Goal: Information Seeking & Learning: Learn about a topic

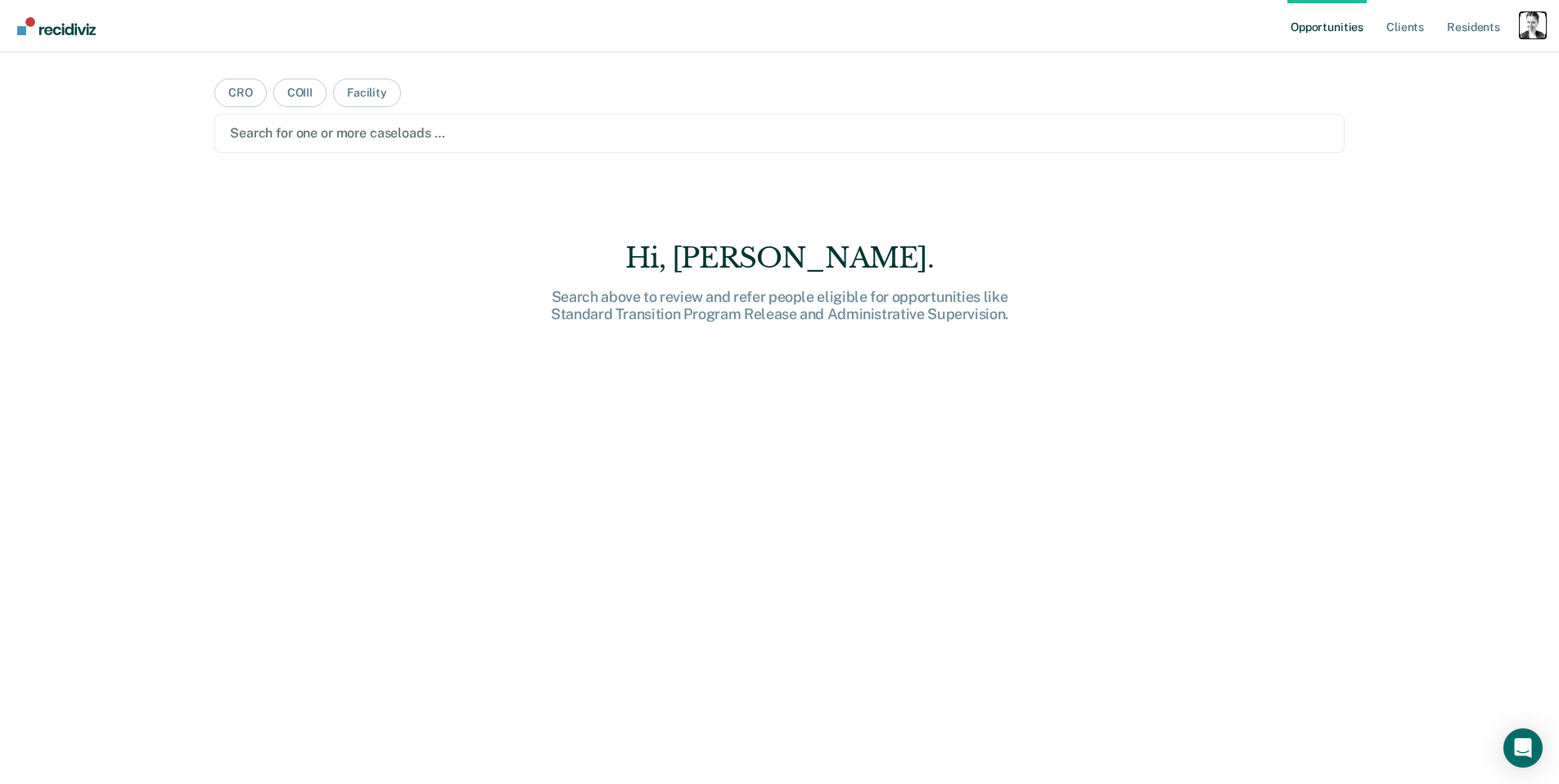
click at [1537, 23] on div "Profile dropdown button" at bounding box center [1533, 25] width 26 height 26
click at [1437, 66] on link "Profile" at bounding box center [1467, 67] width 132 height 14
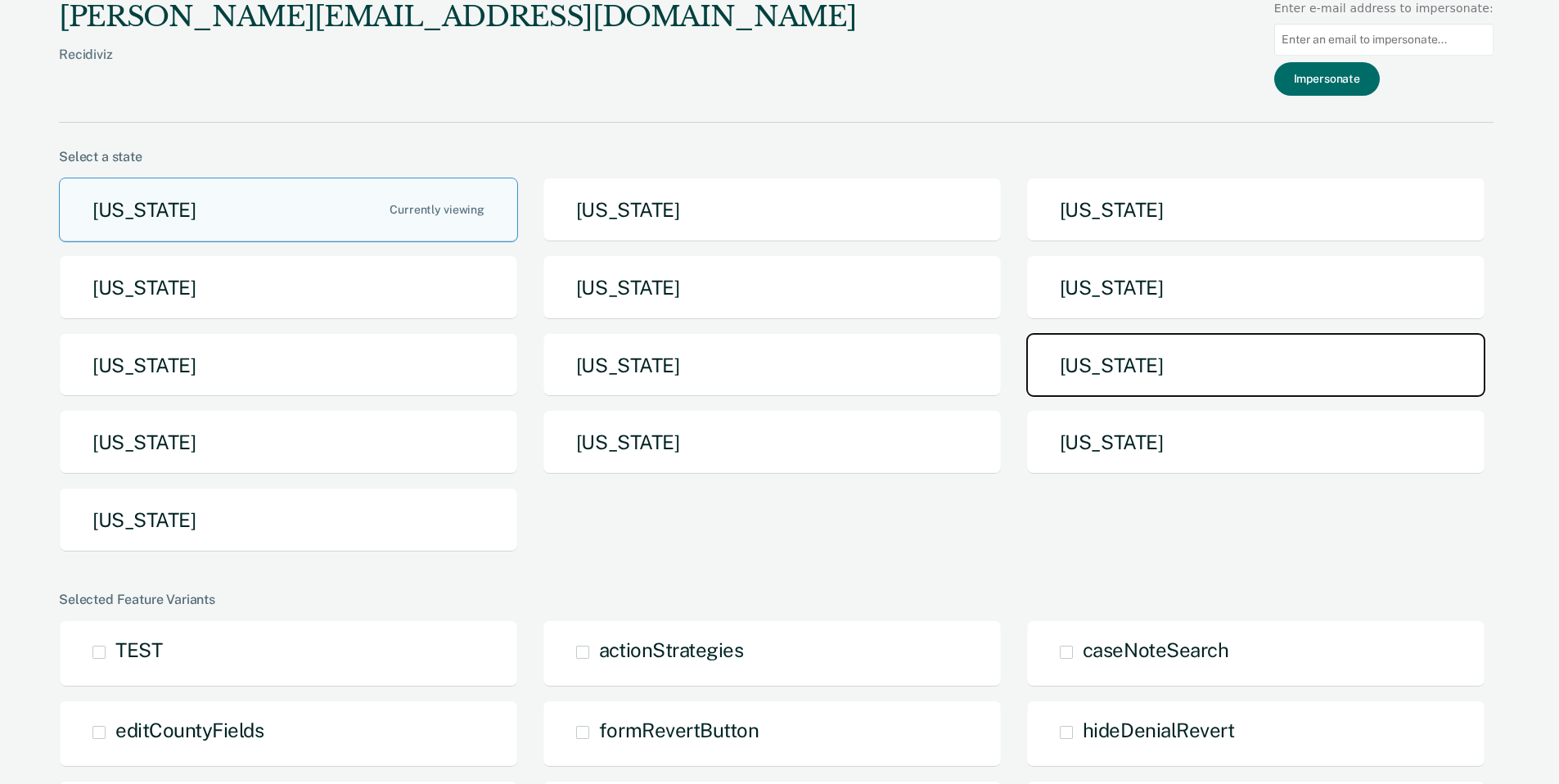
click at [1096, 364] on button "[US_STATE]" at bounding box center [1255, 365] width 459 height 65
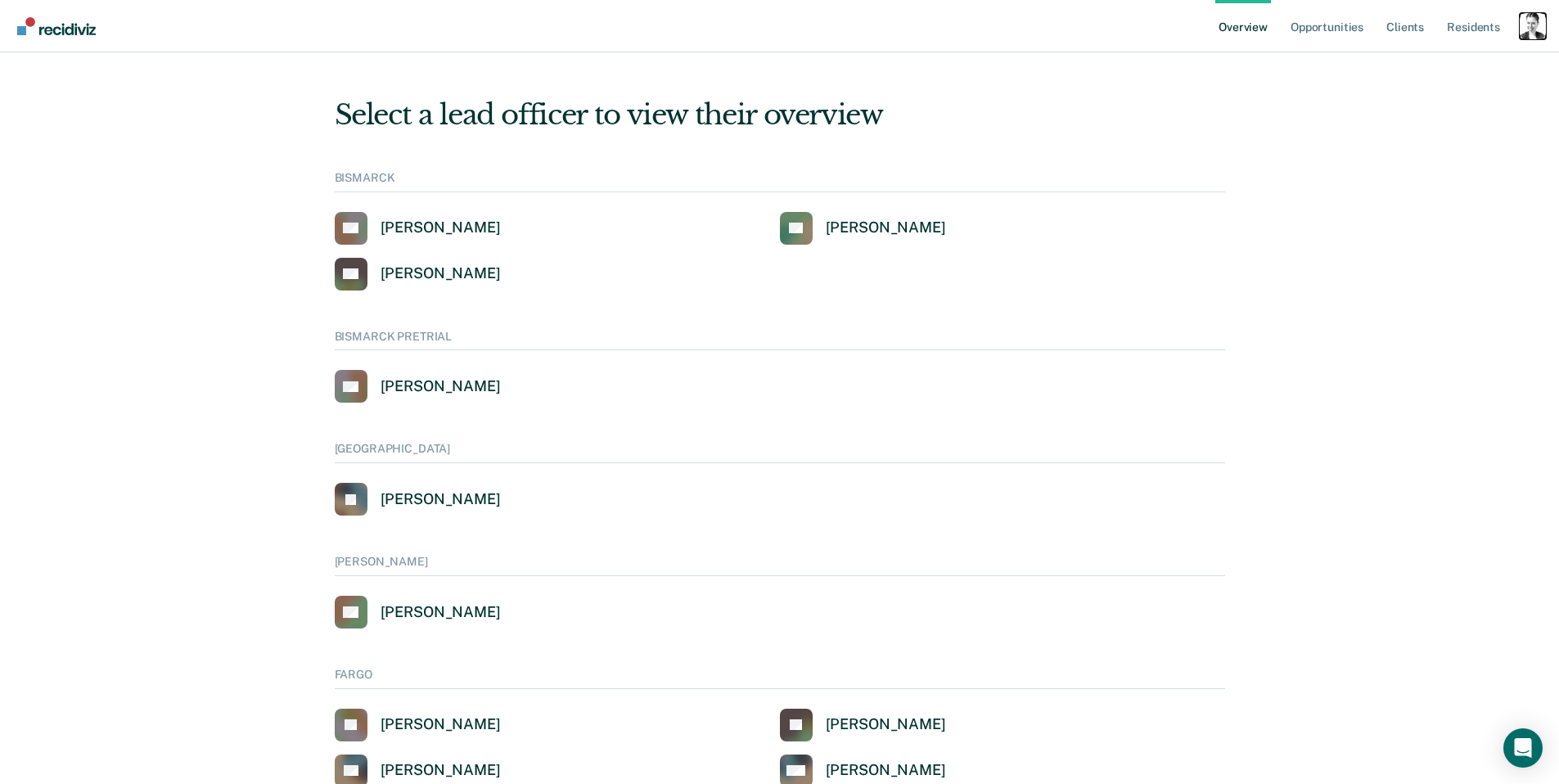
click at [1537, 32] on div "Profile dropdown button" at bounding box center [1533, 26] width 26 height 26
click at [1447, 99] on link "Go to System-Level Trends" at bounding box center [1463, 106] width 140 height 14
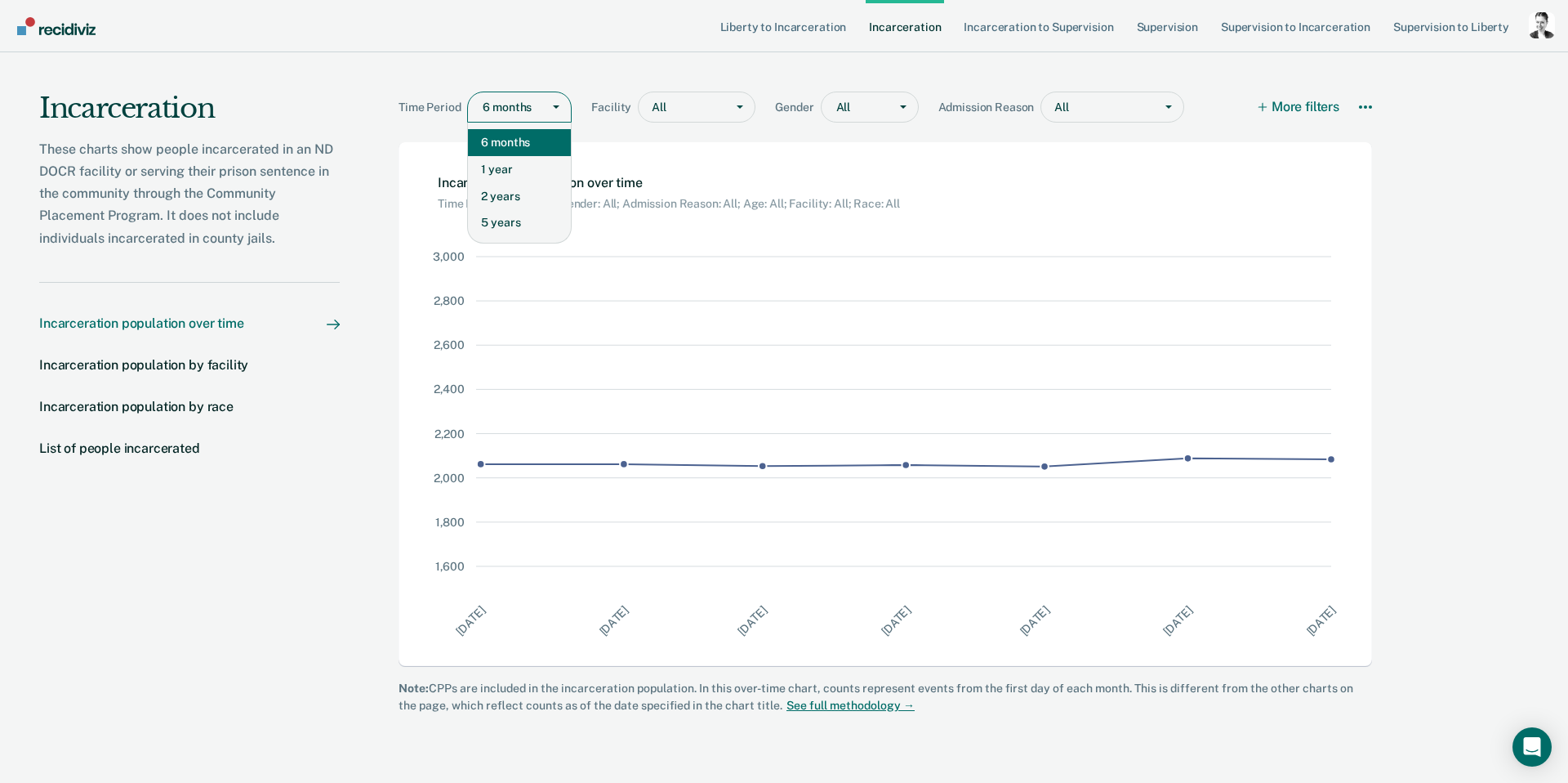
click at [507, 109] on div at bounding box center [508, 108] width 50 height 17
click at [515, 213] on div "5 years" at bounding box center [520, 223] width 103 height 27
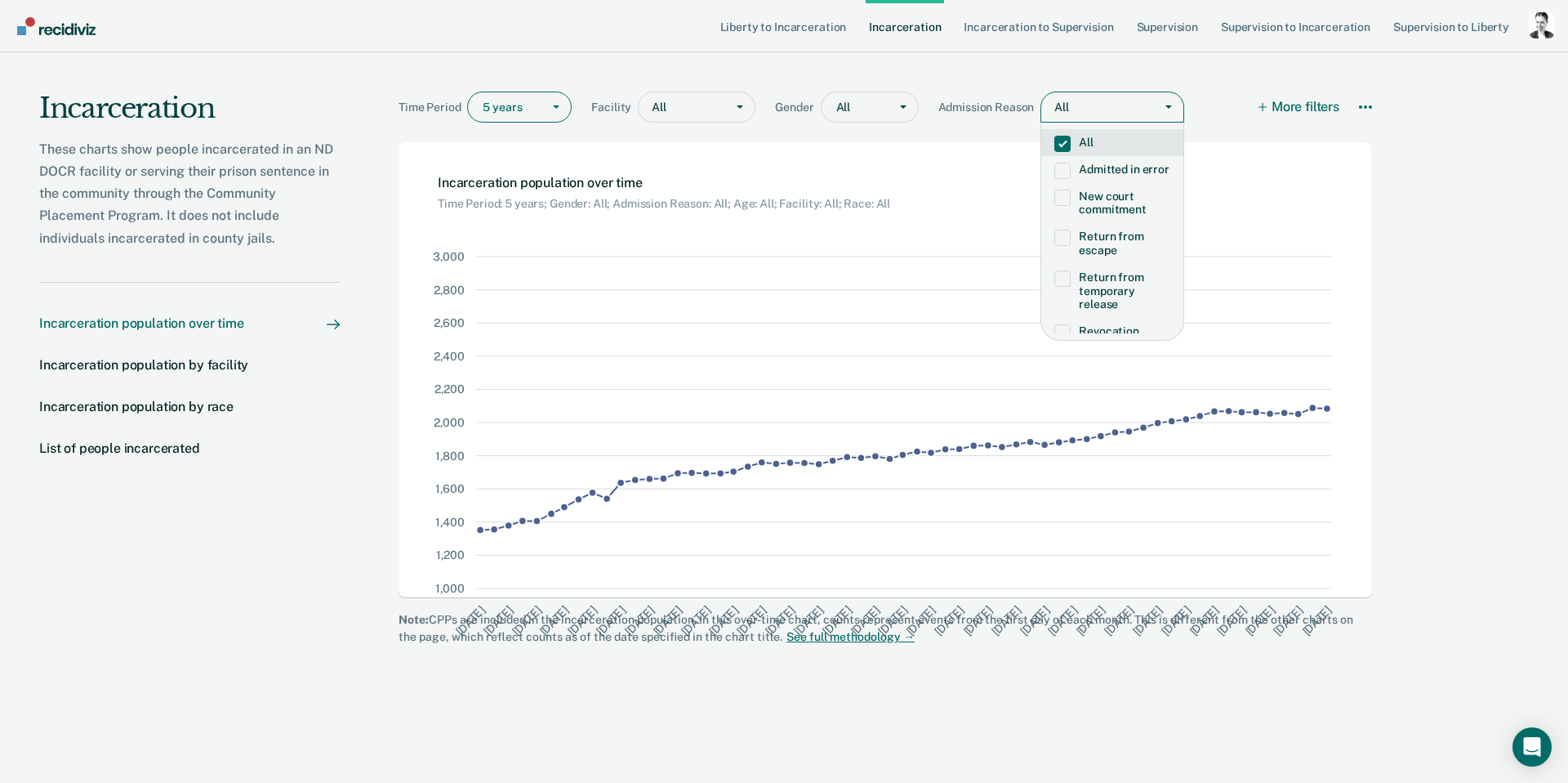
click at [1110, 105] on div at bounding box center [1108, 108] width 75 height 17
click at [1103, 175] on label "Admitted in error" at bounding box center [1113, 169] width 116 height 14
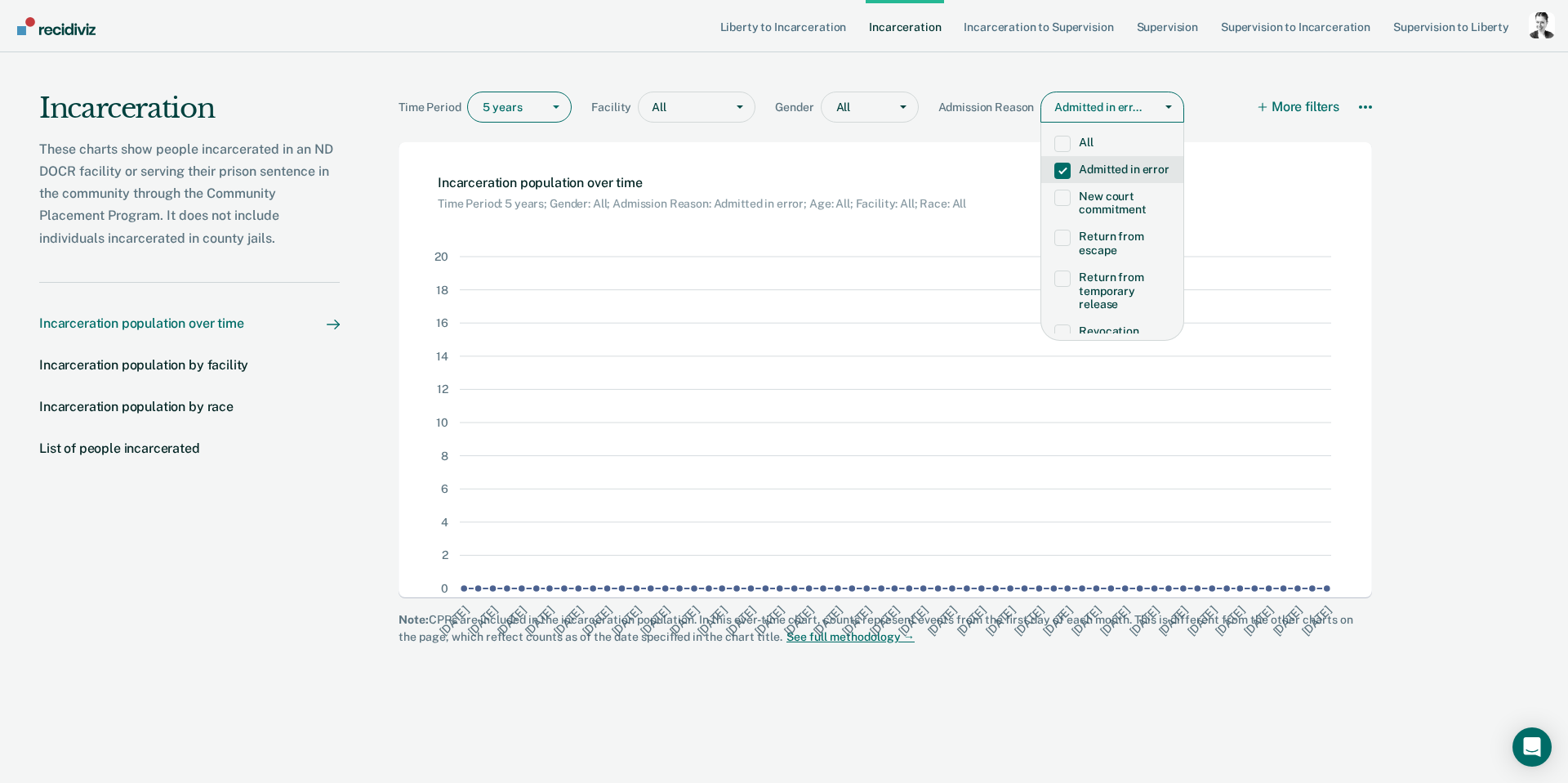
click at [1105, 174] on label "Admitted in error" at bounding box center [1113, 169] width 116 height 14
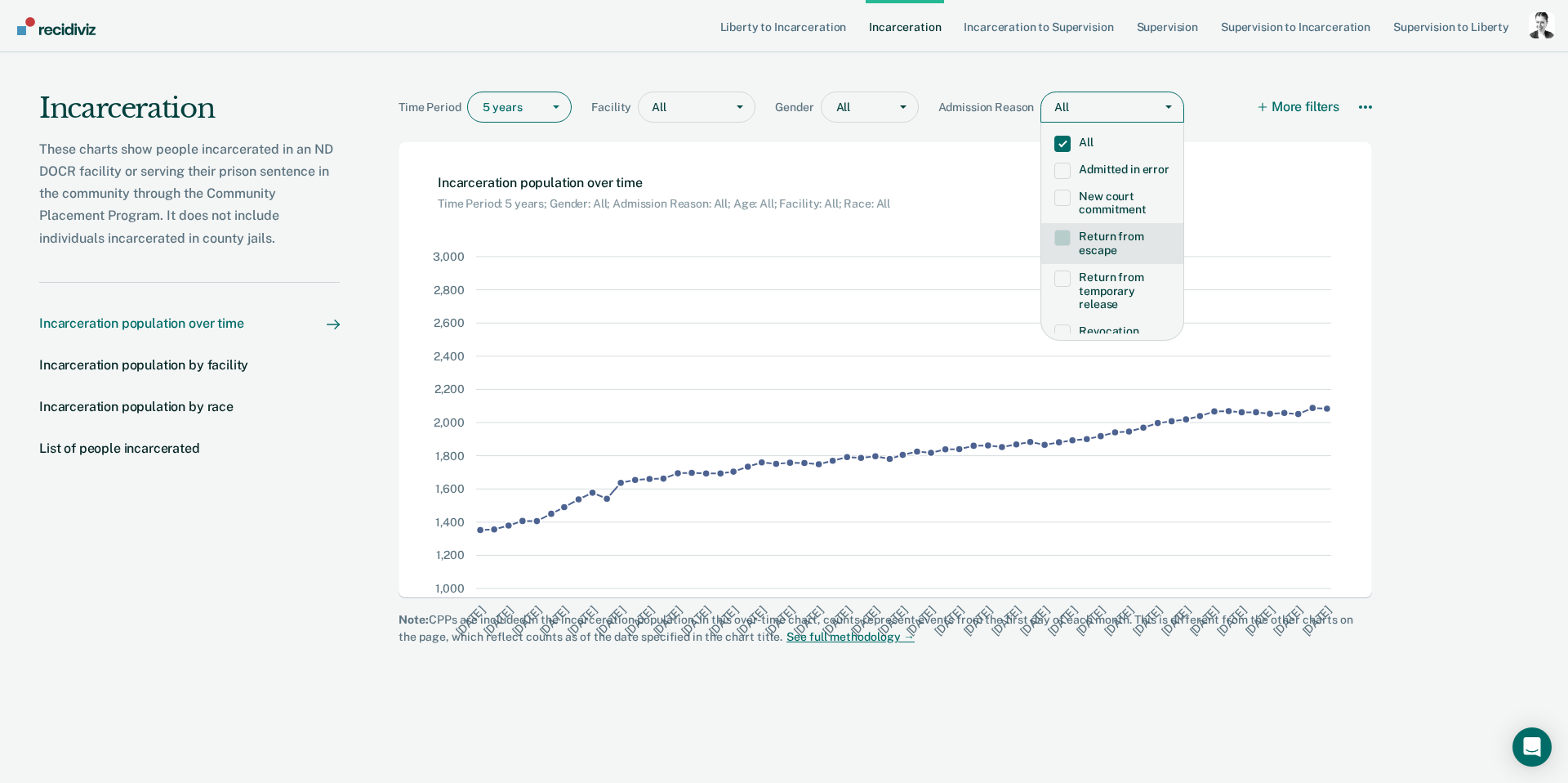
click at [1068, 246] on span at bounding box center [1062, 237] width 16 height 16
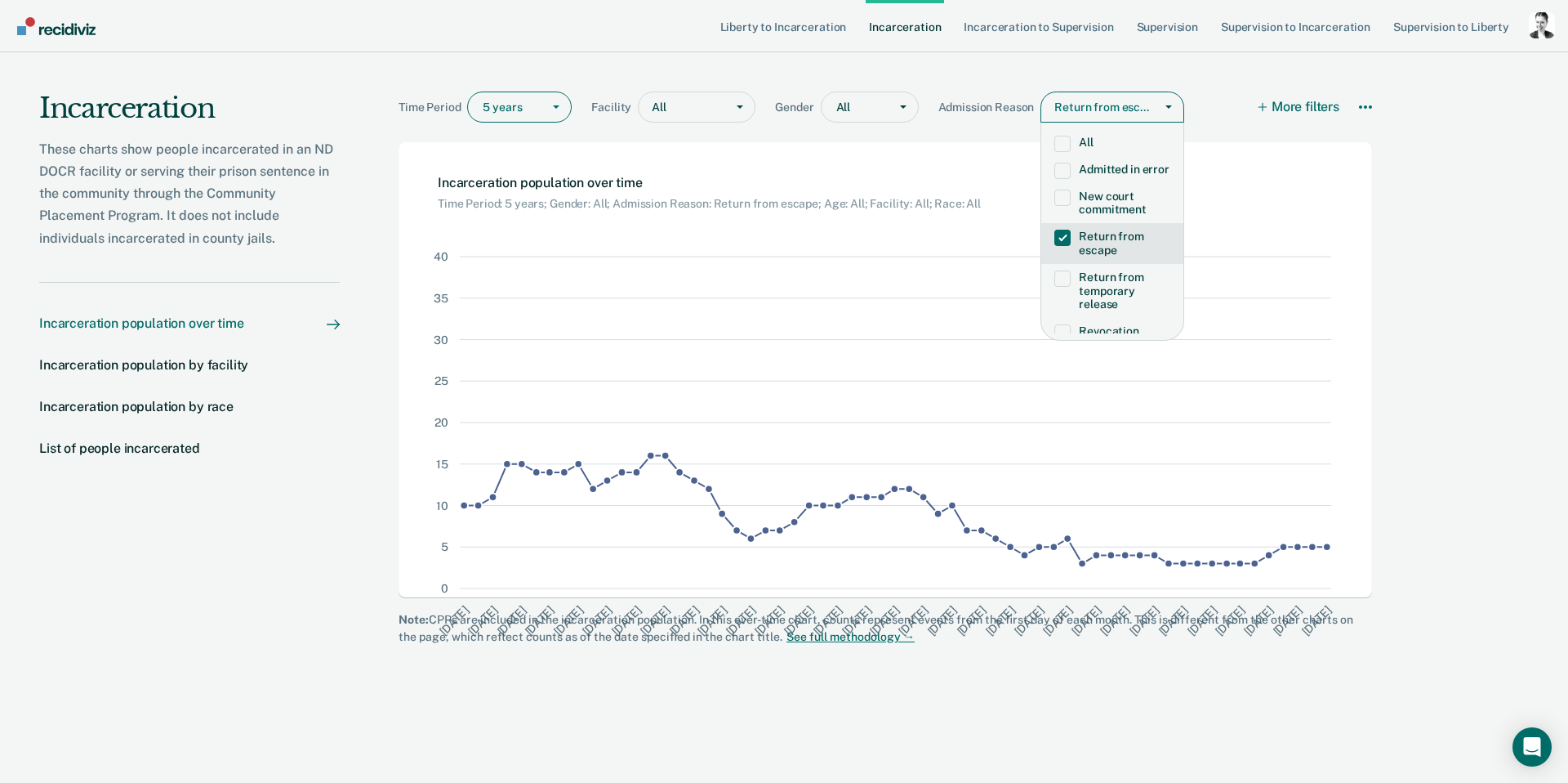
click at [1068, 246] on span at bounding box center [1062, 237] width 16 height 16
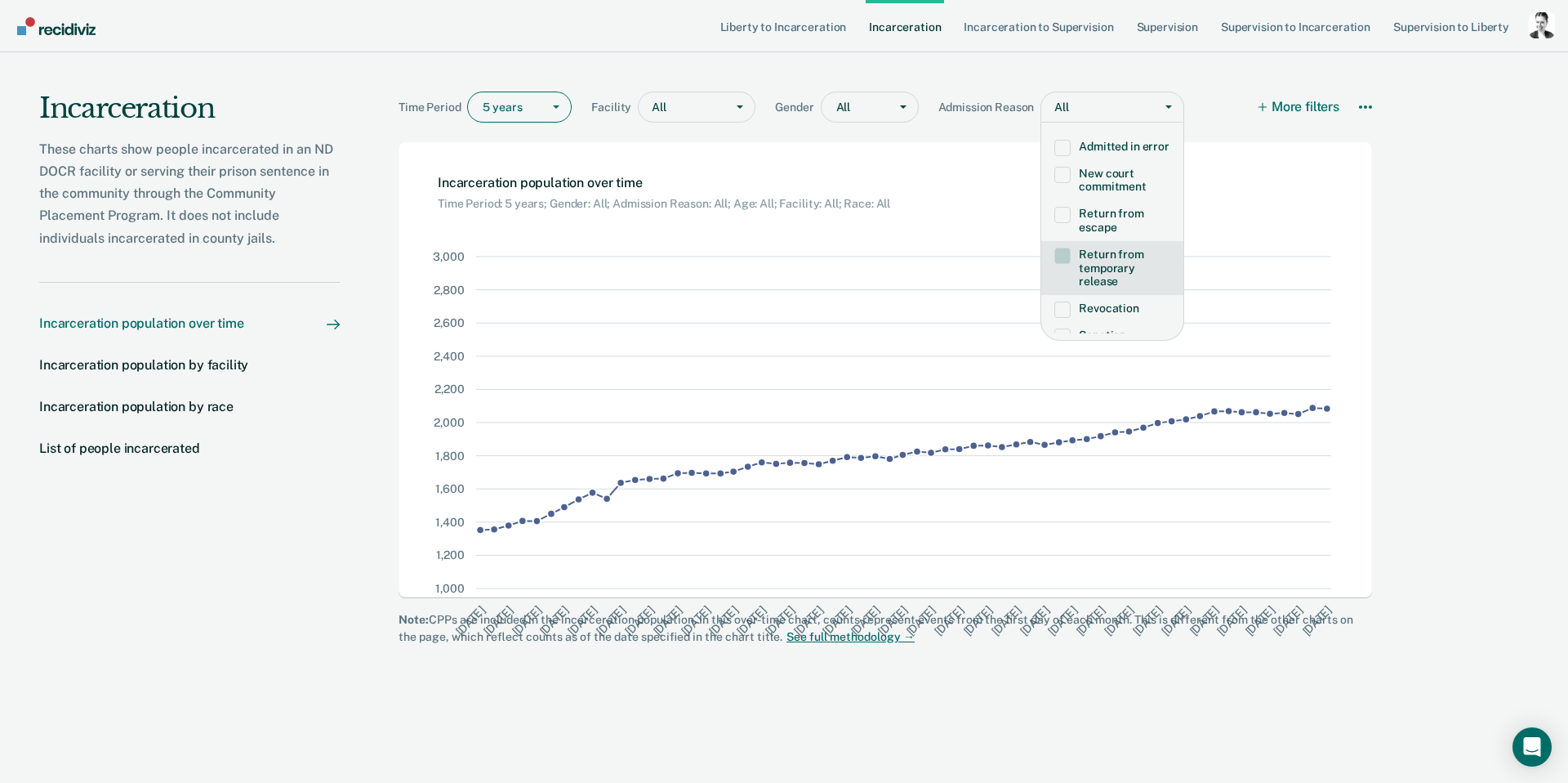
scroll to position [23, 0]
click at [1121, 278] on label "Return from temporary release" at bounding box center [1113, 268] width 116 height 41
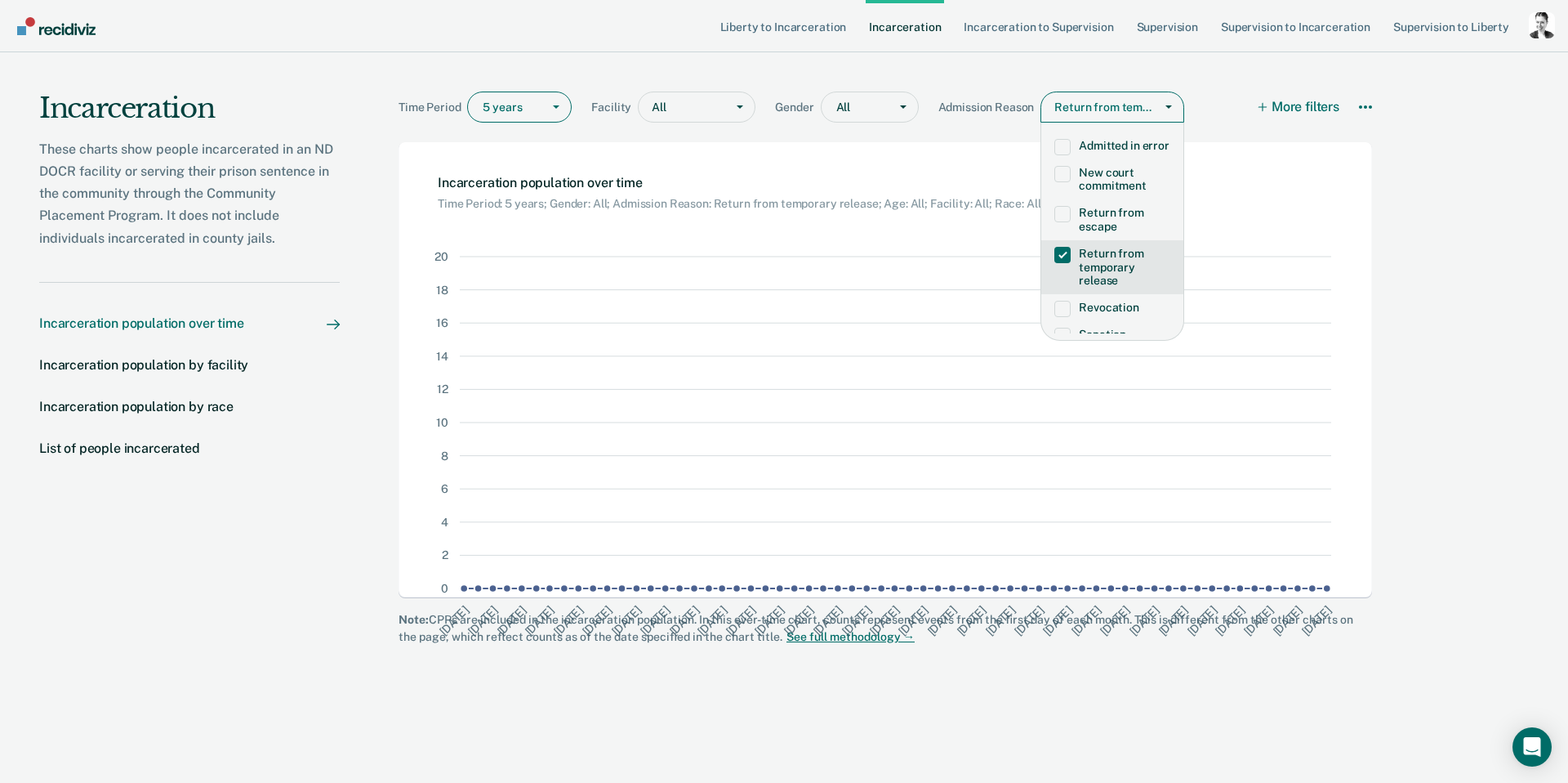
click at [1122, 277] on label "Return from temporary release" at bounding box center [1113, 268] width 116 height 41
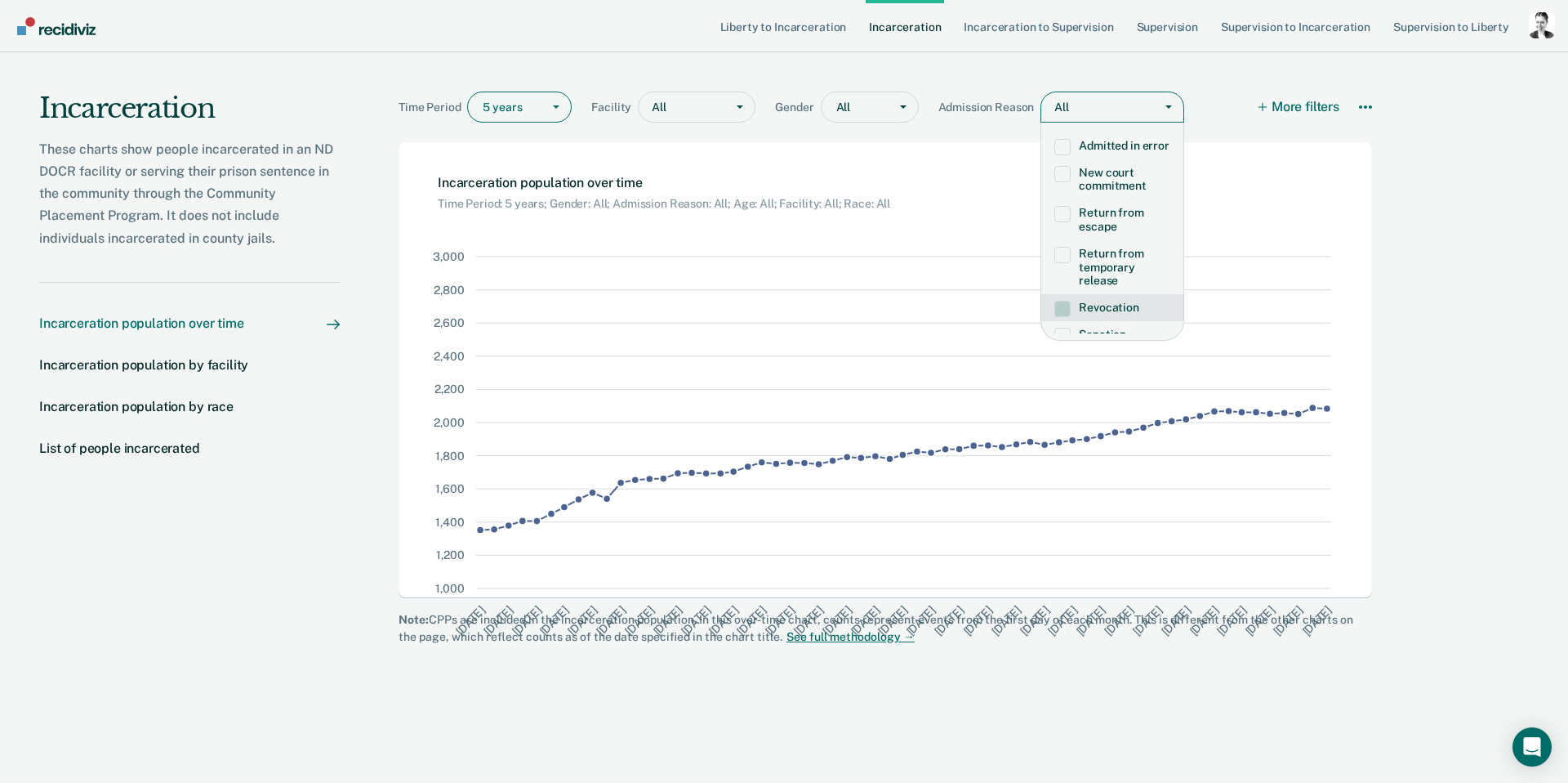
click at [1109, 314] on label "Revocation" at bounding box center [1113, 307] width 116 height 14
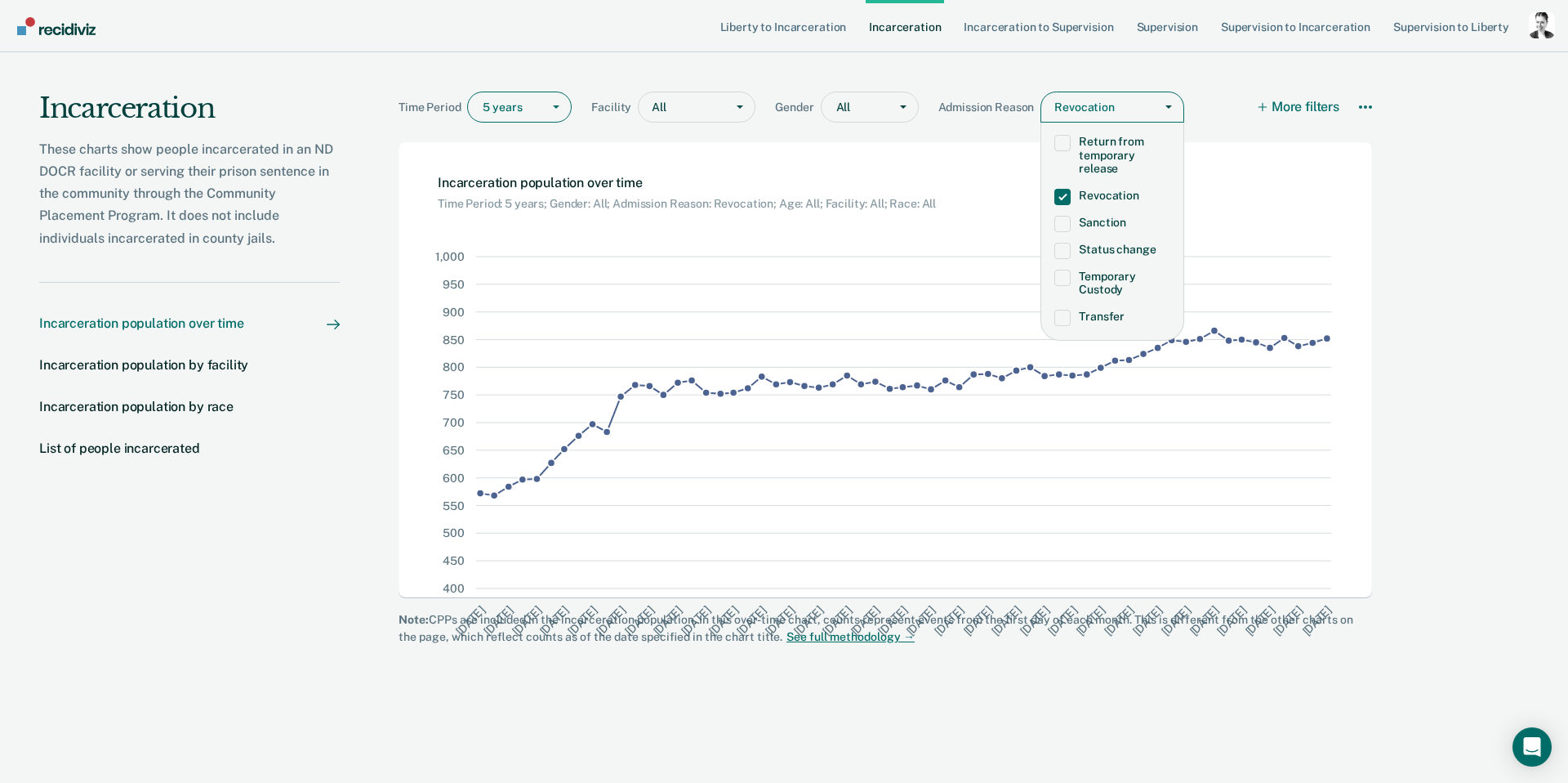
scroll to position [171, 0]
click at [1060, 169] on span at bounding box center [1062, 160] width 16 height 16
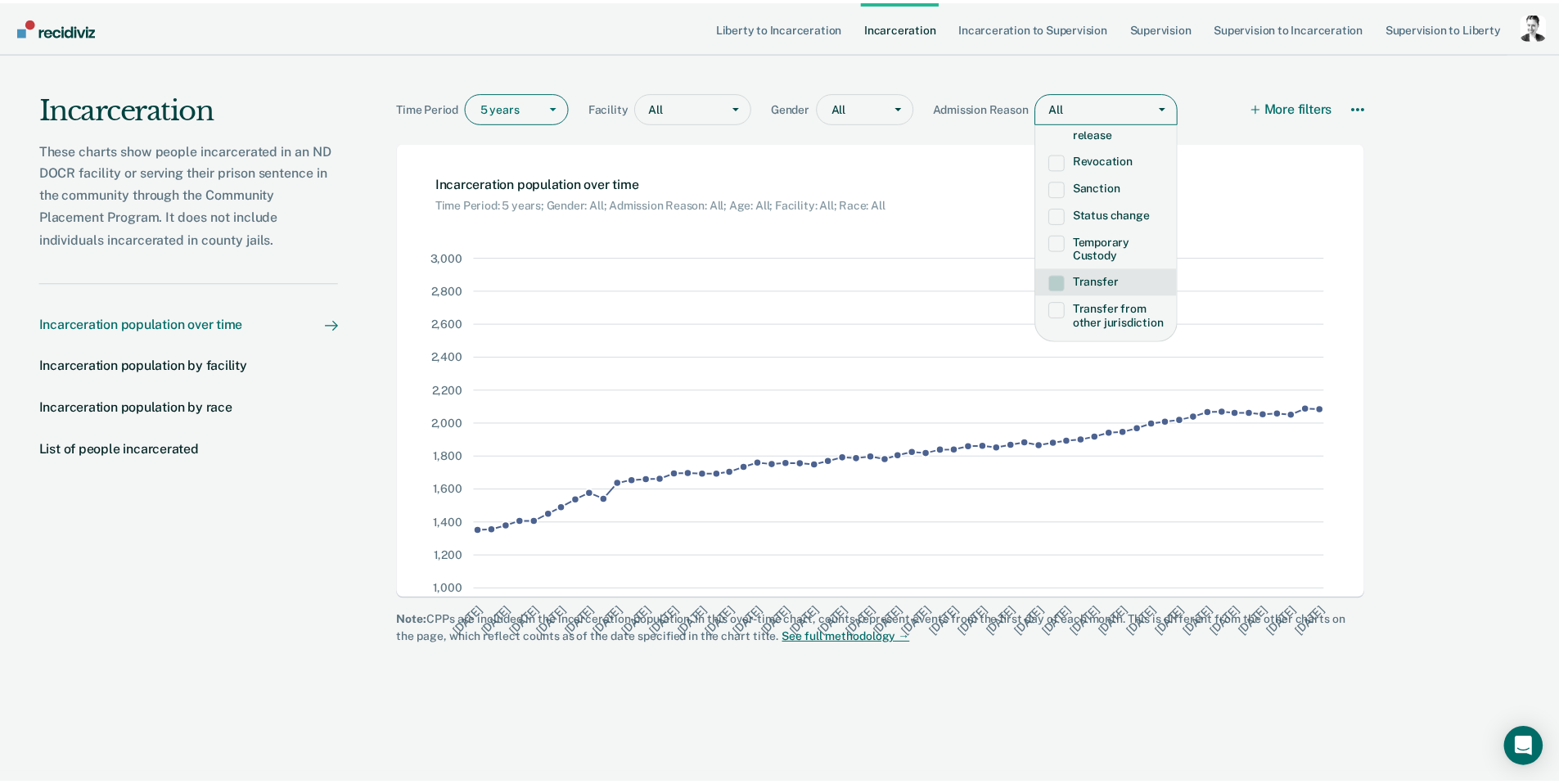
scroll to position [200, 0]
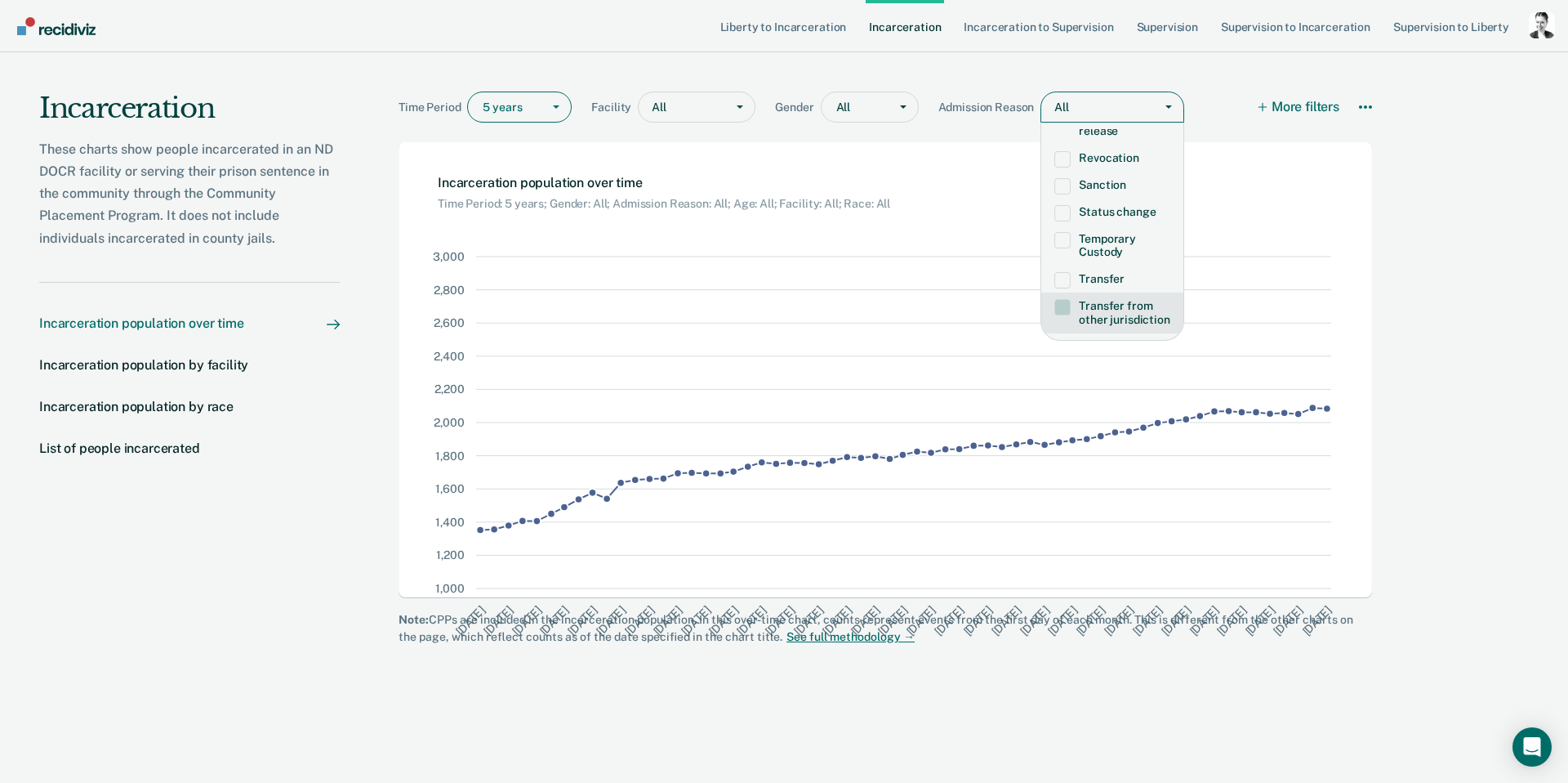
click at [1068, 299] on span at bounding box center [1062, 307] width 16 height 16
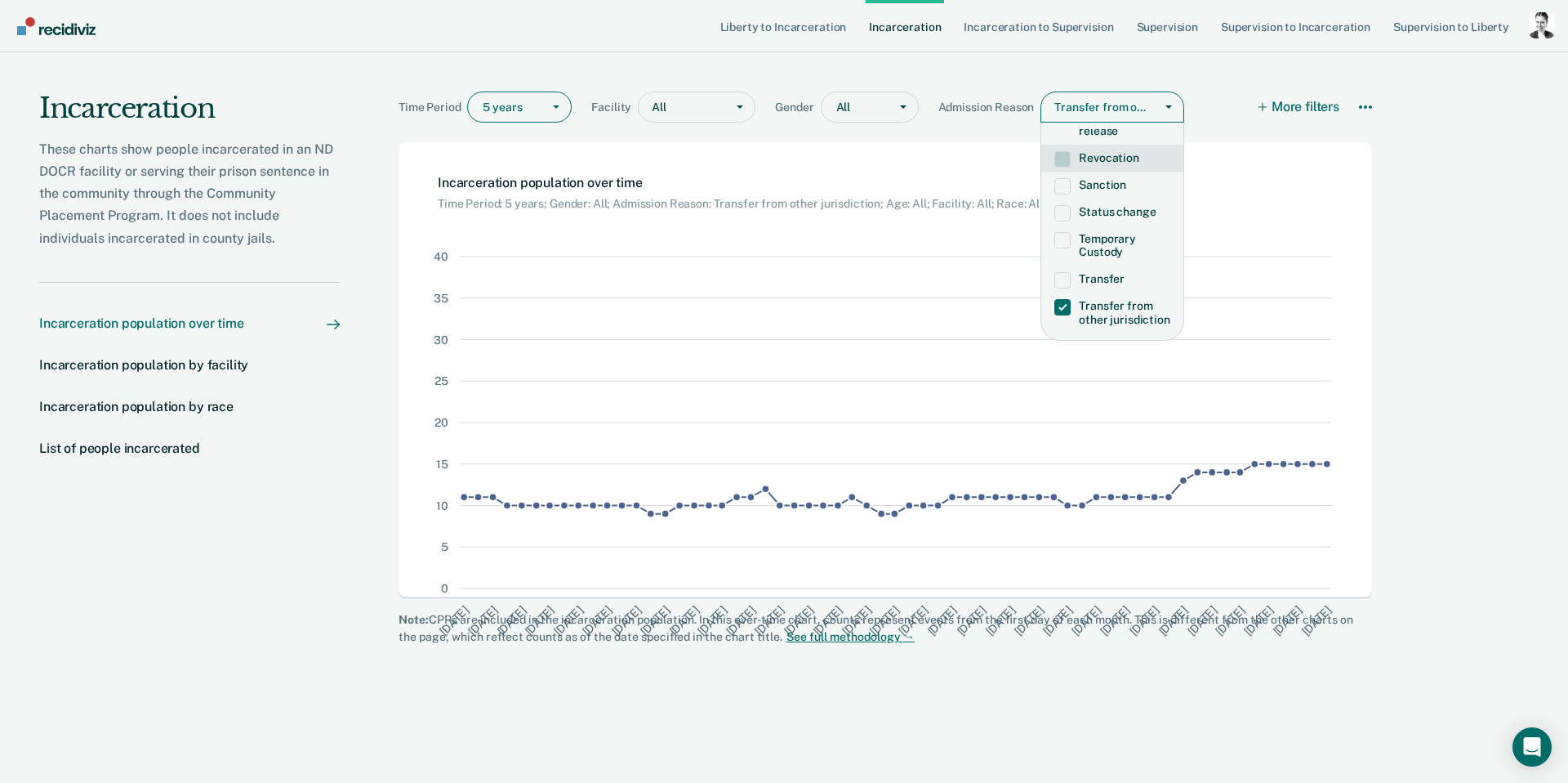
click at [1068, 152] on span at bounding box center [1062, 159] width 16 height 16
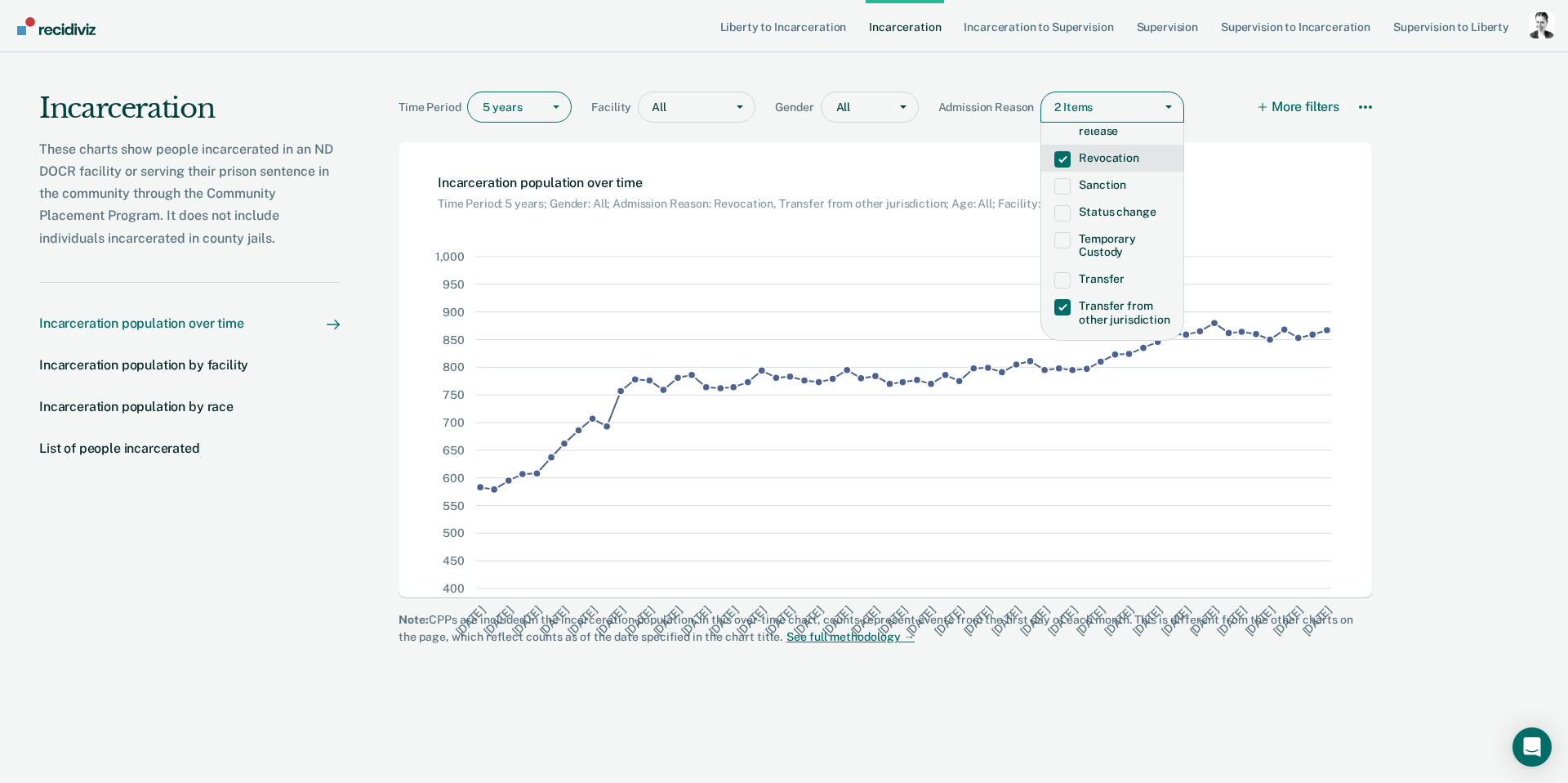
click at [1065, 152] on span at bounding box center [1062, 159] width 16 height 16
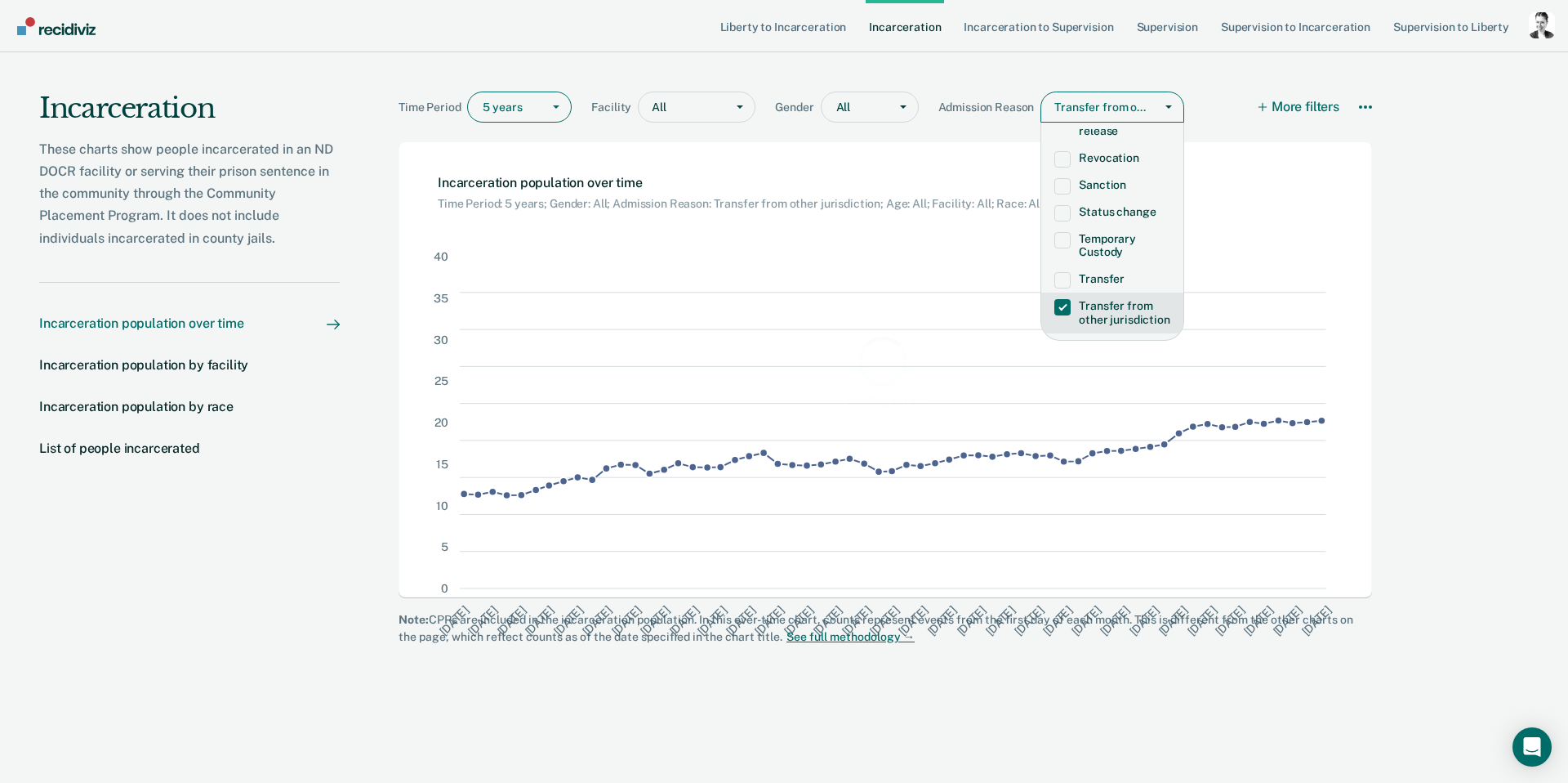
click at [1062, 299] on span at bounding box center [1062, 307] width 16 height 16
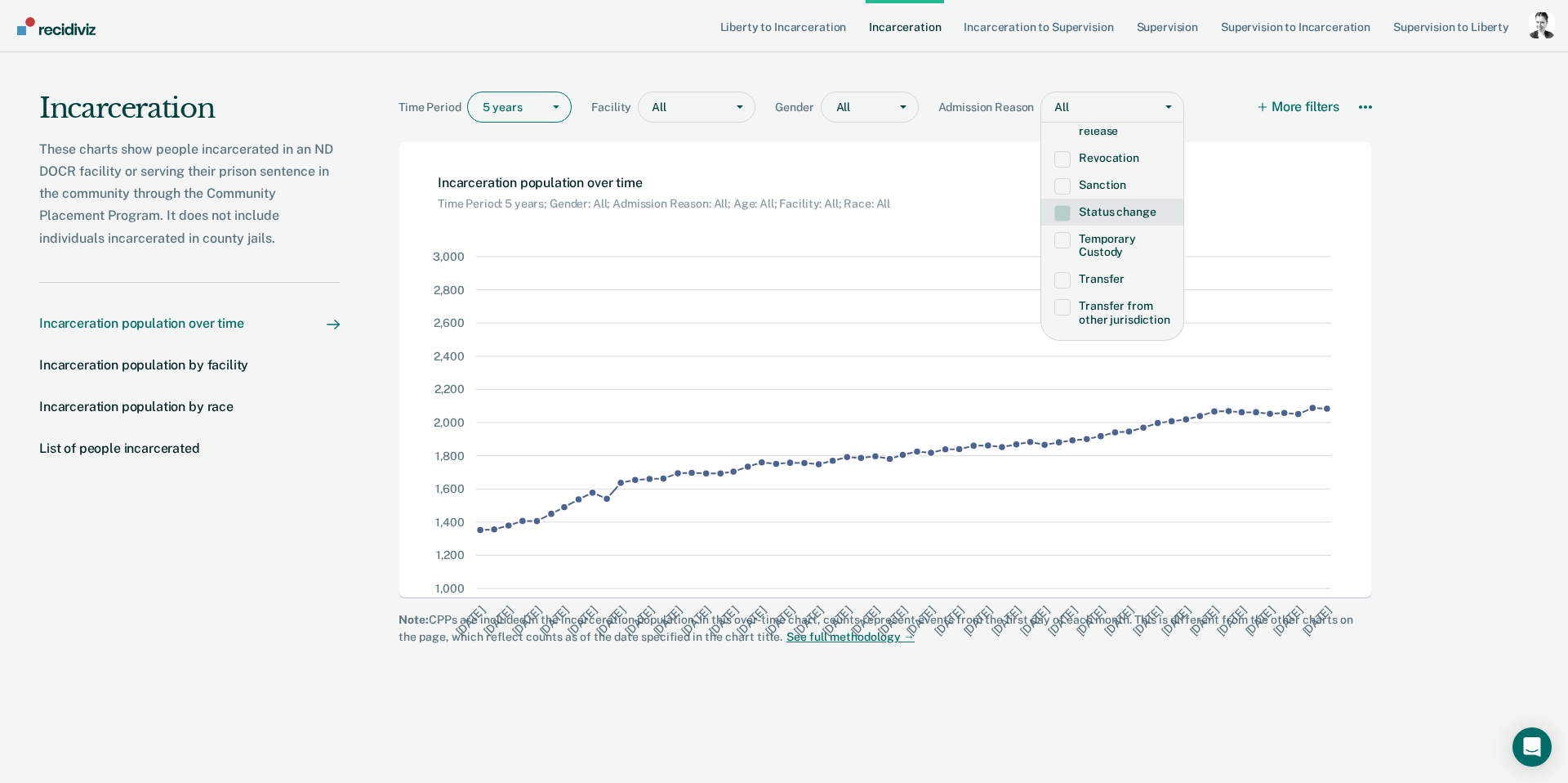
click at [1159, 55] on div "Time Period 5 years Facility All Gender All Admission Reason option Transfer fr…" at bounding box center [885, 97] width 973 height 90
click at [1164, 51] on link "Supervision" at bounding box center [1168, 26] width 68 height 52
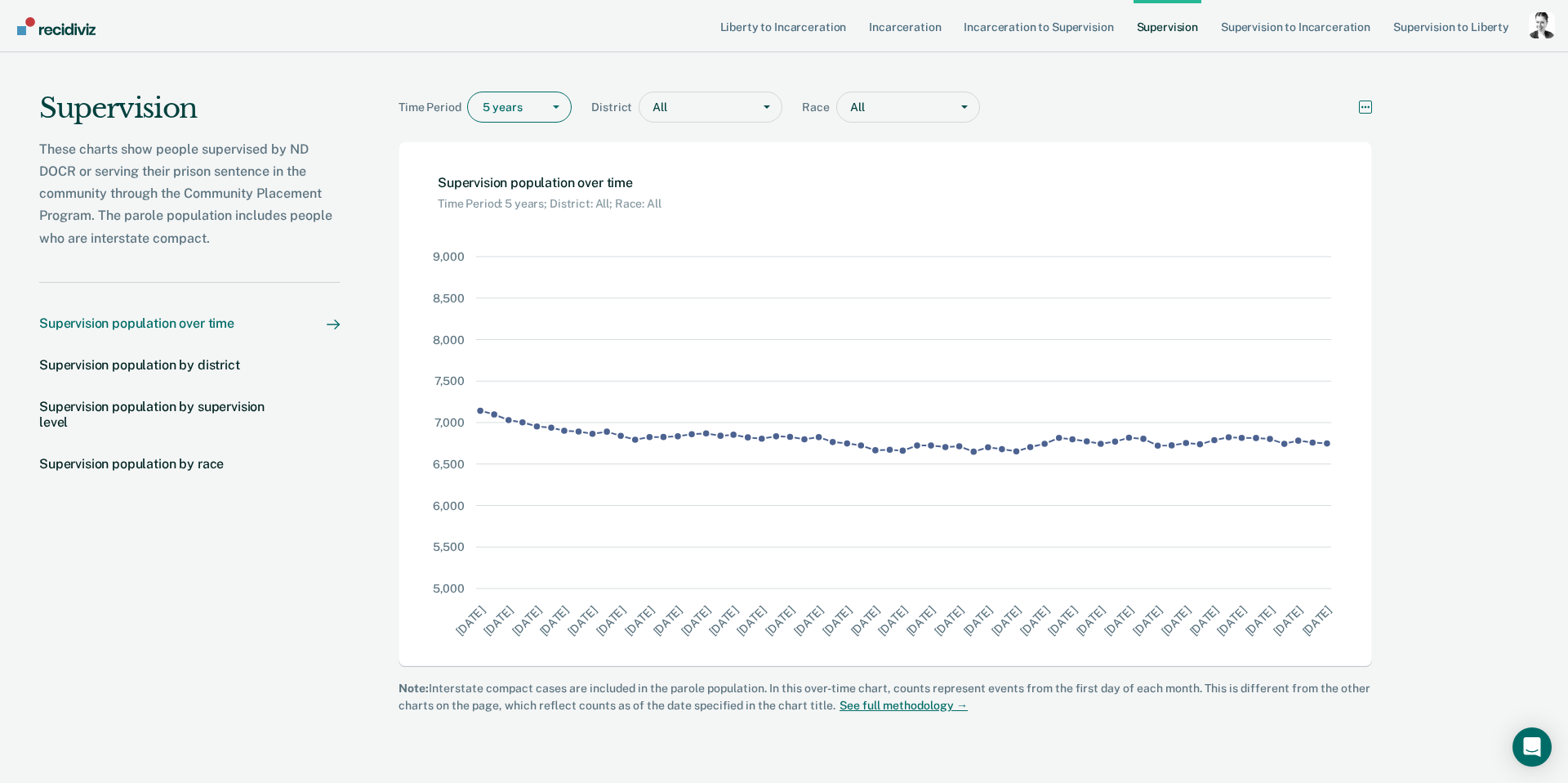
click at [1367, 109] on icon "More options" at bounding box center [1366, 107] width 13 height 13
click at [1192, 90] on div "Time Period 5 years District All Race All Download Data How it works" at bounding box center [885, 97] width 973 height 90
click at [1168, 29] on link "Supervision" at bounding box center [1168, 26] width 68 height 52
click at [223, 368] on div "Supervision population by district" at bounding box center [139, 365] width 201 height 16
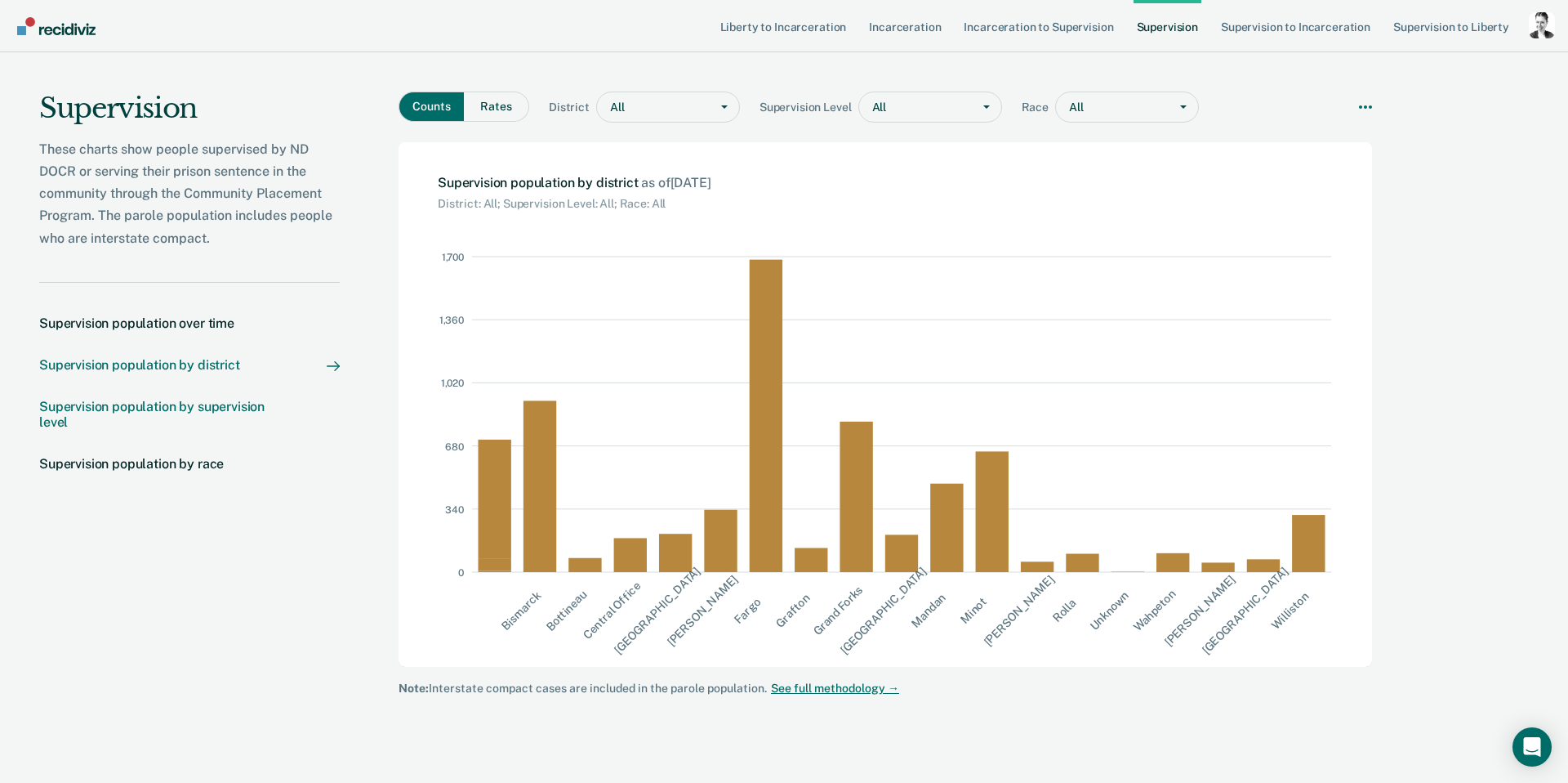
click at [253, 406] on div "Supervision population by supervision level" at bounding box center [166, 413] width 255 height 31
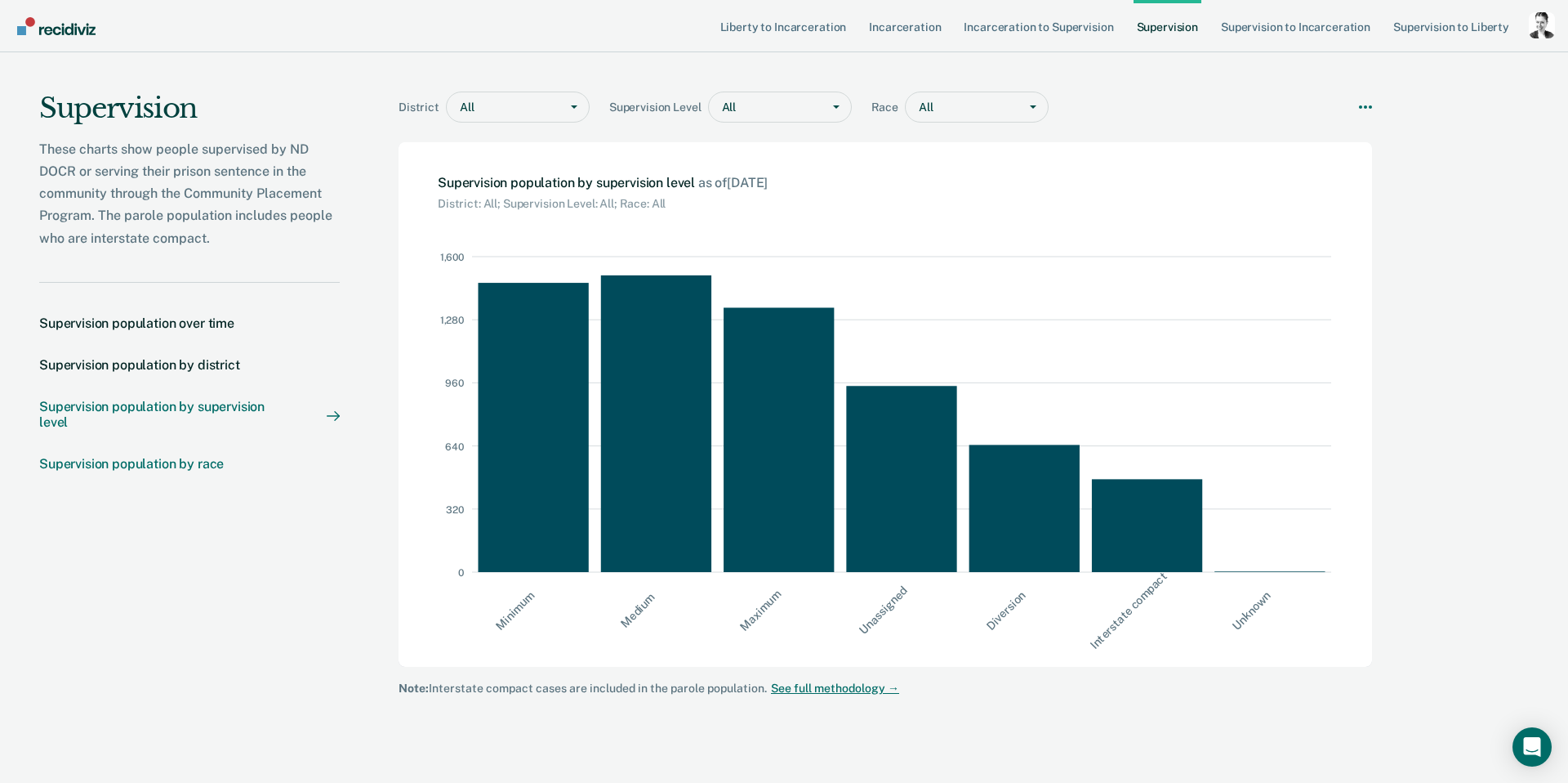
click at [168, 462] on div "Supervision population by race" at bounding box center [131, 463] width 184 height 16
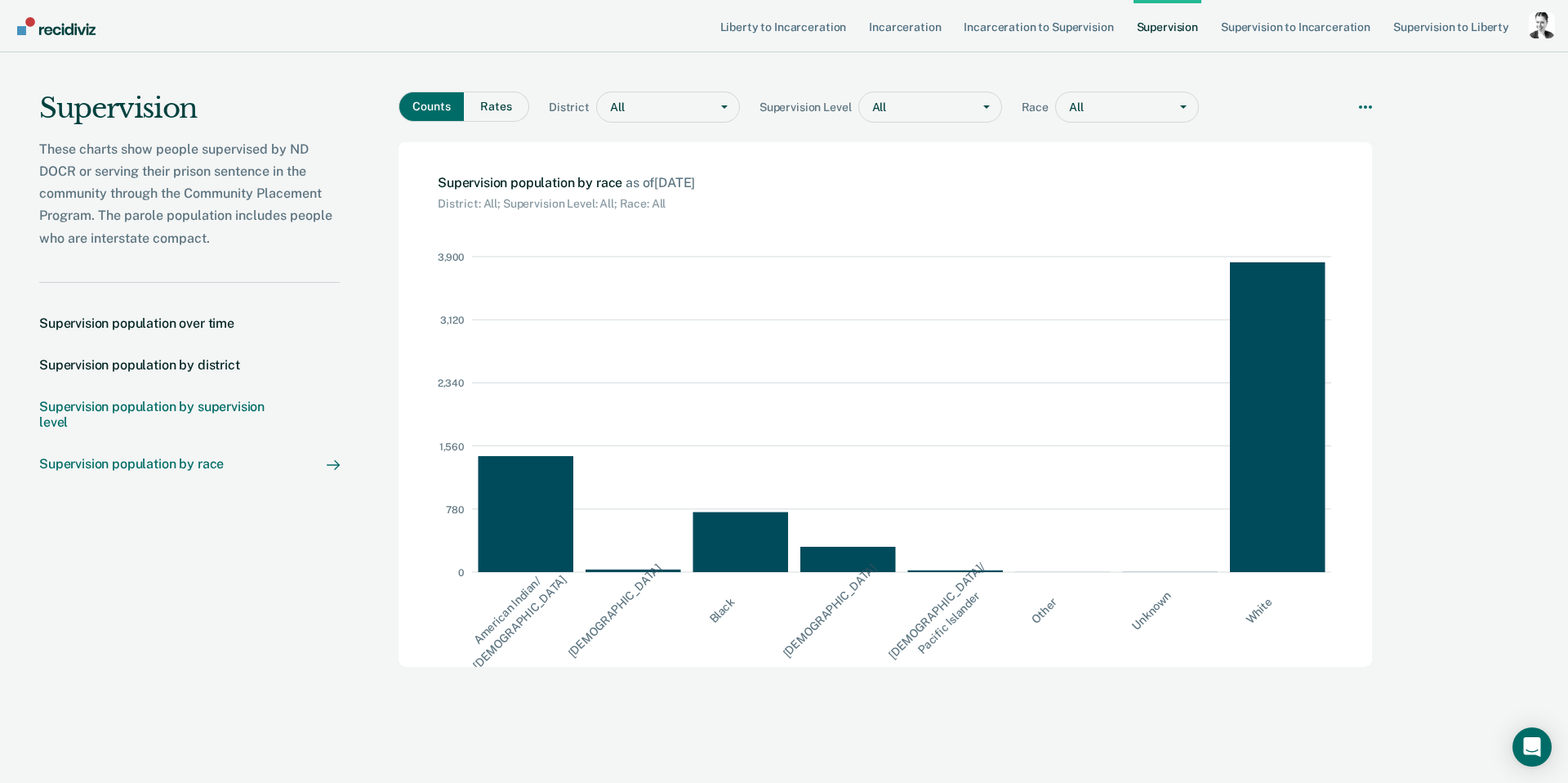
click at [189, 412] on div "Supervision population by supervision level" at bounding box center [166, 413] width 255 height 31
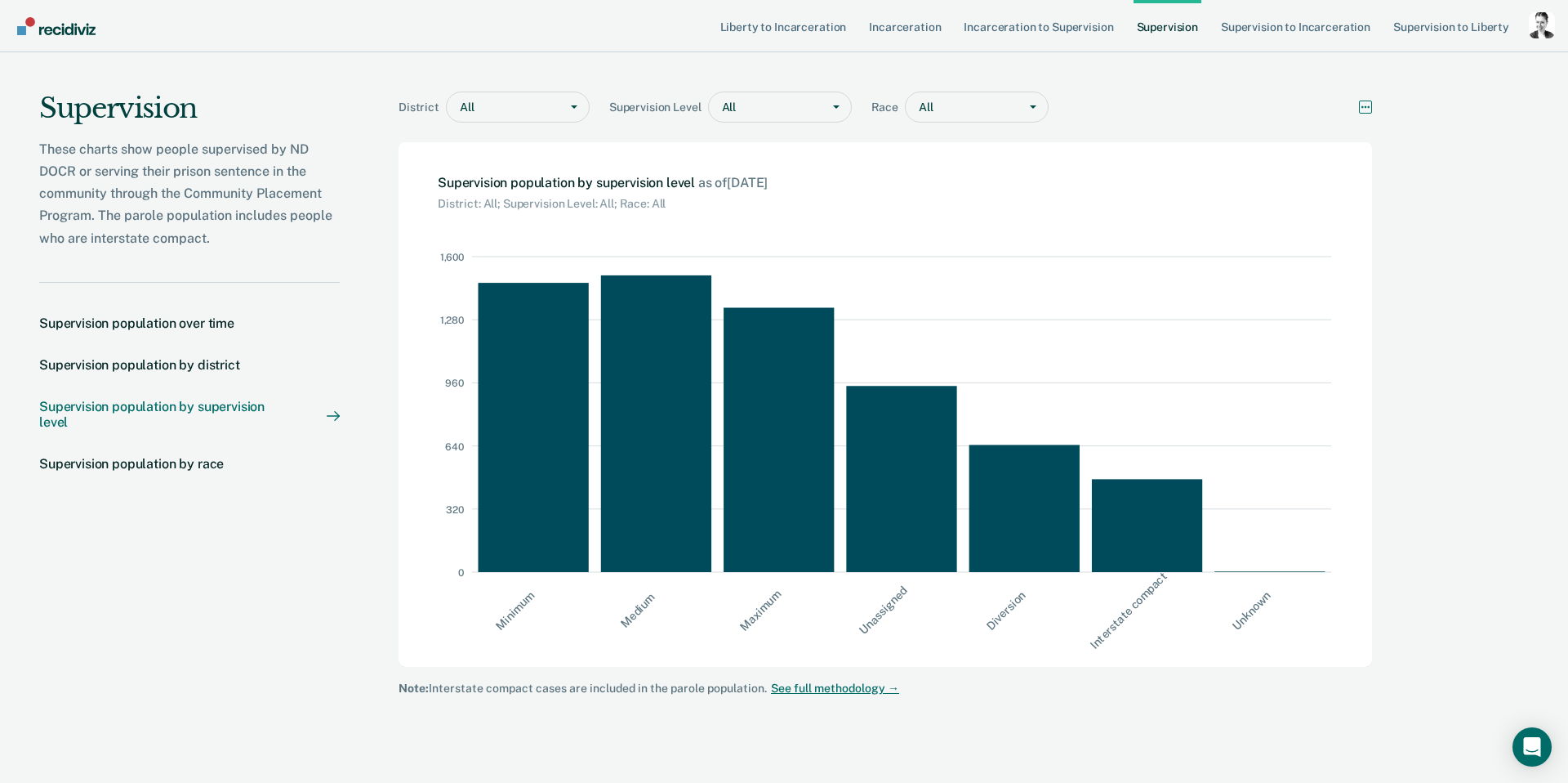
click at [1367, 102] on icon "More options" at bounding box center [1366, 107] width 13 height 13
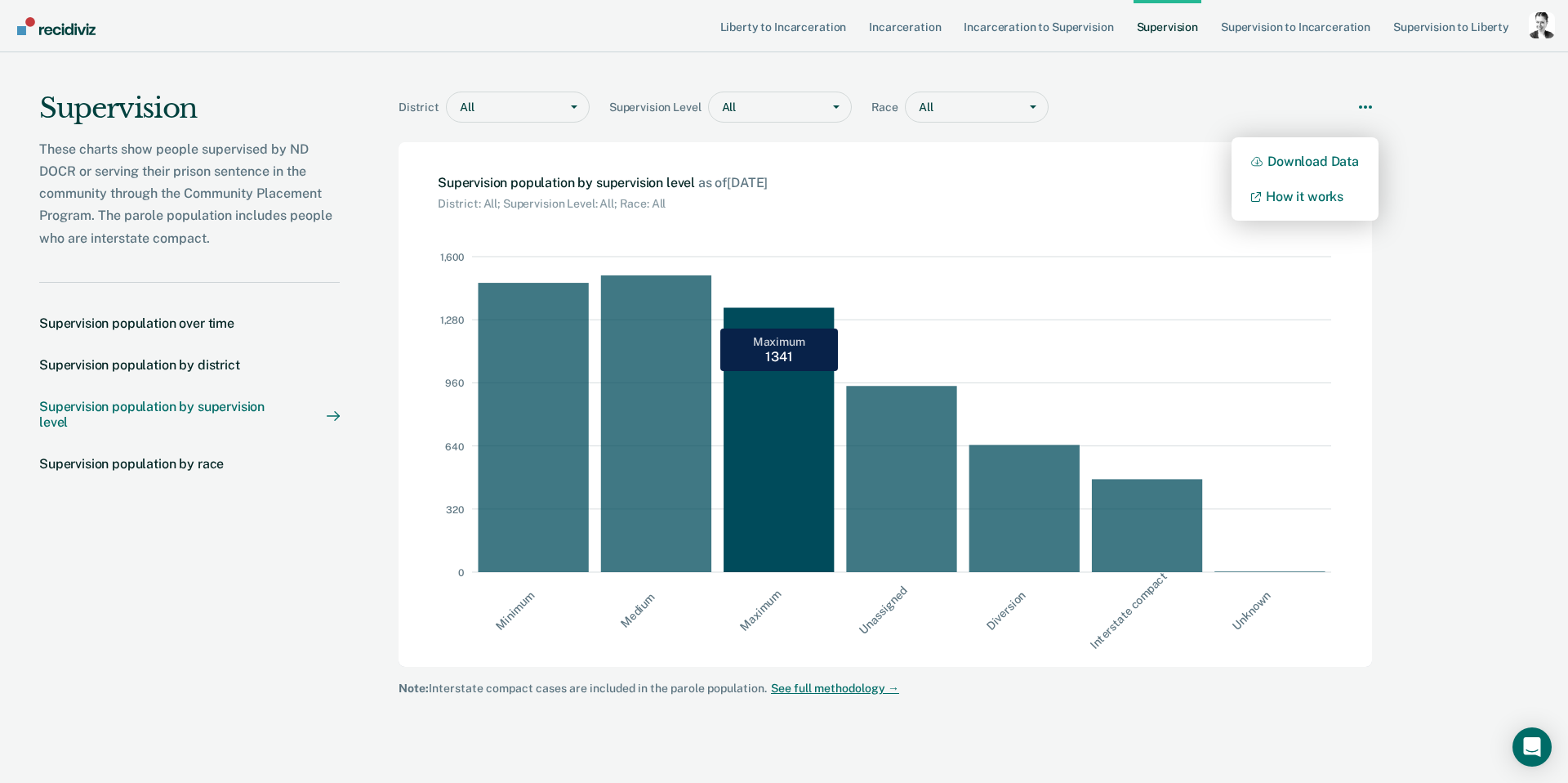
click at [767, 510] on rect at bounding box center [784, 413] width 122 height 315
click at [768, 510] on rect at bounding box center [784, 413] width 122 height 315
click at [785, 357] on rect at bounding box center [784, 413] width 122 height 315
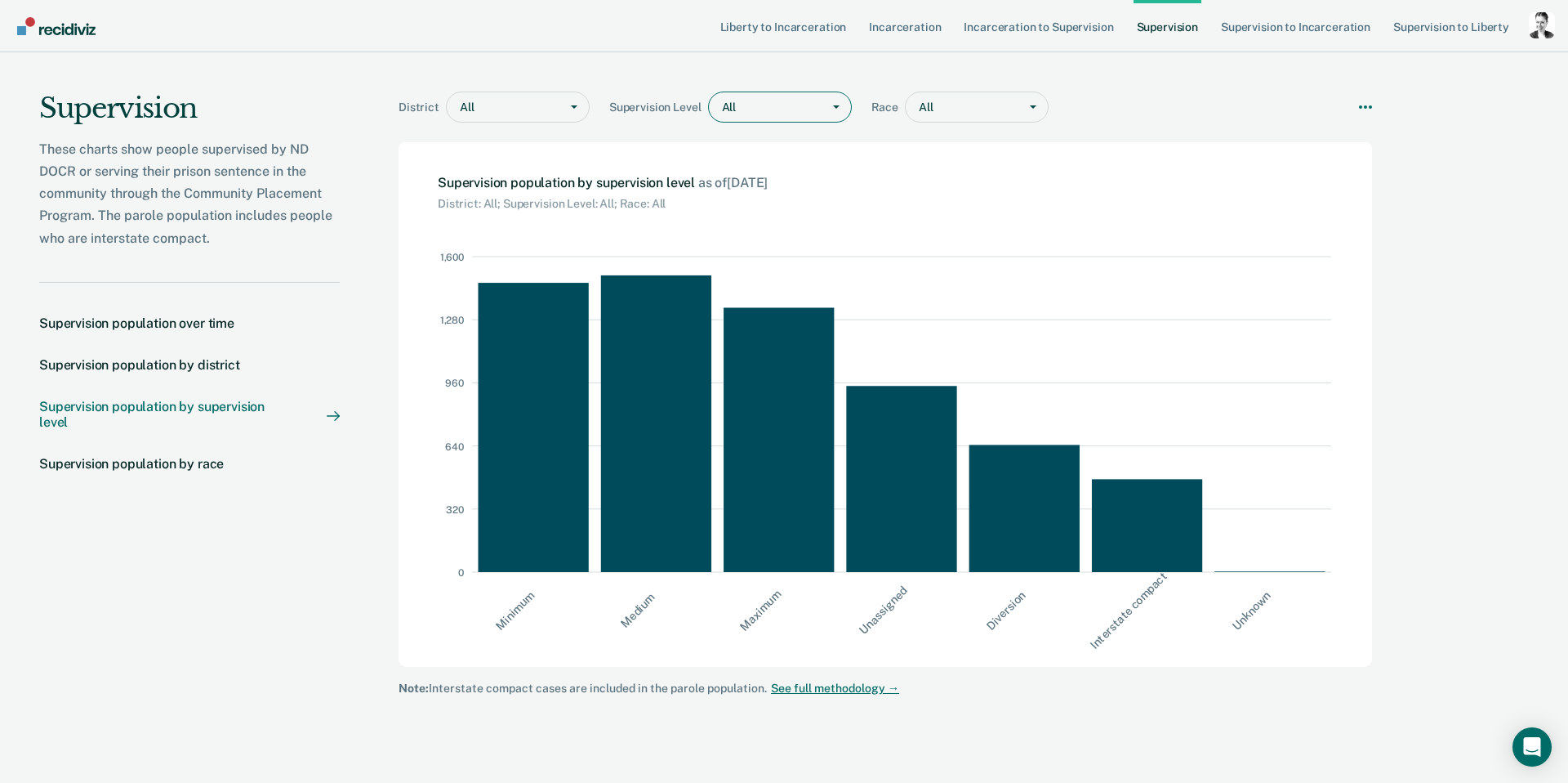
click at [798, 119] on div "All" at bounding box center [780, 107] width 144 height 31
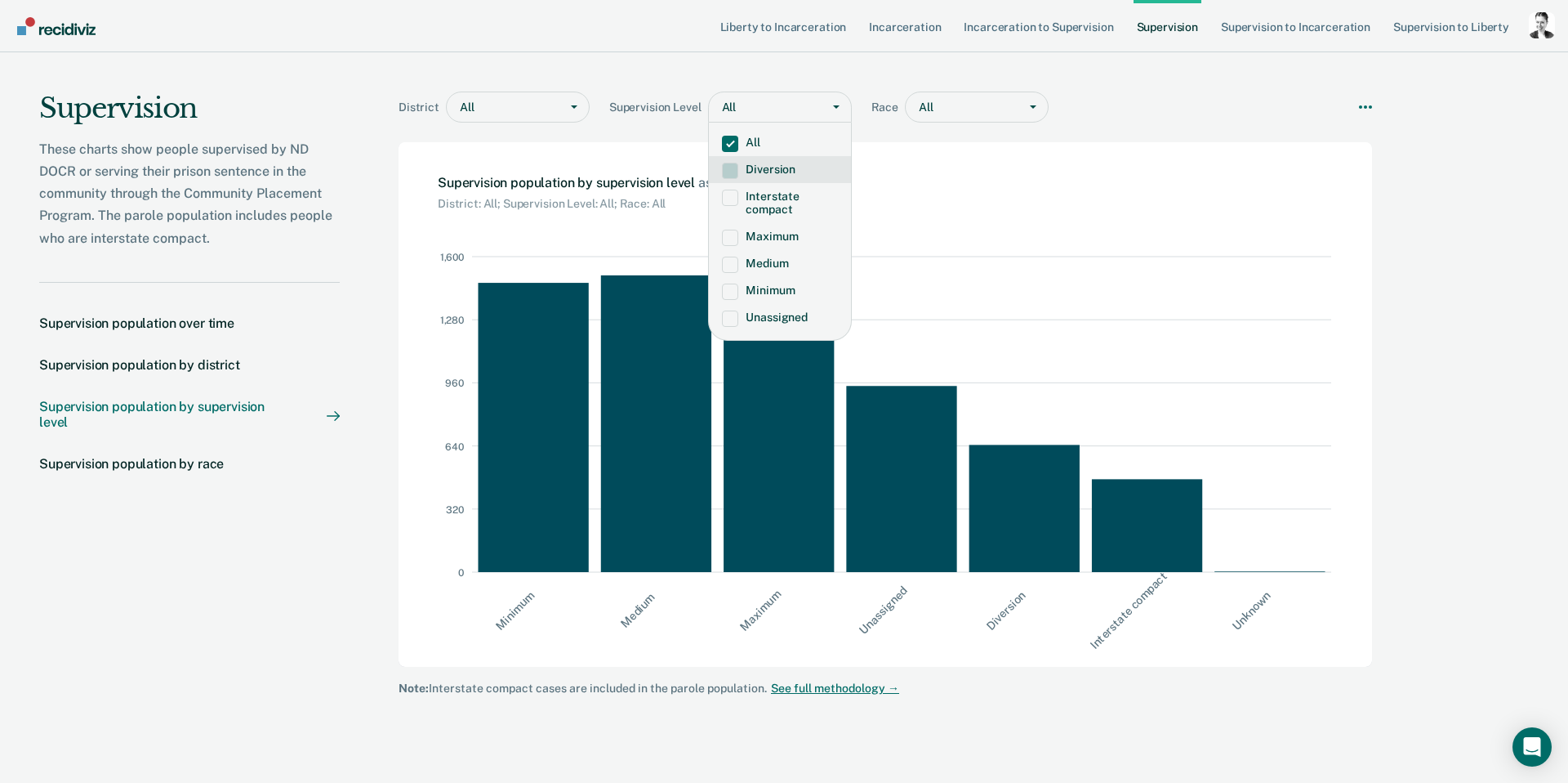
click at [1256, 109] on div "District All Supervision Level Diversion, 2 of 8. 8 results available. Use Up a…" at bounding box center [885, 110] width 973 height 37
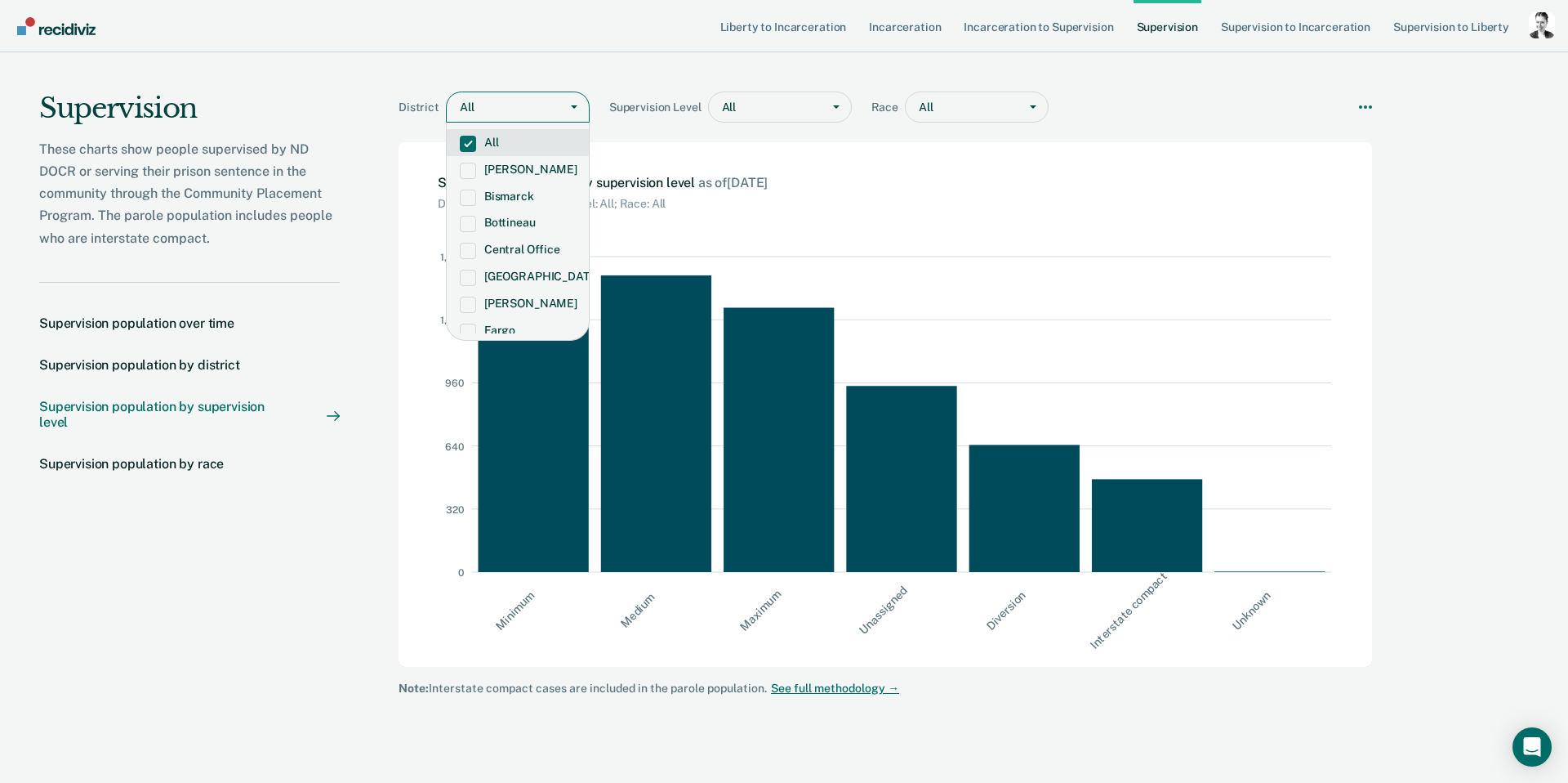
click at [501, 108] on div at bounding box center [512, 108] width 75 height 17
click at [507, 327] on label "Fargo" at bounding box center [518, 330] width 116 height 14
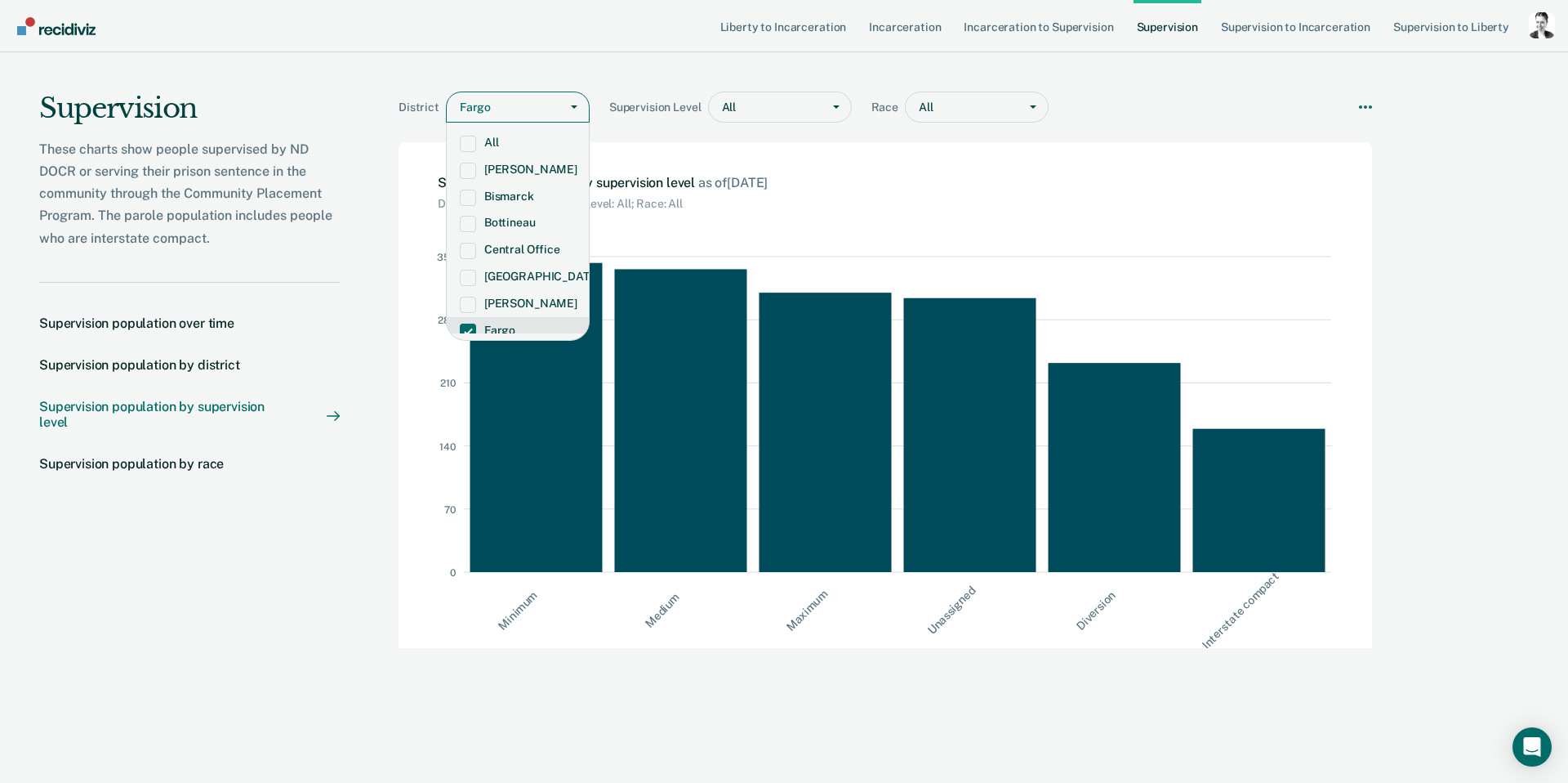
click at [507, 327] on label "Fargo" at bounding box center [518, 330] width 116 height 14
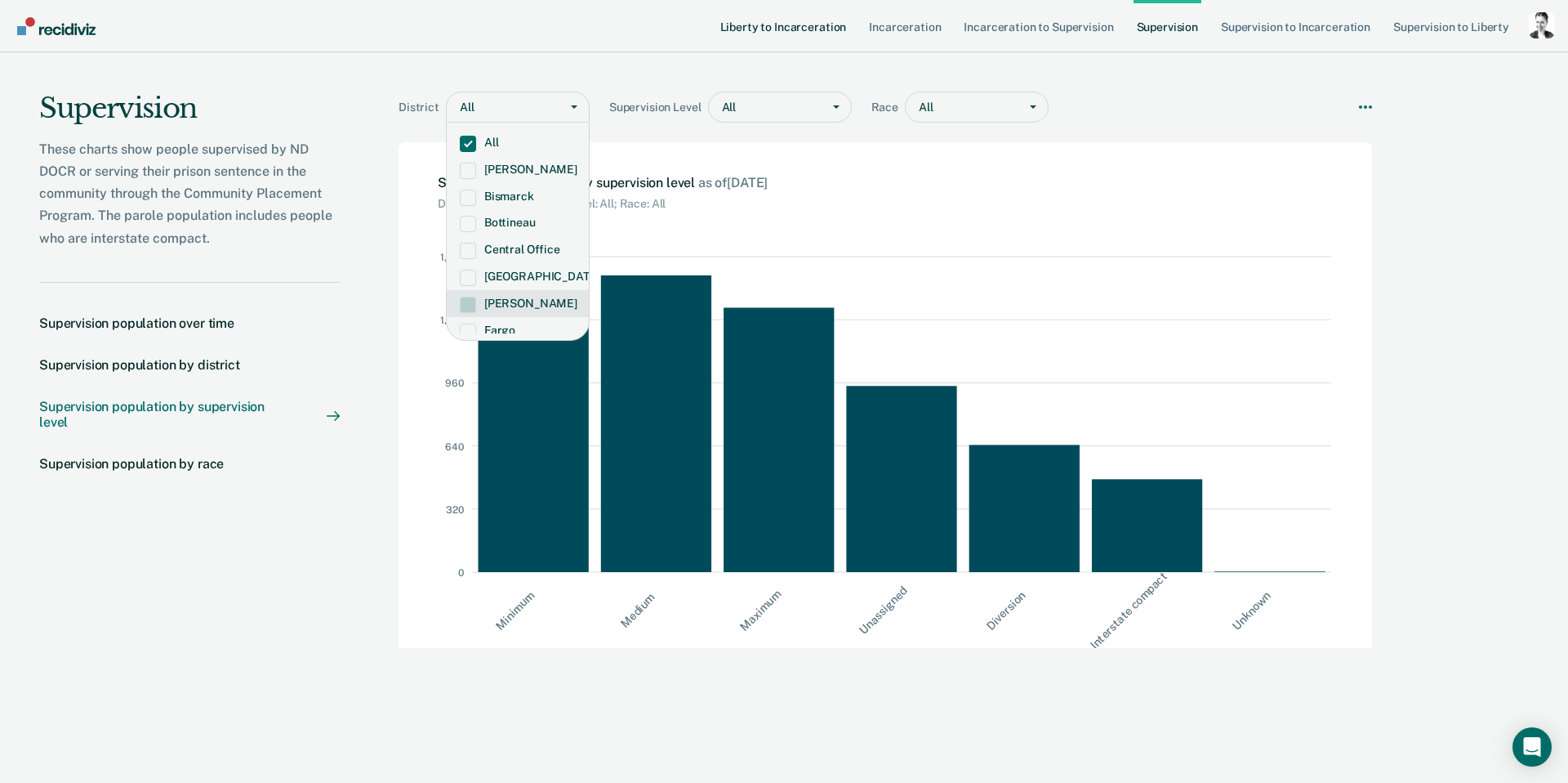
click at [789, 29] on link "Liberty to Incarceration" at bounding box center [784, 26] width 133 height 52
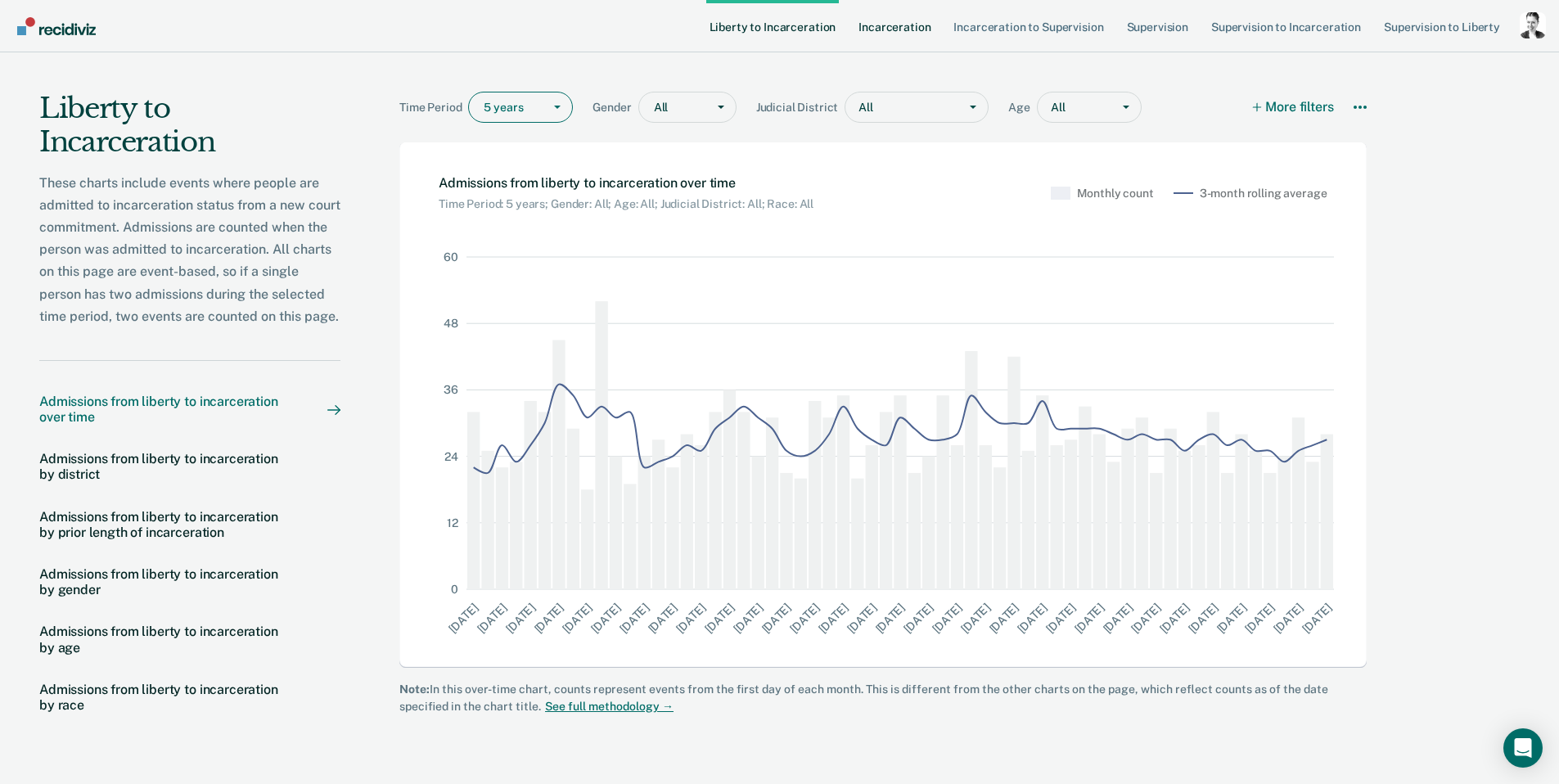
click at [897, 23] on link "Incarceration" at bounding box center [895, 26] width 79 height 52
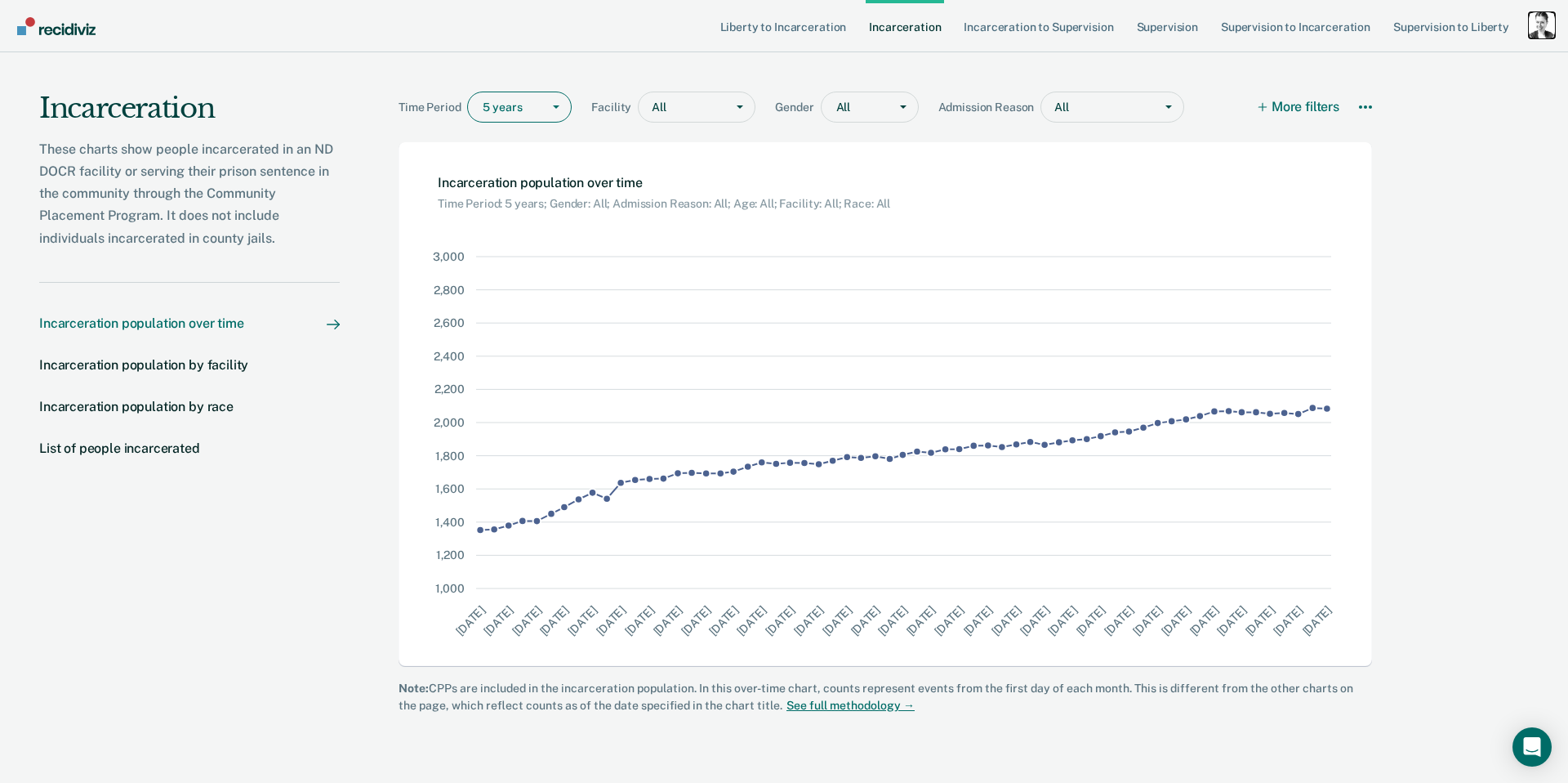
click at [1536, 18] on div "Profile dropdown button" at bounding box center [1542, 25] width 26 height 26
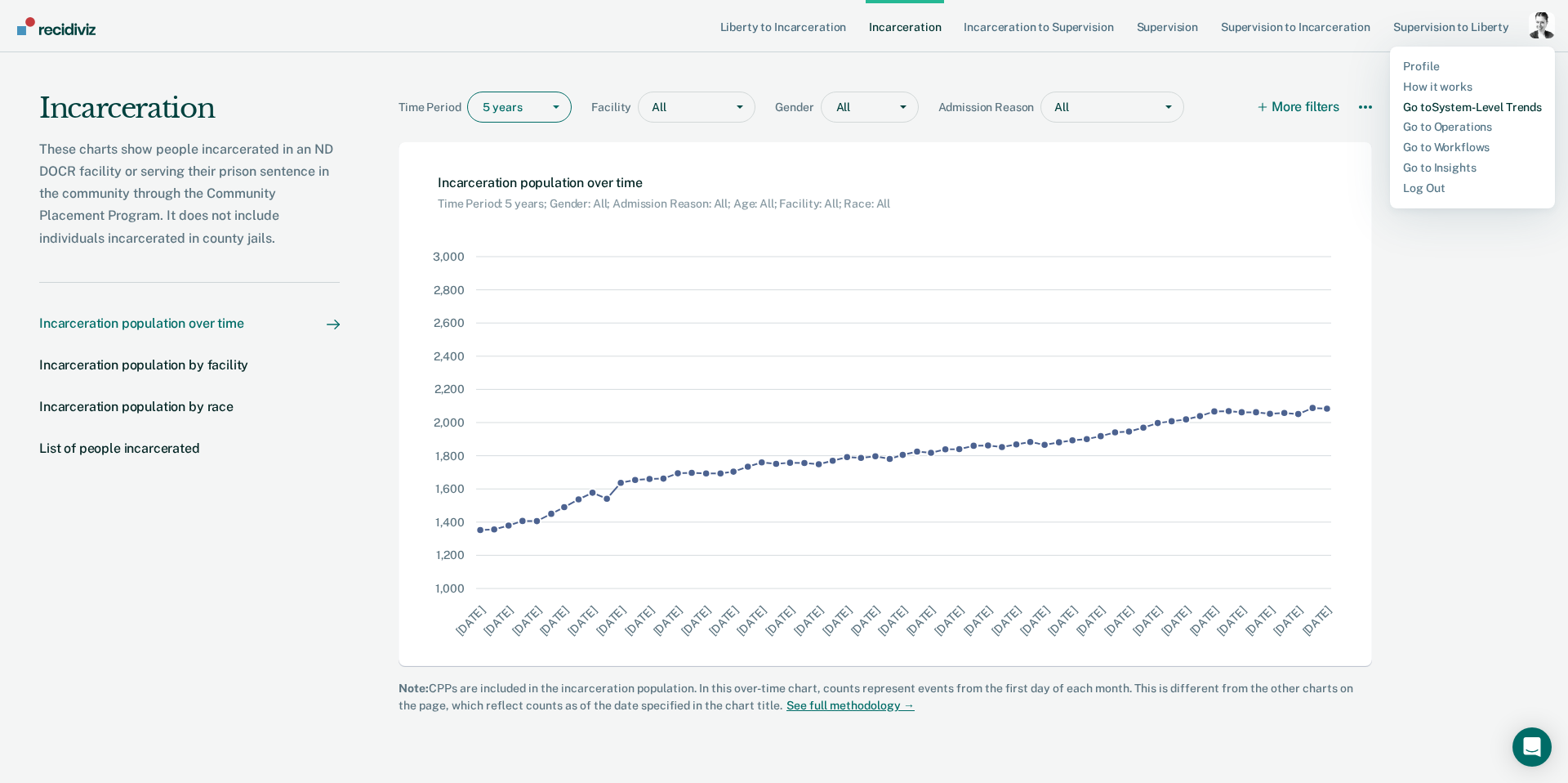
click at [1465, 103] on link "Go to System-Level Trends" at bounding box center [1473, 107] width 139 height 14
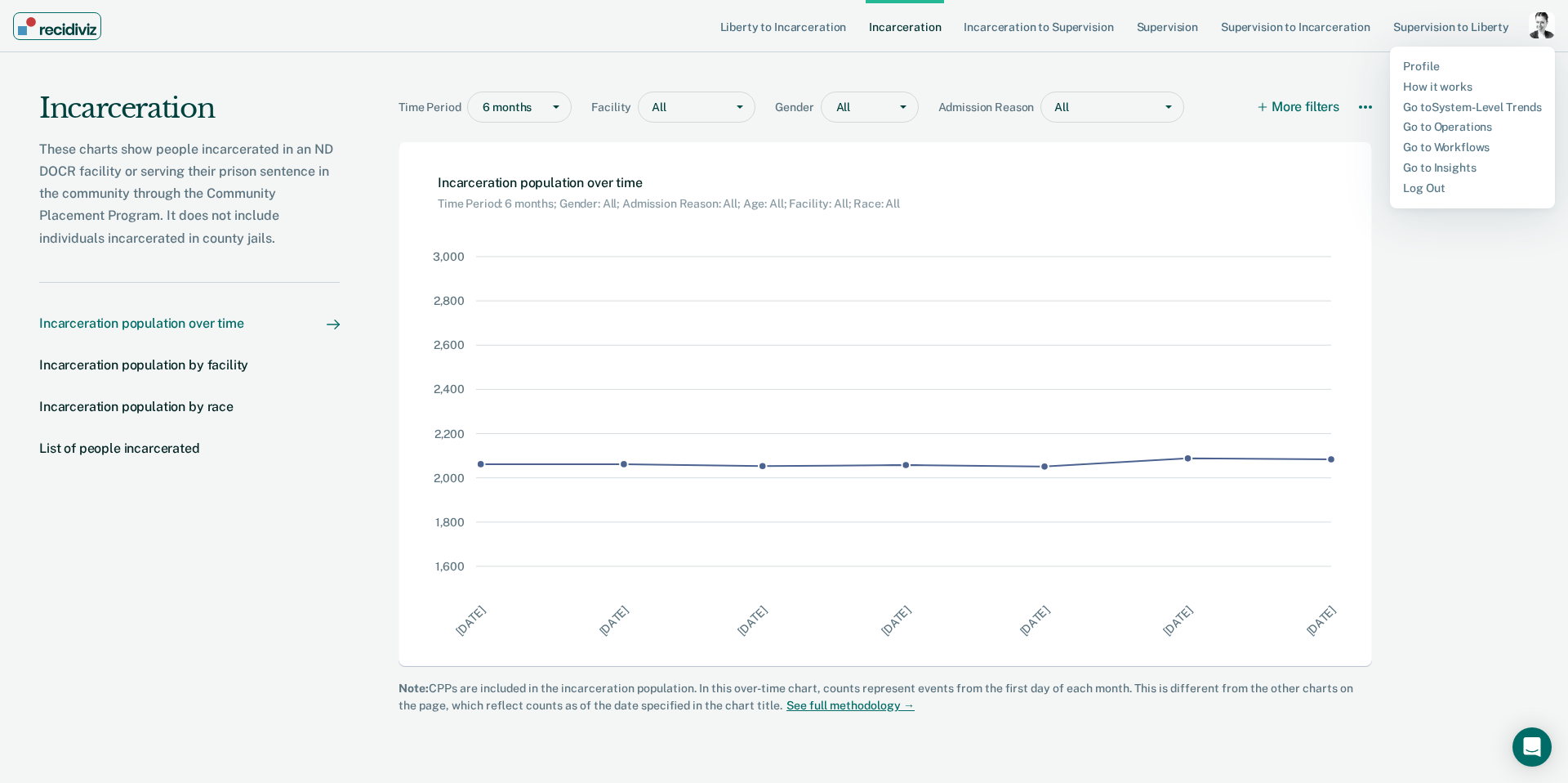
click at [64, 32] on img "Main navigation" at bounding box center [57, 25] width 79 height 18
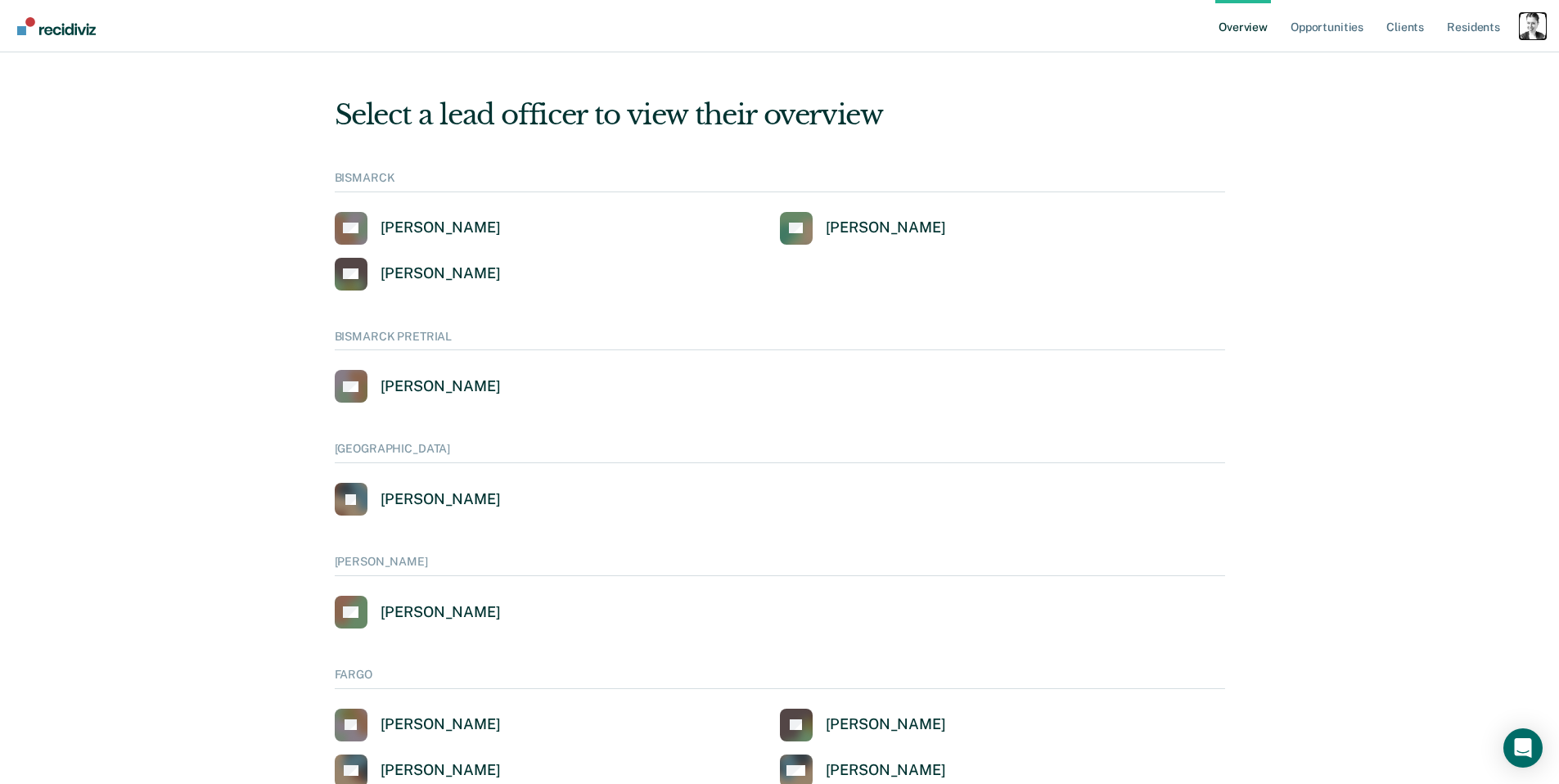
click at [1536, 34] on div "Profile dropdown button" at bounding box center [1533, 26] width 26 height 26
click at [1423, 128] on link "Go to Operations" at bounding box center [1463, 126] width 140 height 14
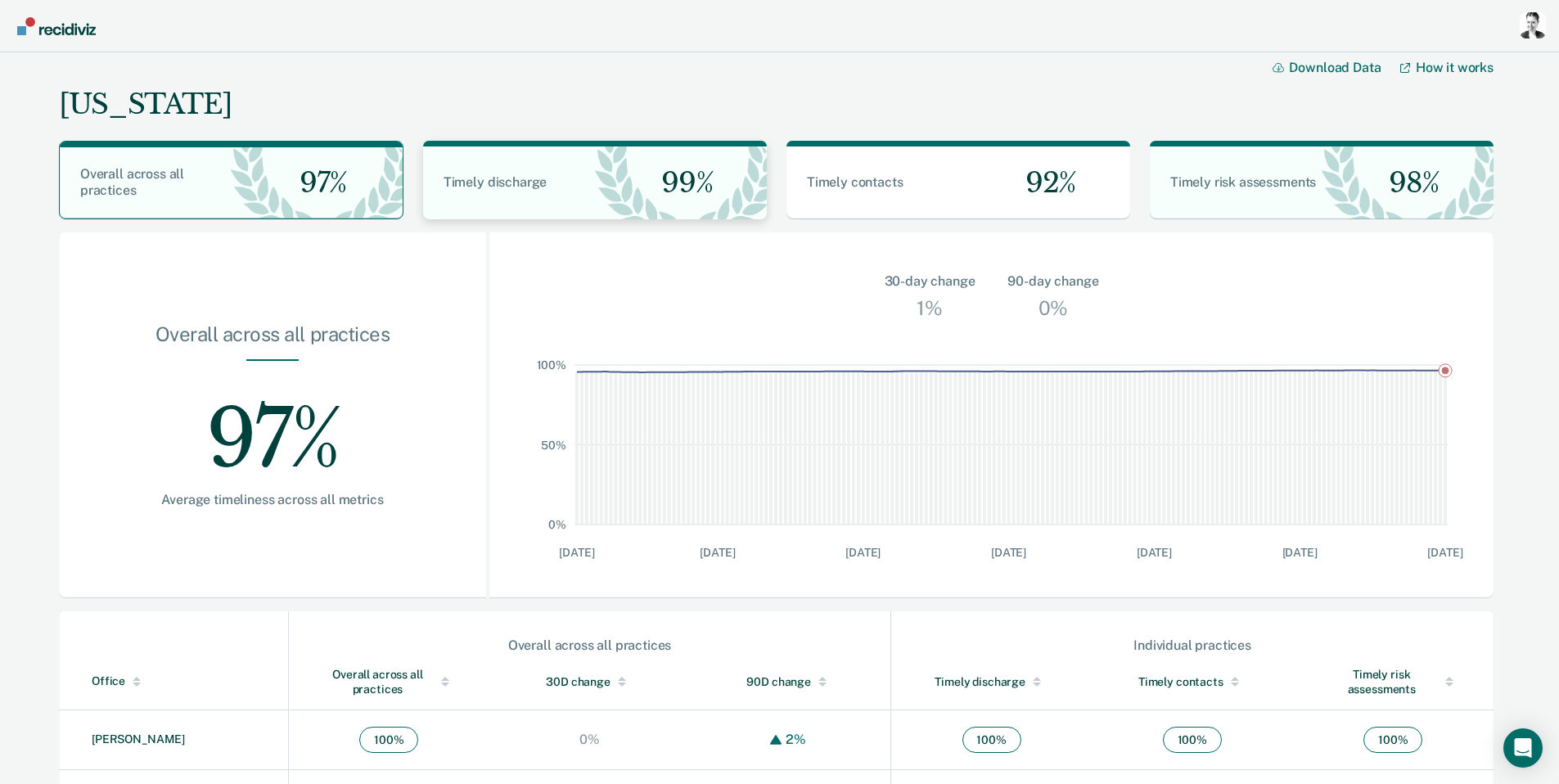
click at [538, 181] on span "Timely discharge" at bounding box center [495, 182] width 103 height 16
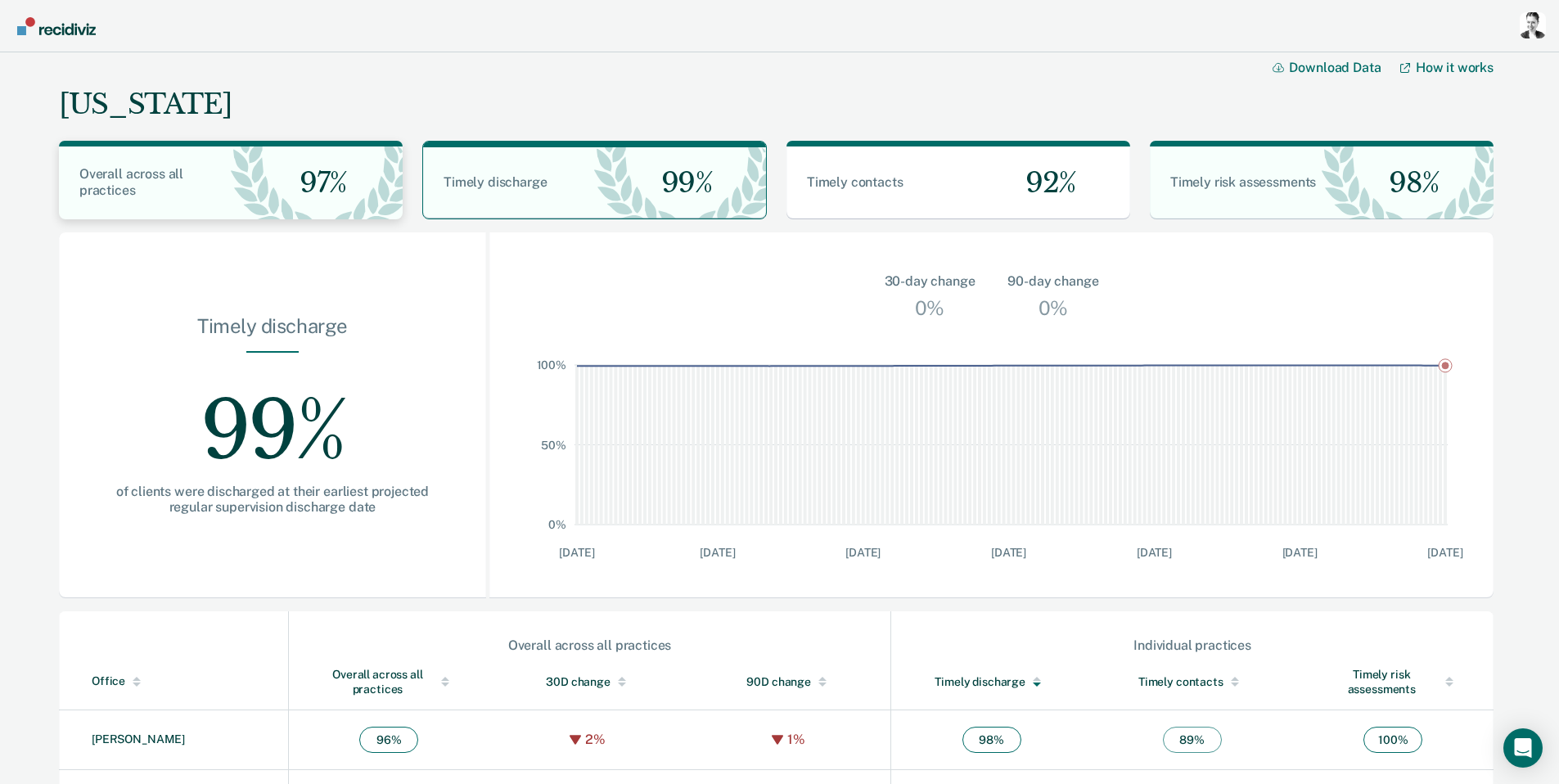
click at [294, 187] on span "97%" at bounding box center [317, 183] width 61 height 34
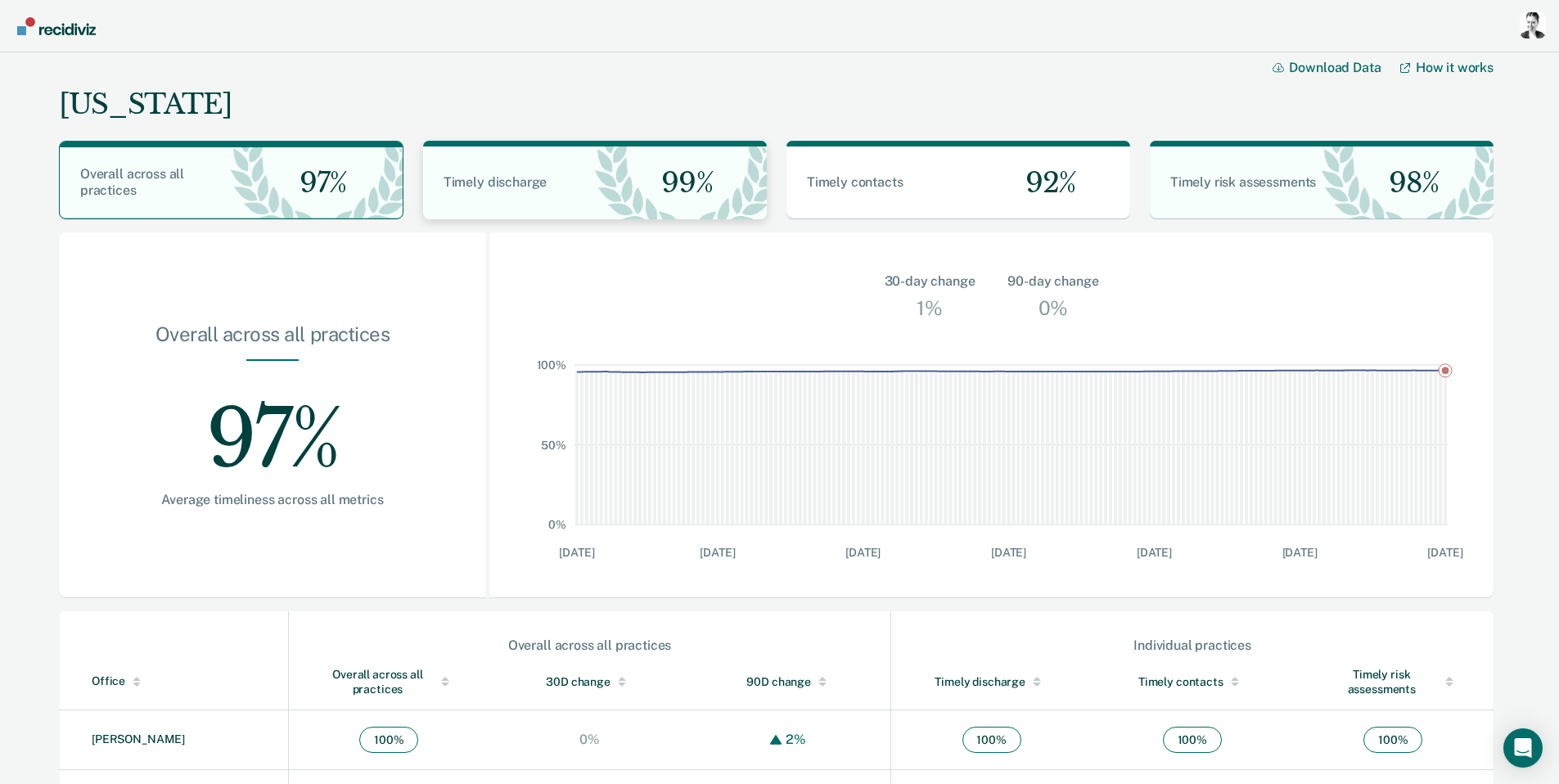
click at [527, 195] on div "Timely discharge 99%" at bounding box center [595, 183] width 344 height 73
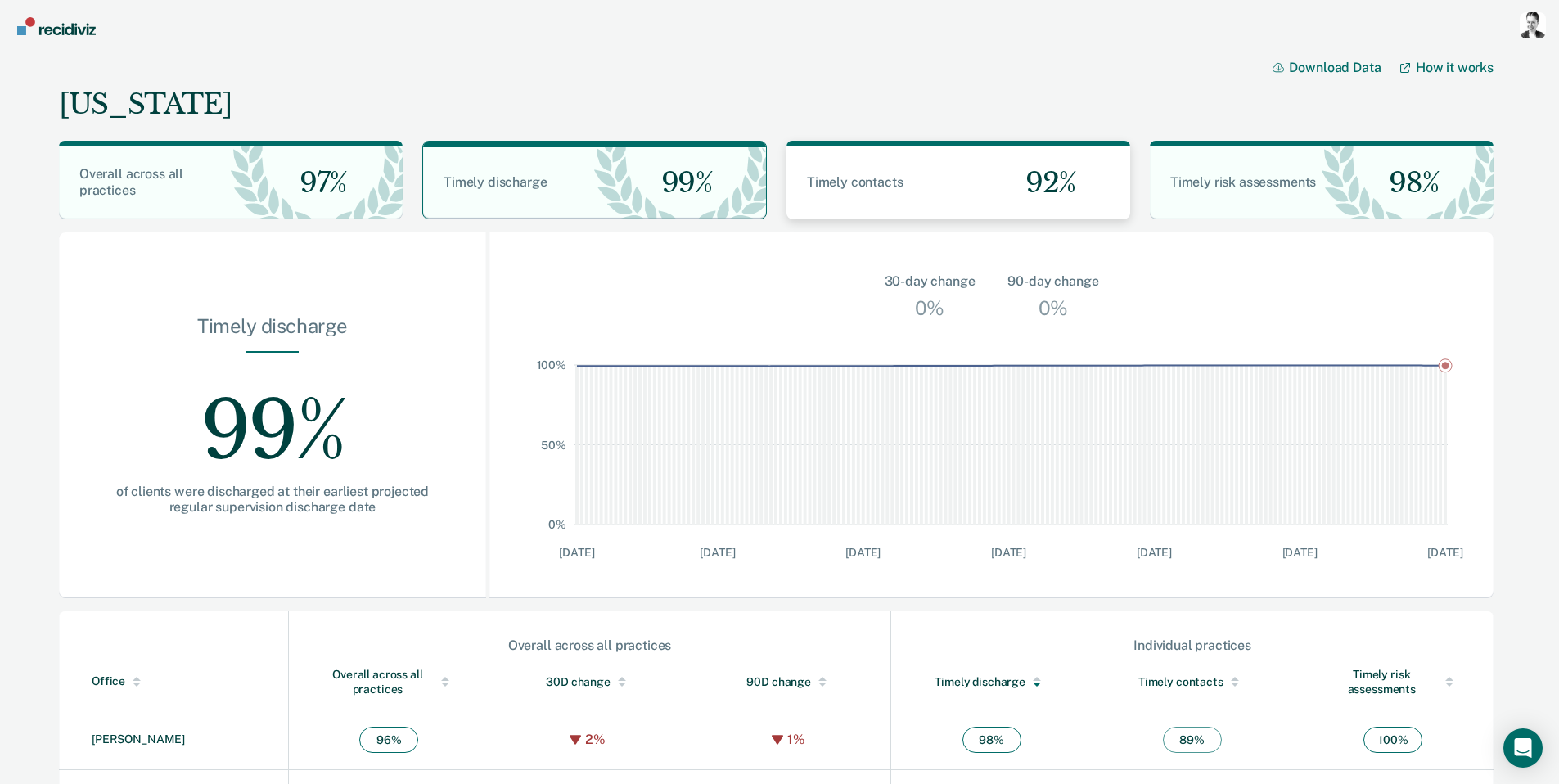
click at [853, 184] on span "Timely contacts" at bounding box center [854, 182] width 97 height 16
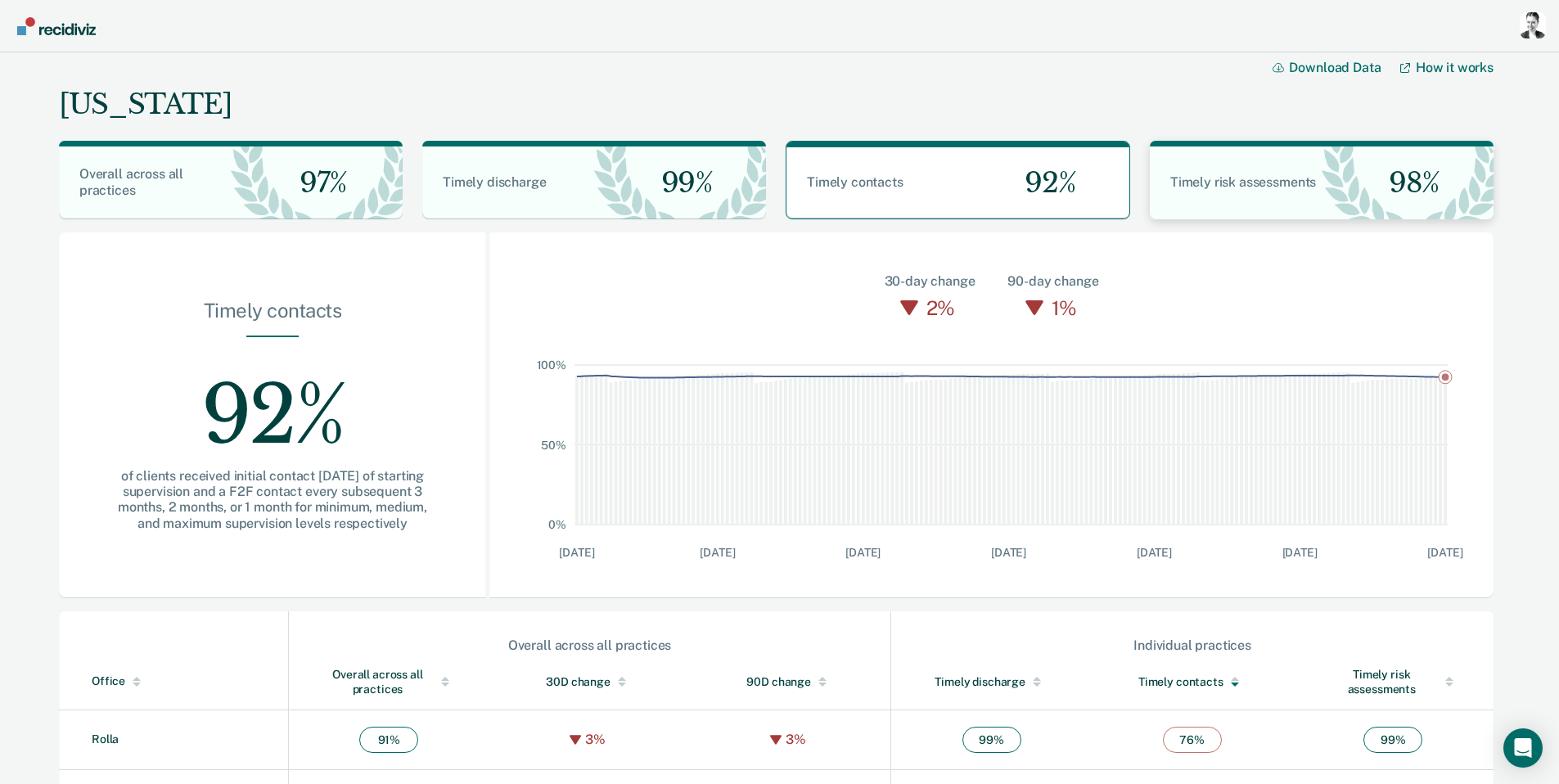
click at [1220, 180] on span "Timely risk assessments" at bounding box center [1242, 182] width 145 height 16
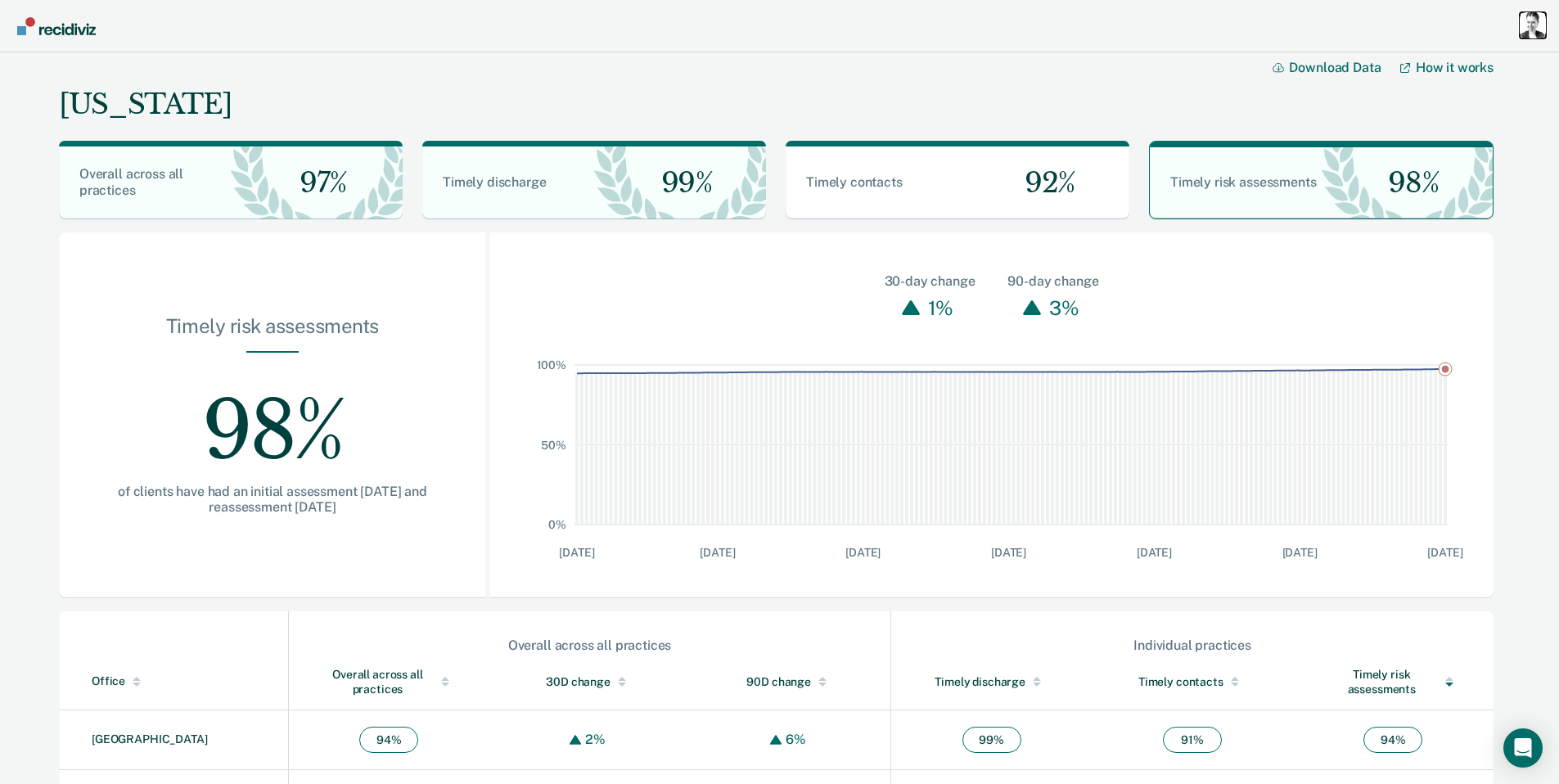
click at [1537, 26] on div "Profile dropdown button" at bounding box center [1533, 25] width 26 height 26
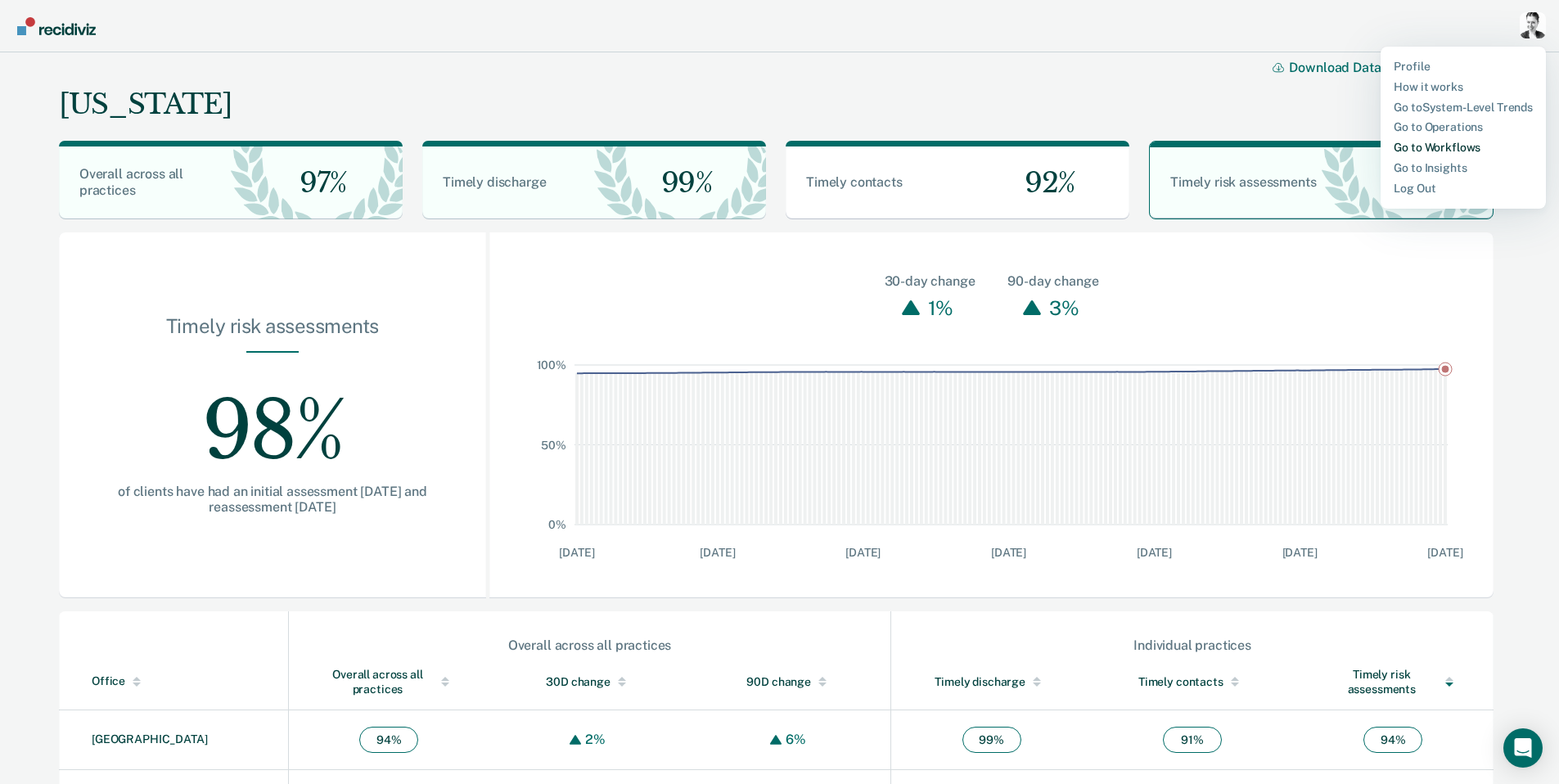
click at [1478, 147] on link "Go to Workflows" at bounding box center [1463, 147] width 140 height 14
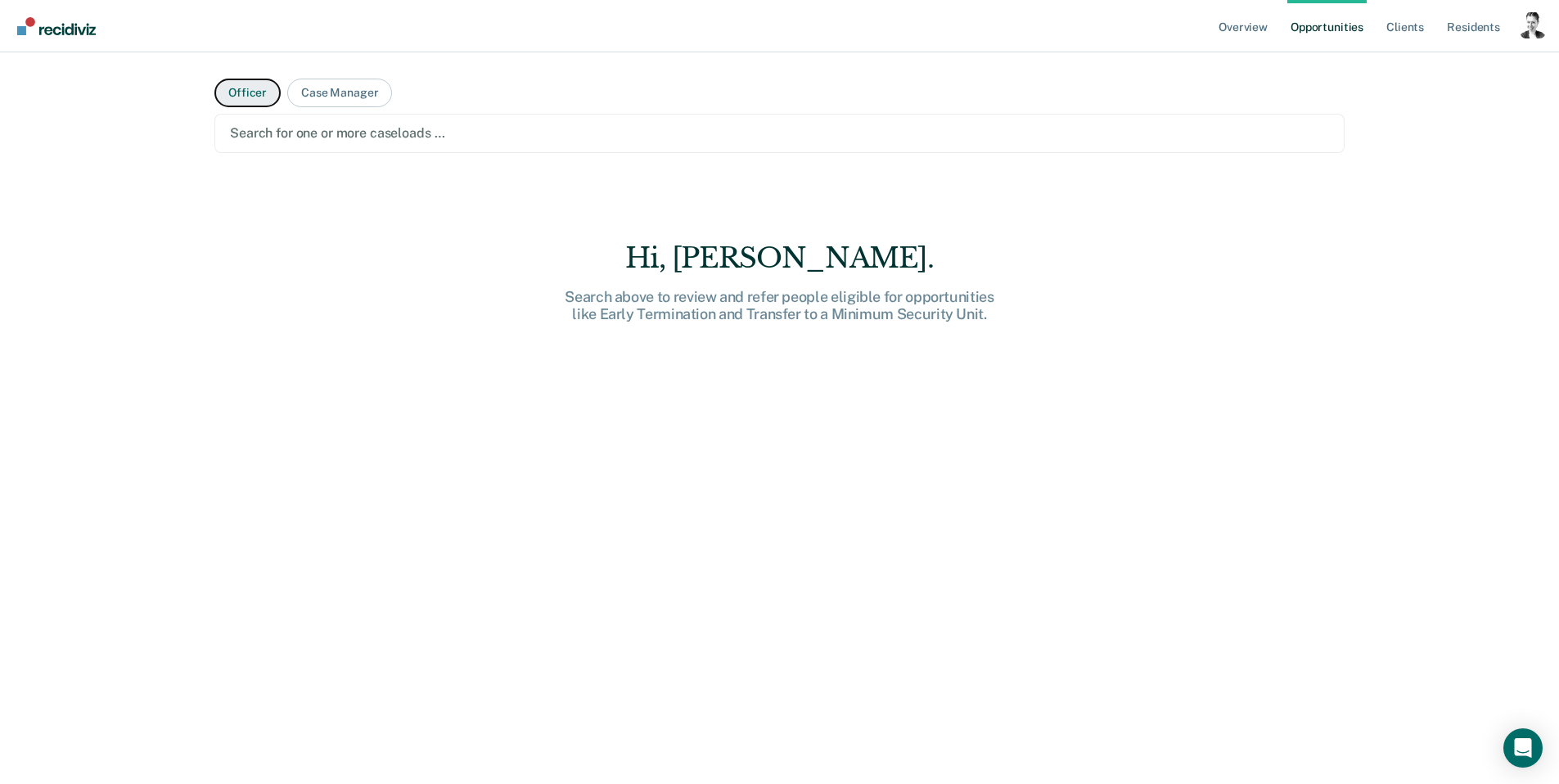
click at [243, 94] on button "Officer" at bounding box center [247, 93] width 67 height 29
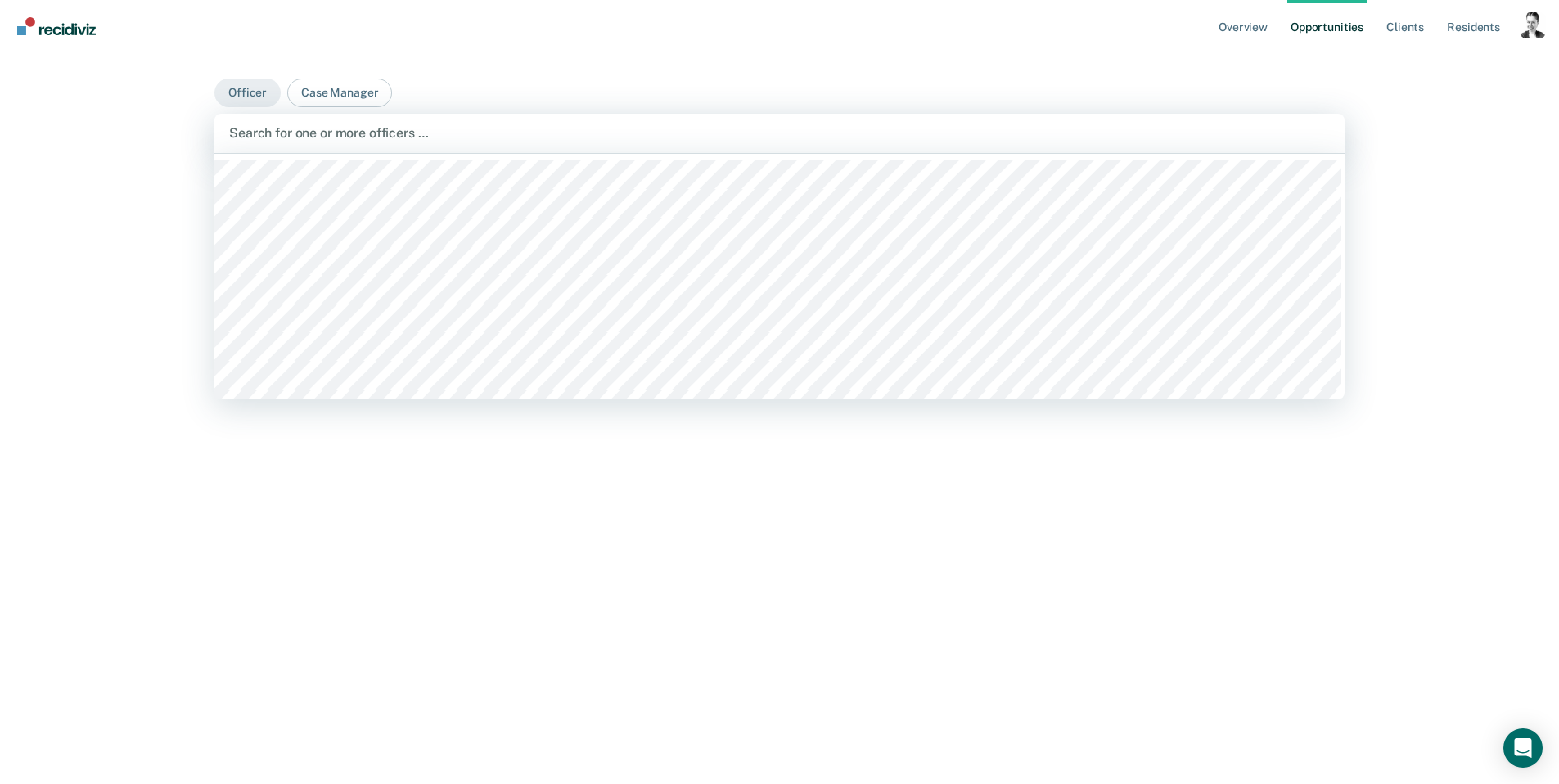
click at [301, 141] on div at bounding box center [780, 133] width 1101 height 19
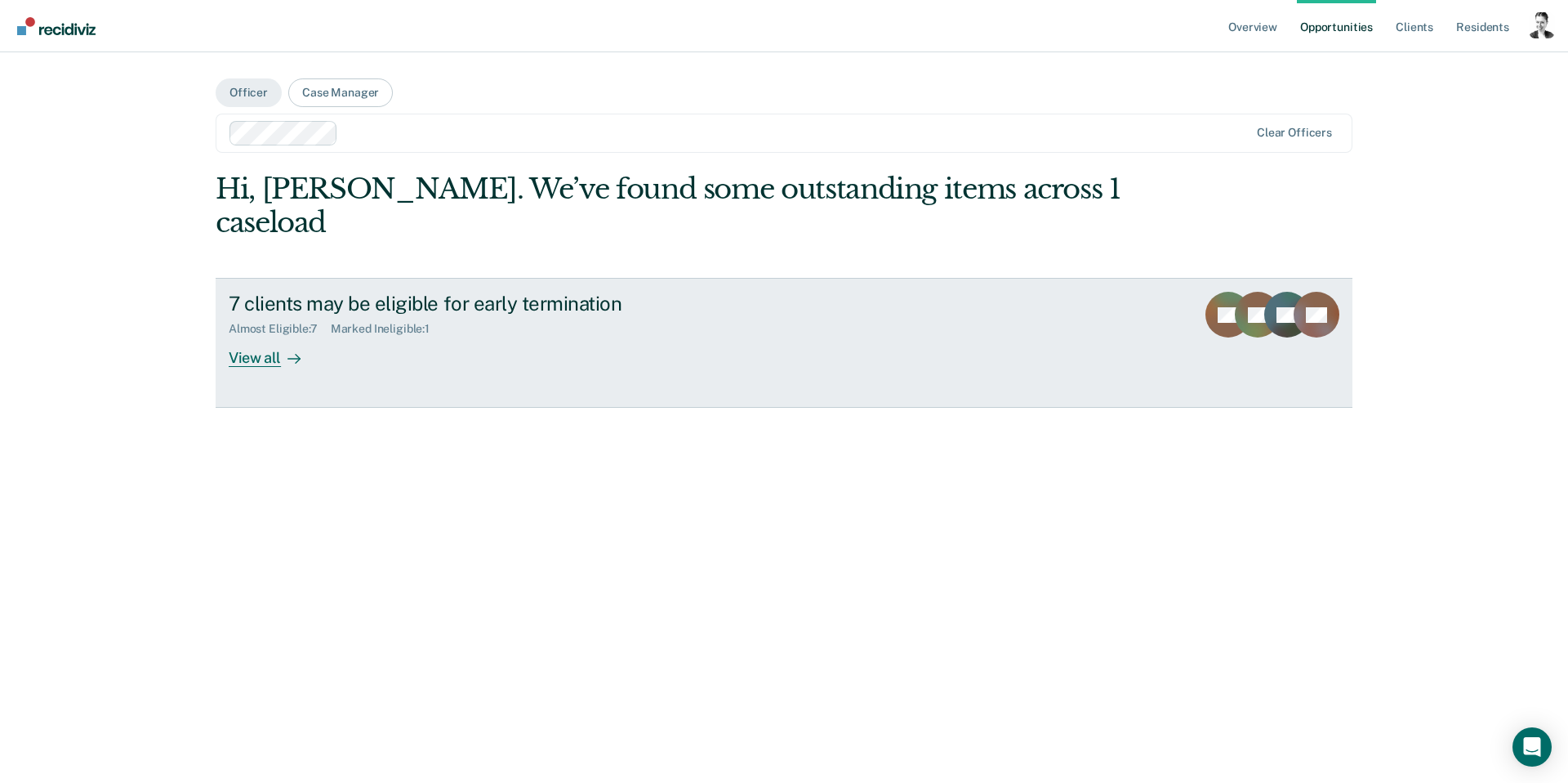
click at [242, 336] on div "View all" at bounding box center [275, 352] width 92 height 32
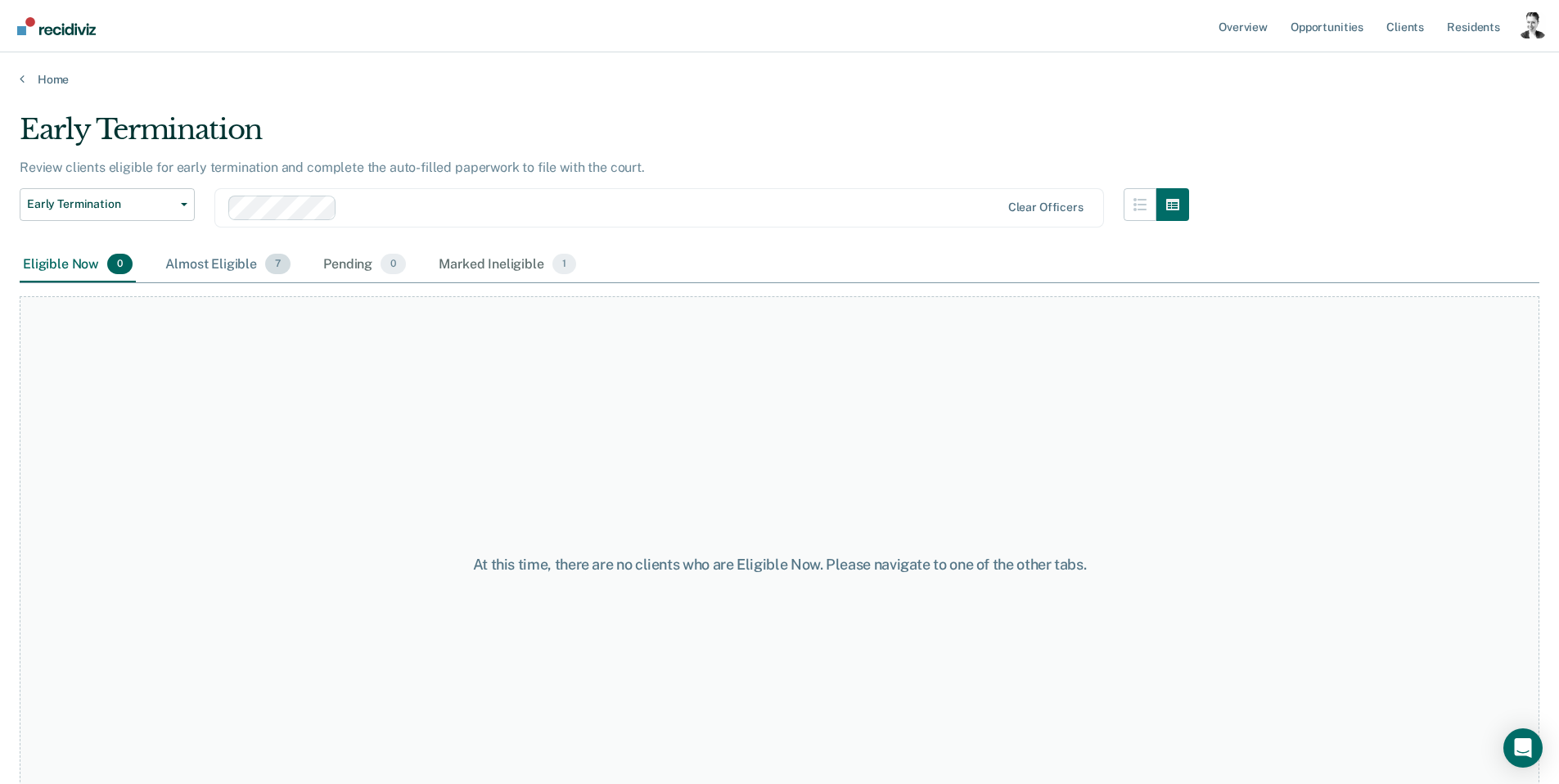
click at [235, 266] on div "Almost Eligible 7" at bounding box center [228, 265] width 132 height 36
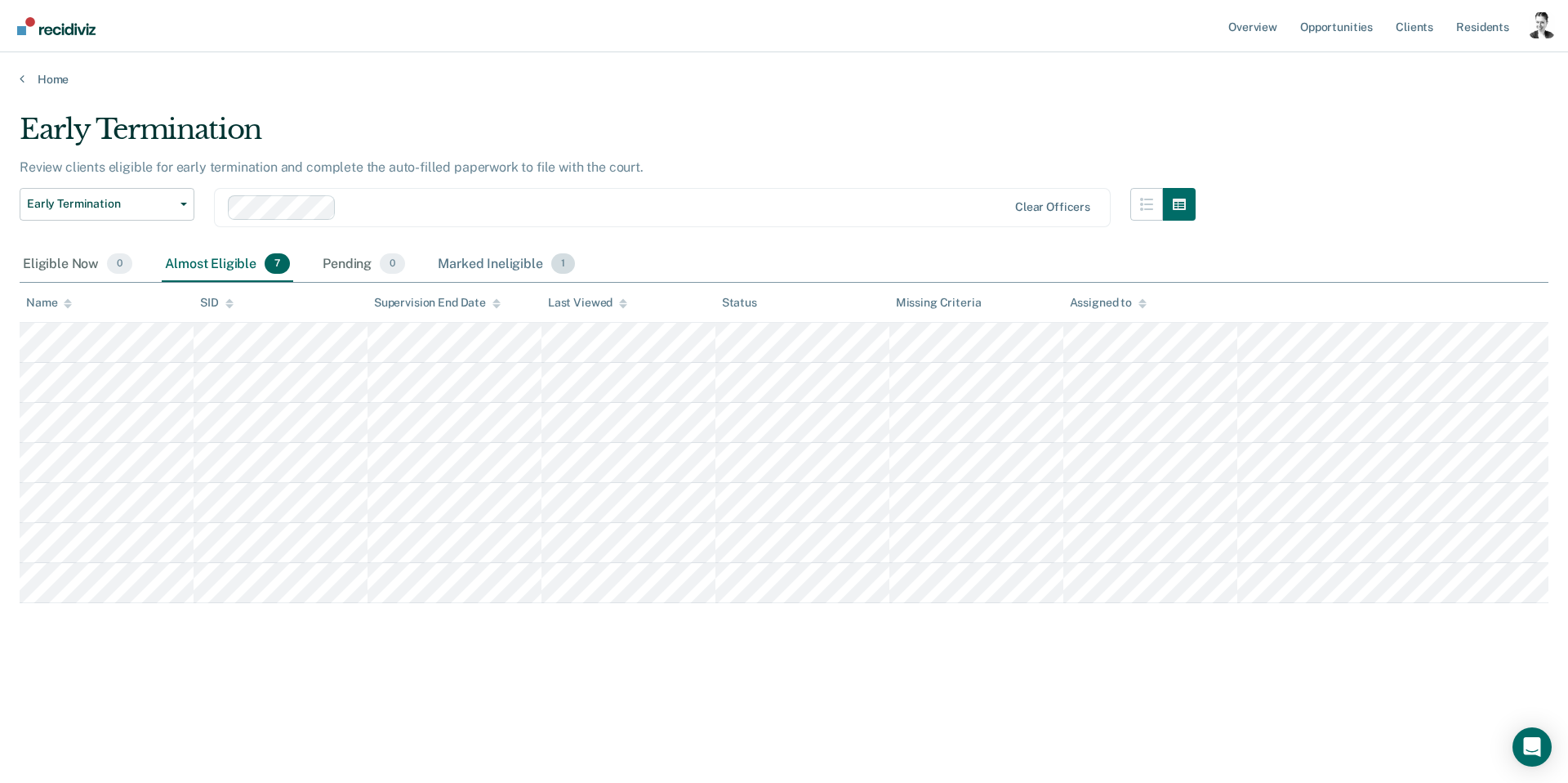
click at [462, 262] on div "Marked Ineligible 1" at bounding box center [507, 265] width 144 height 36
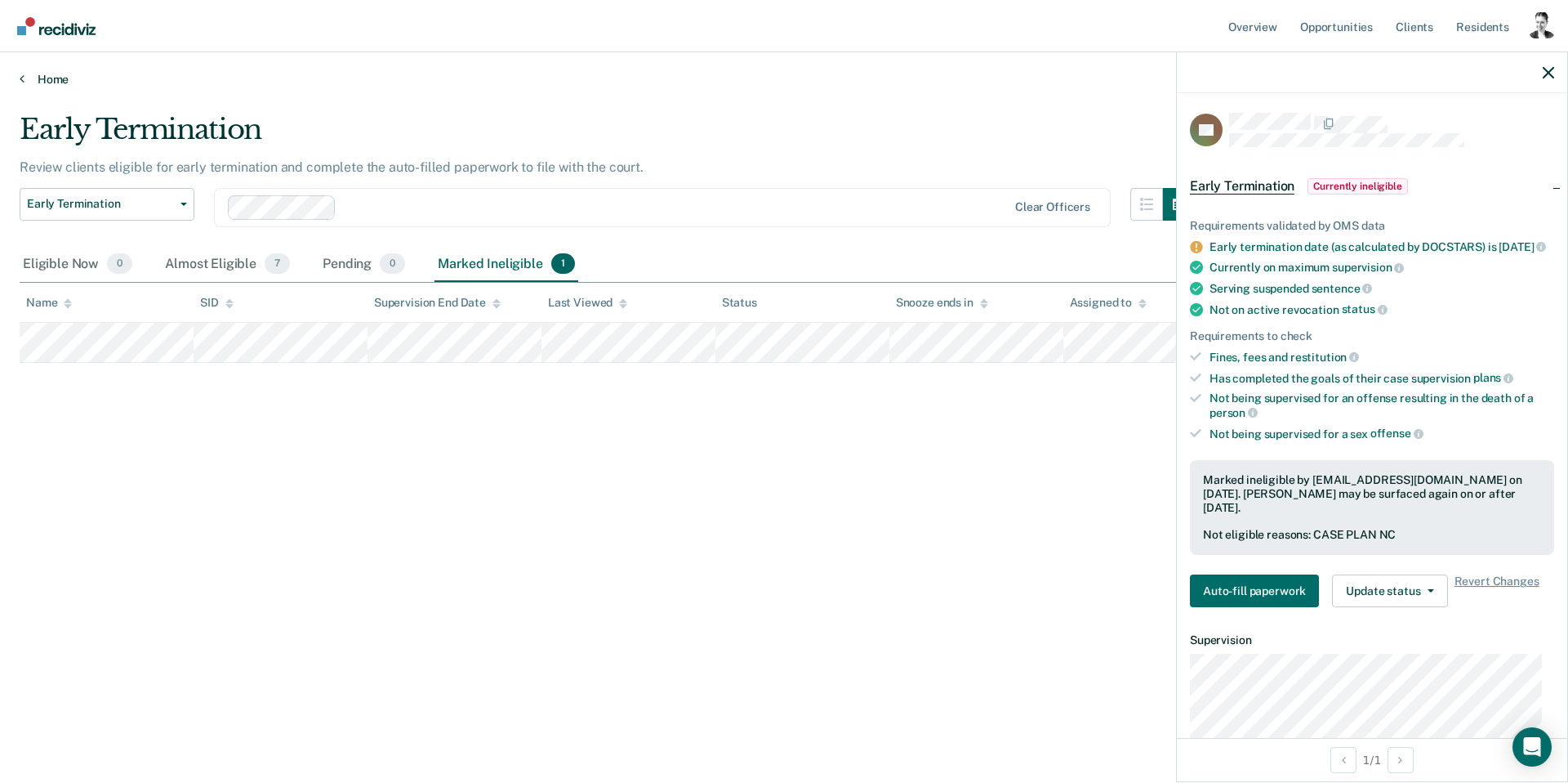
click at [30, 80] on link "Home" at bounding box center [784, 80] width 1529 height 15
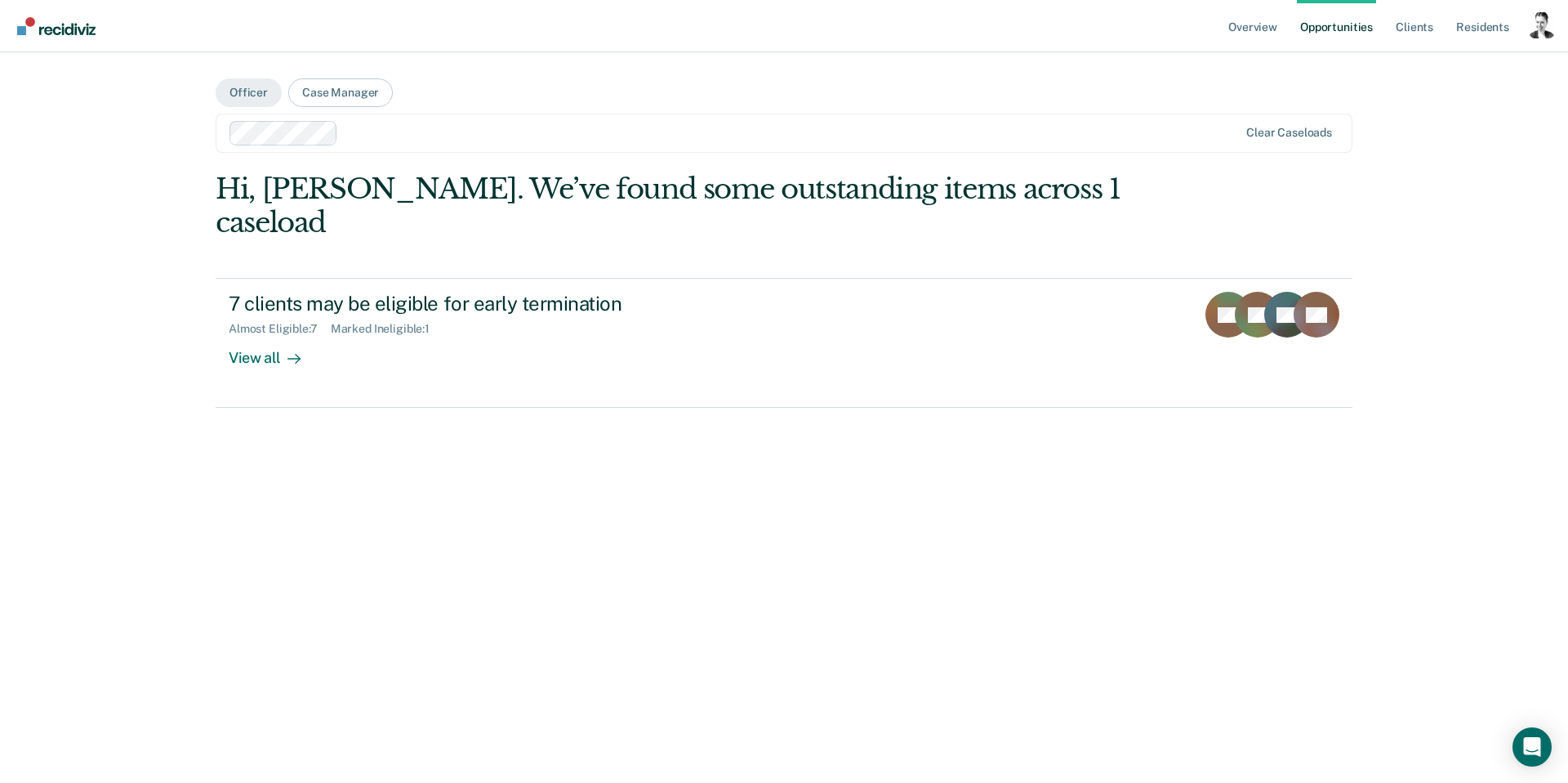
click at [30, 80] on div "Overview Opportunities Client s Resident s Profile How it works Go to System-Le…" at bounding box center [784, 391] width 1568 height 783
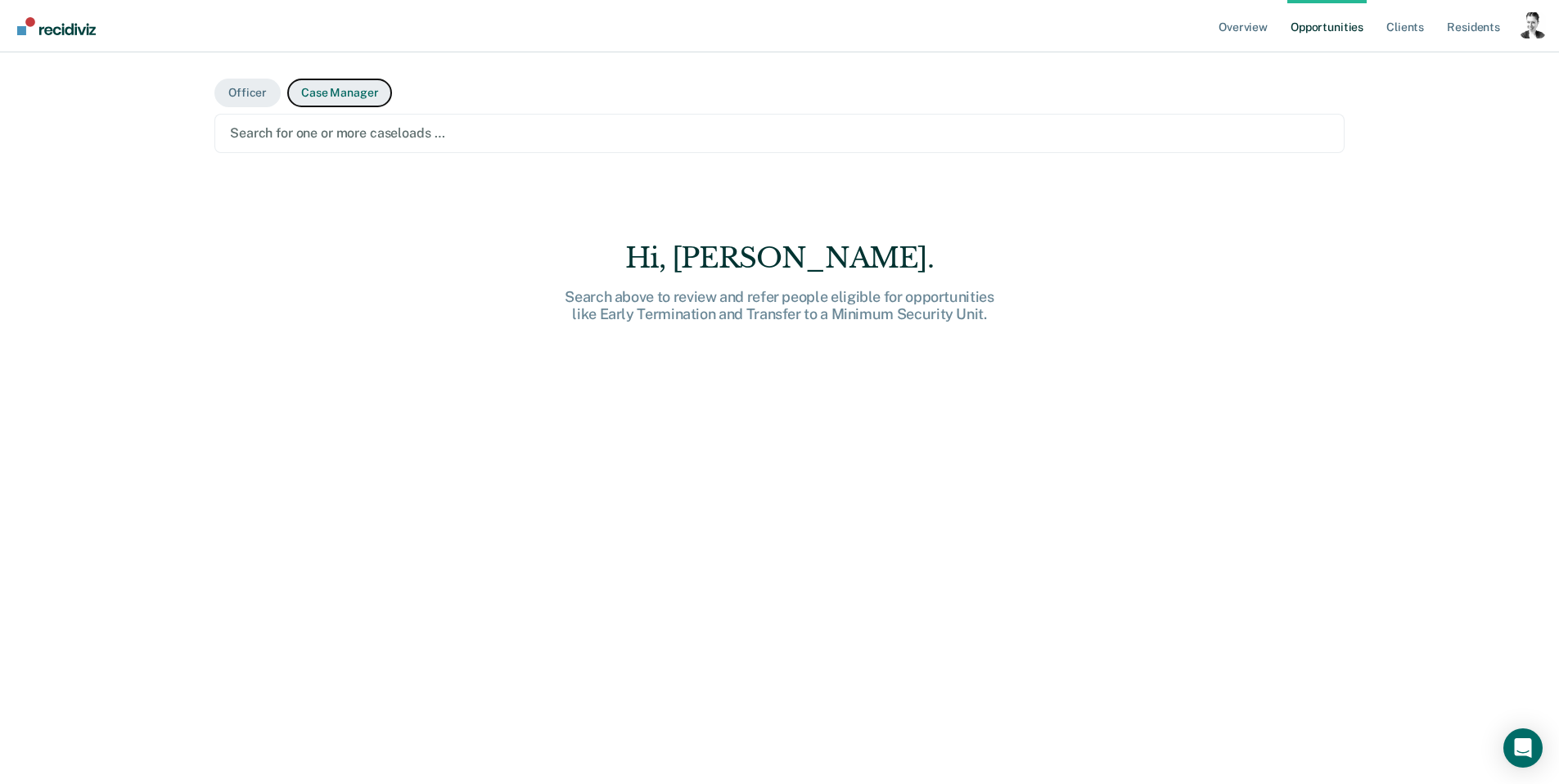
click at [323, 96] on button "Case Manager" at bounding box center [340, 93] width 105 height 29
click at [339, 135] on div at bounding box center [779, 133] width 1099 height 19
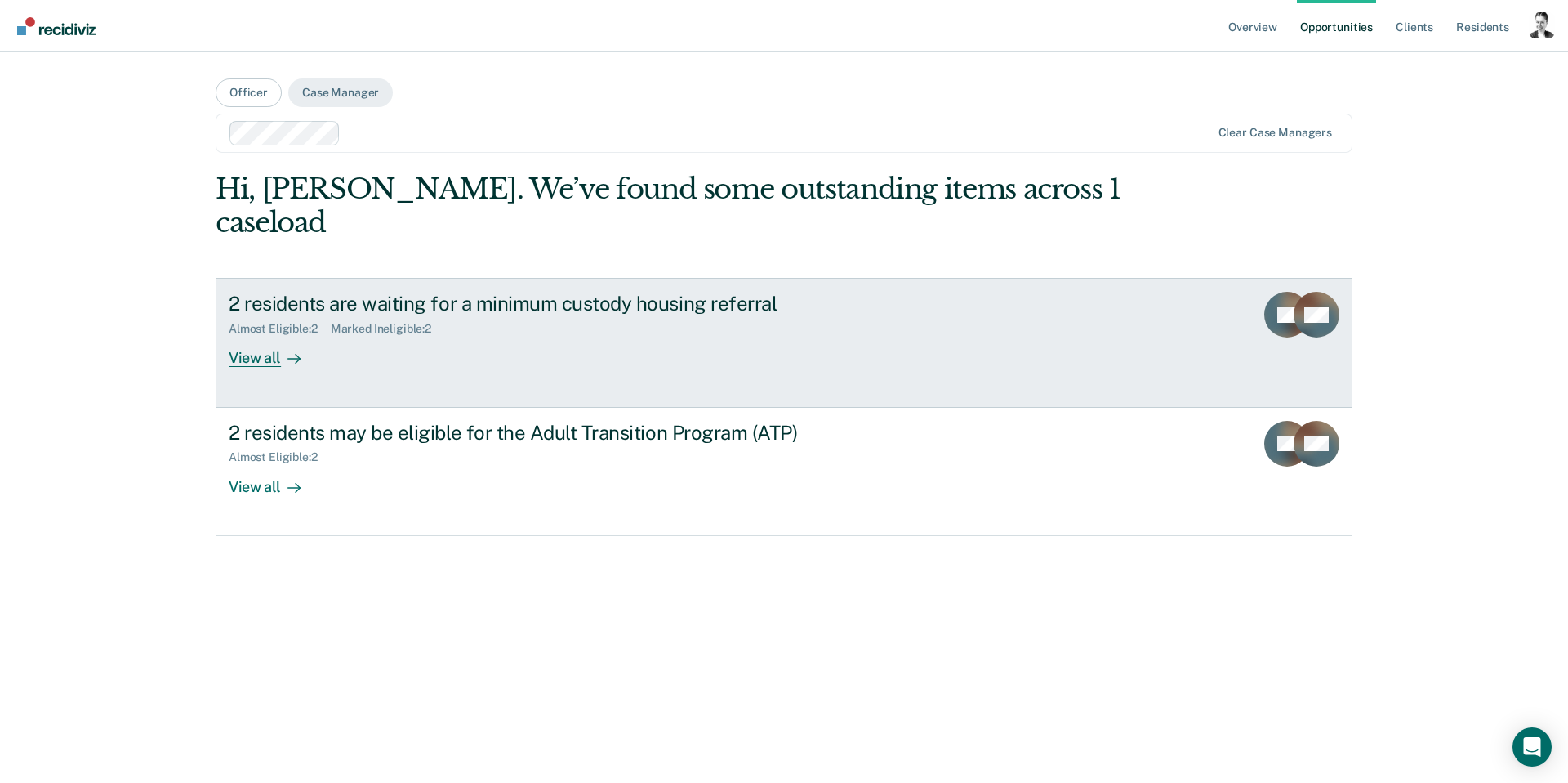
click at [267, 336] on div "View all" at bounding box center [275, 352] width 92 height 32
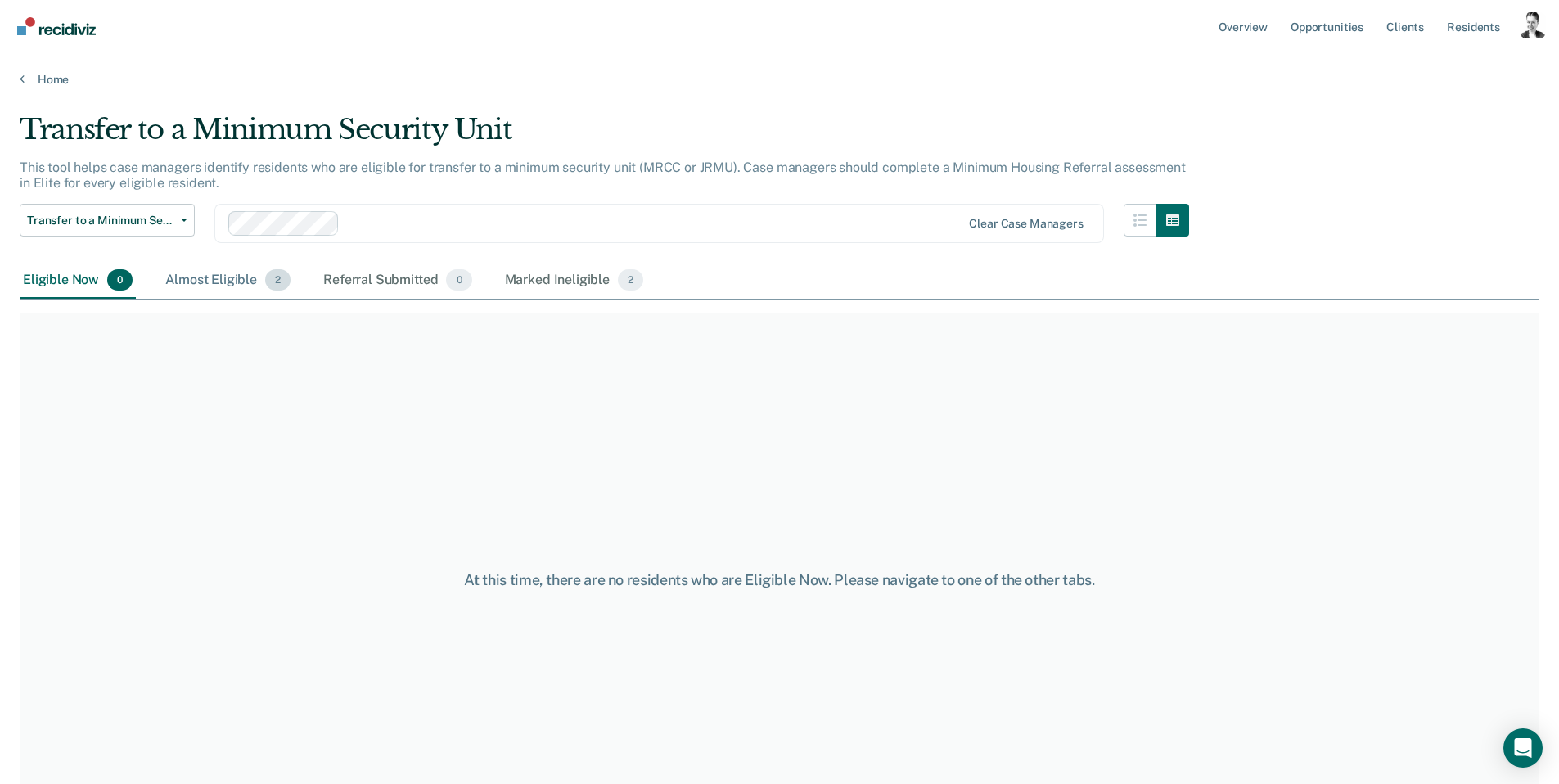
click at [241, 275] on div "Almost Eligible 2" at bounding box center [228, 280] width 132 height 36
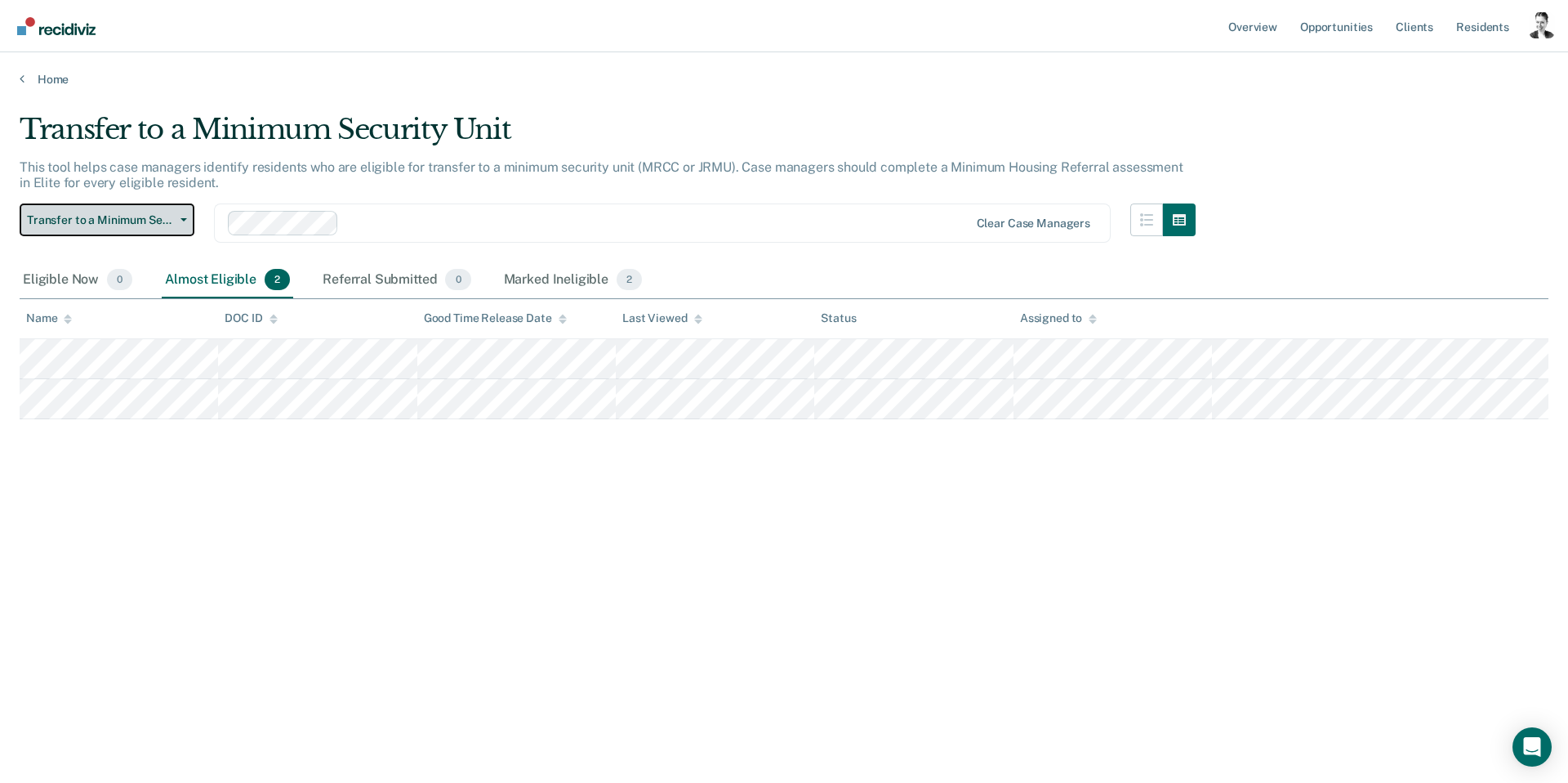
click at [185, 218] on icon "button" at bounding box center [183, 219] width 7 height 3
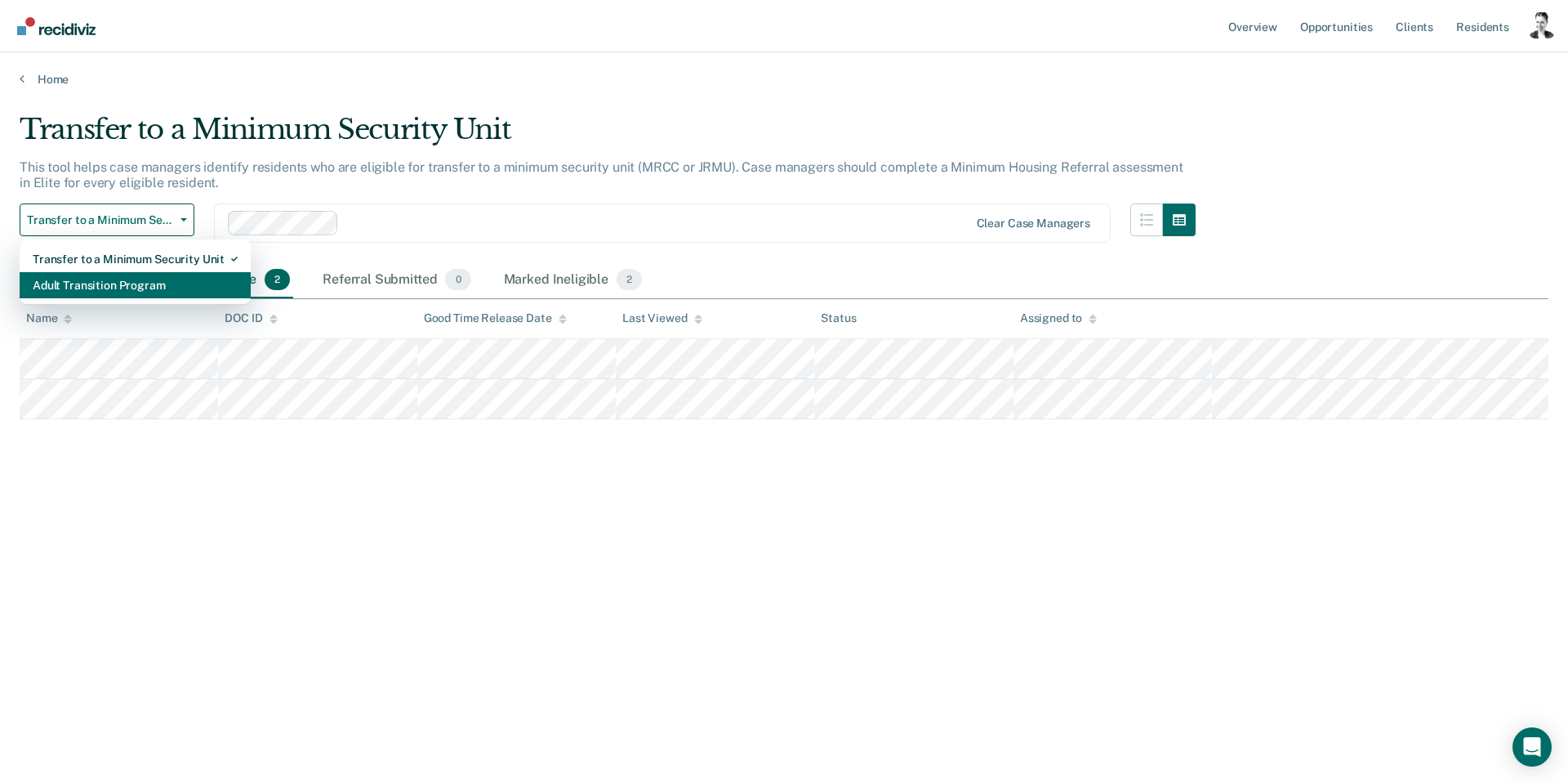
click at [146, 287] on div "Adult Transition Program" at bounding box center [135, 285] width 205 height 26
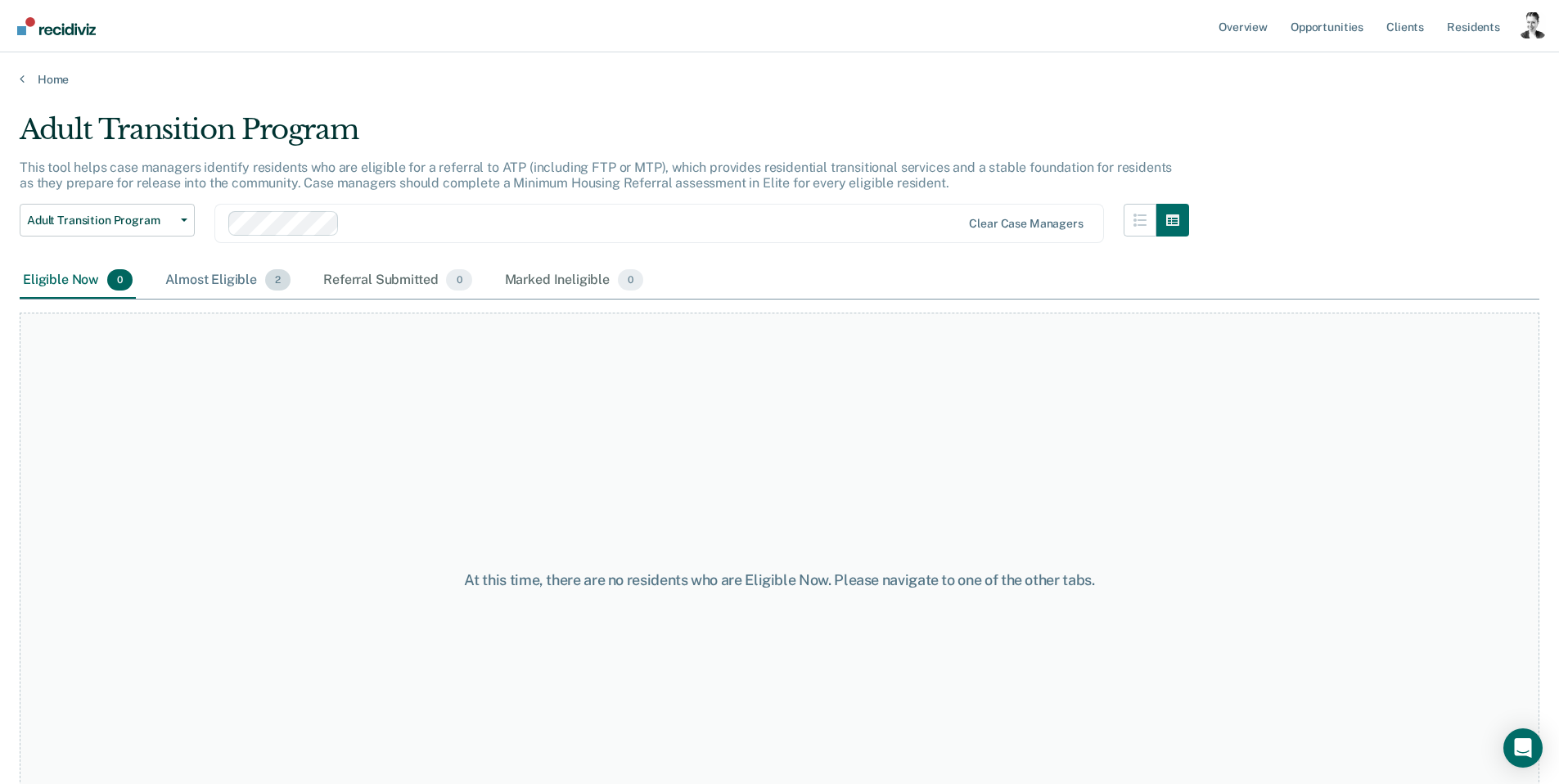
click at [186, 277] on div "Almost Eligible 2" at bounding box center [228, 280] width 132 height 36
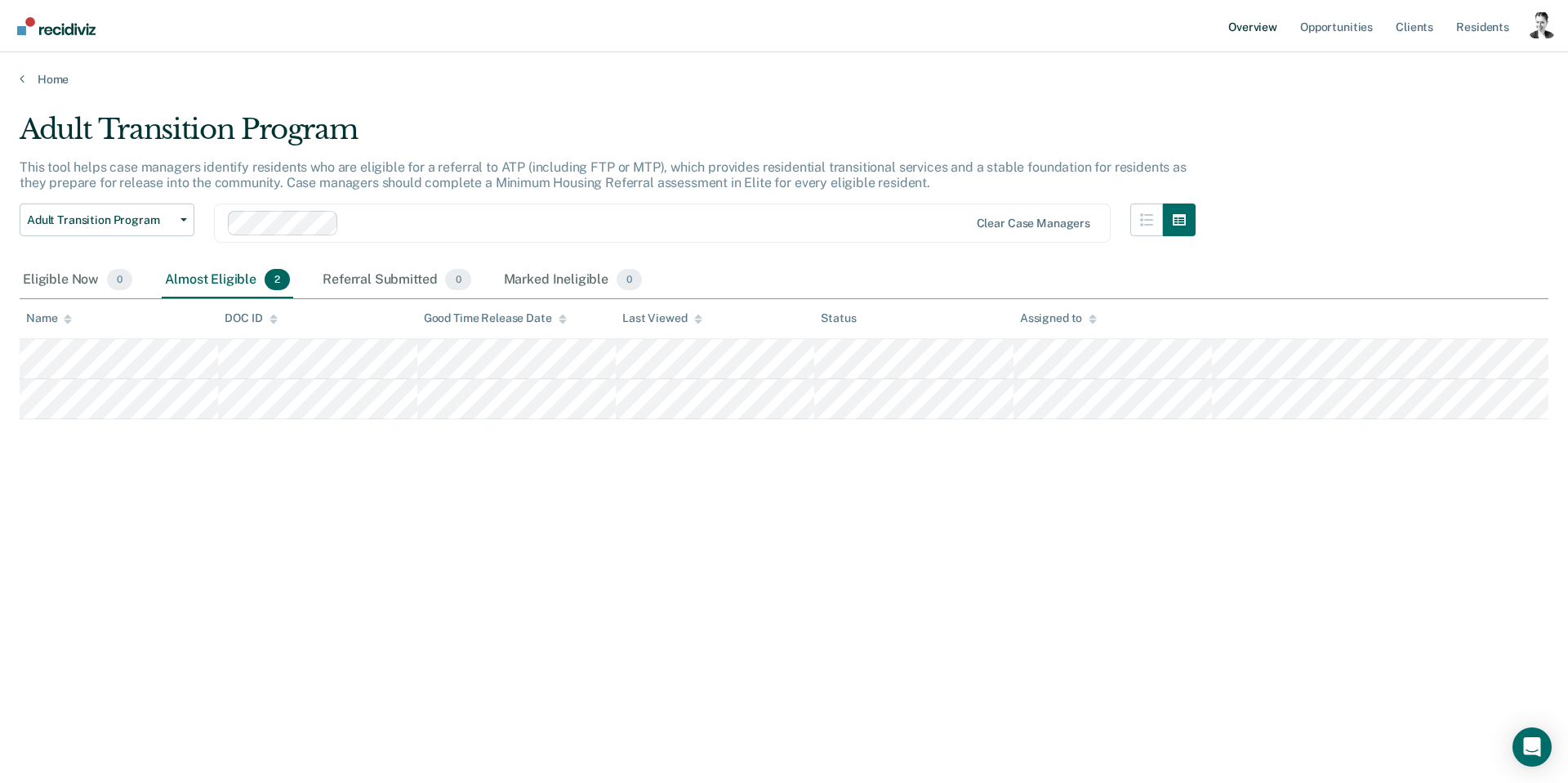
click at [1273, 28] on link "Overview" at bounding box center [1252, 26] width 55 height 52
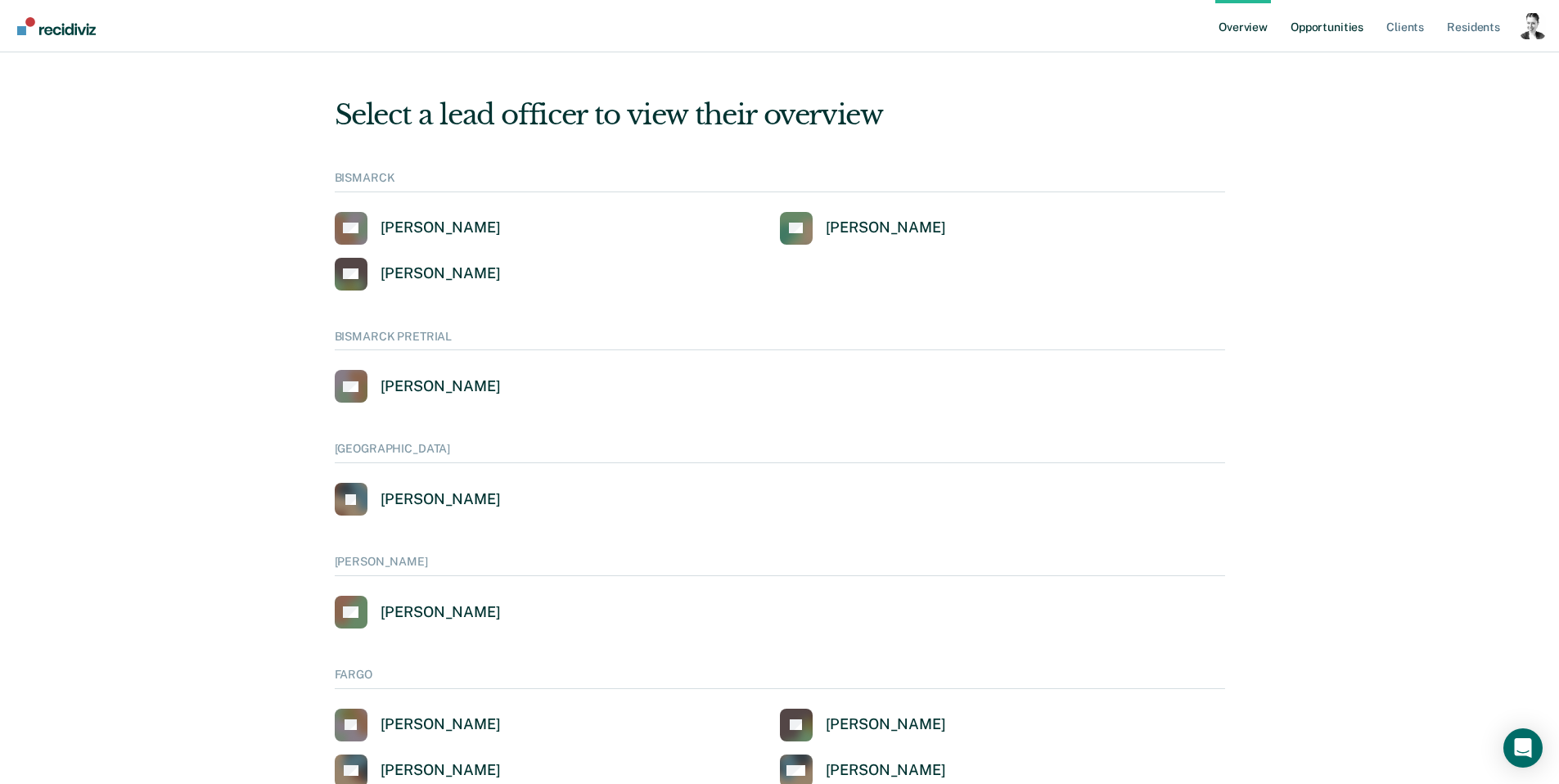
click at [1330, 33] on link "Opportunities" at bounding box center [1327, 26] width 80 height 52
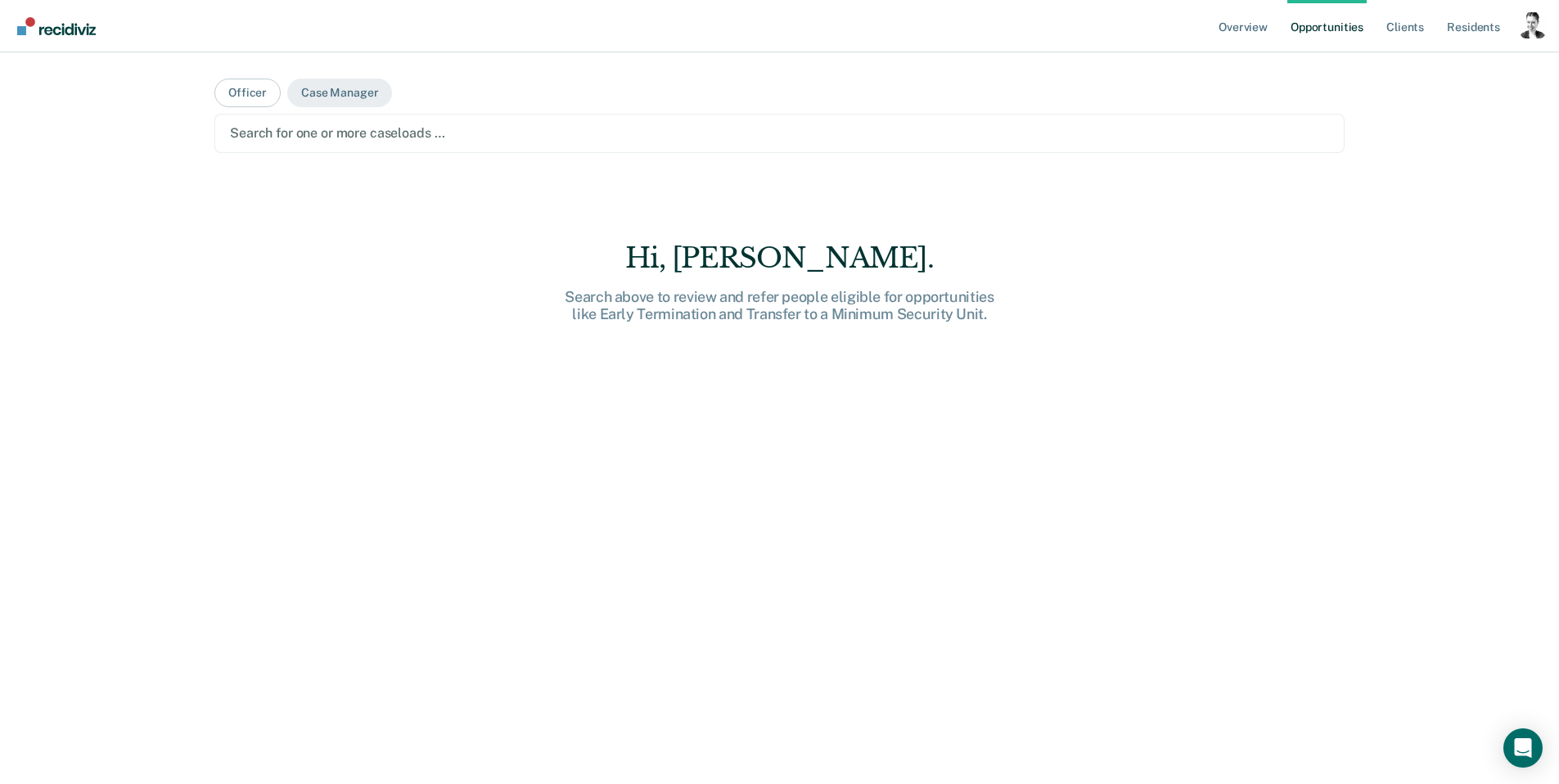
click at [1344, 29] on link "Opportunities" at bounding box center [1327, 26] width 80 height 52
click at [1417, 24] on link "Client s" at bounding box center [1404, 26] width 44 height 52
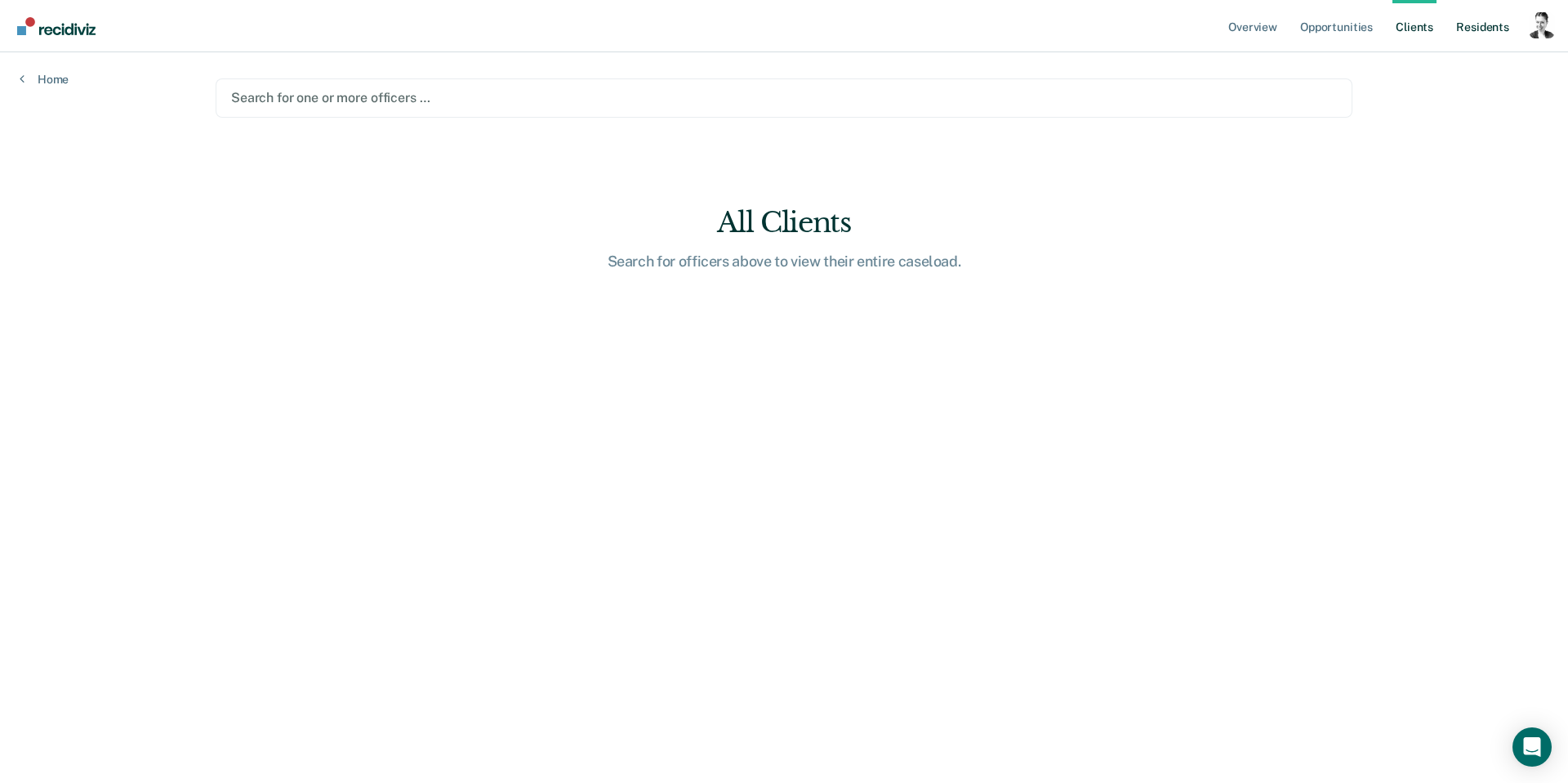
click at [1477, 22] on link "Resident s" at bounding box center [1483, 26] width 60 height 52
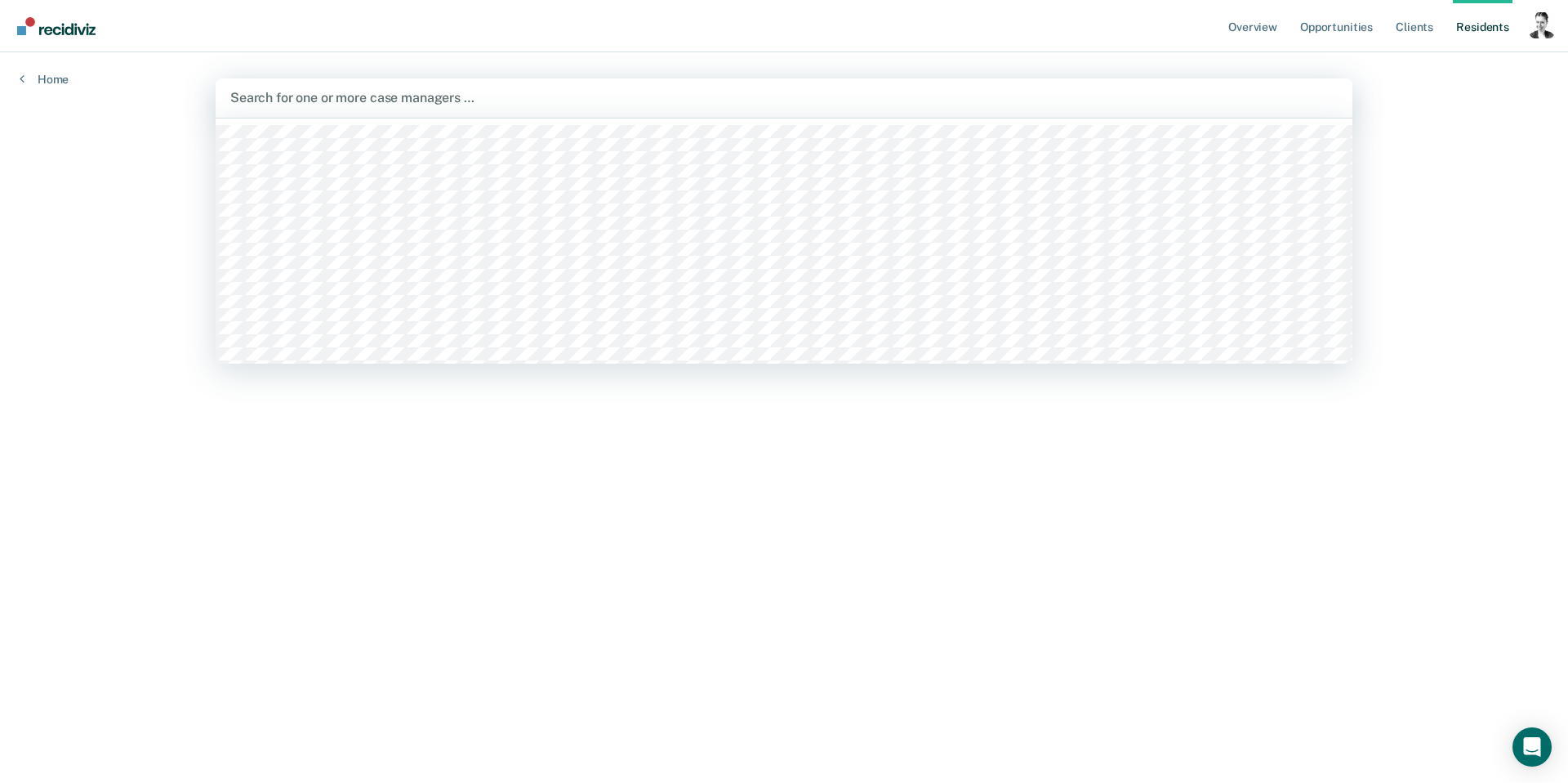
click at [606, 111] on div "Search for one or more case managers …" at bounding box center [784, 98] width 1137 height 39
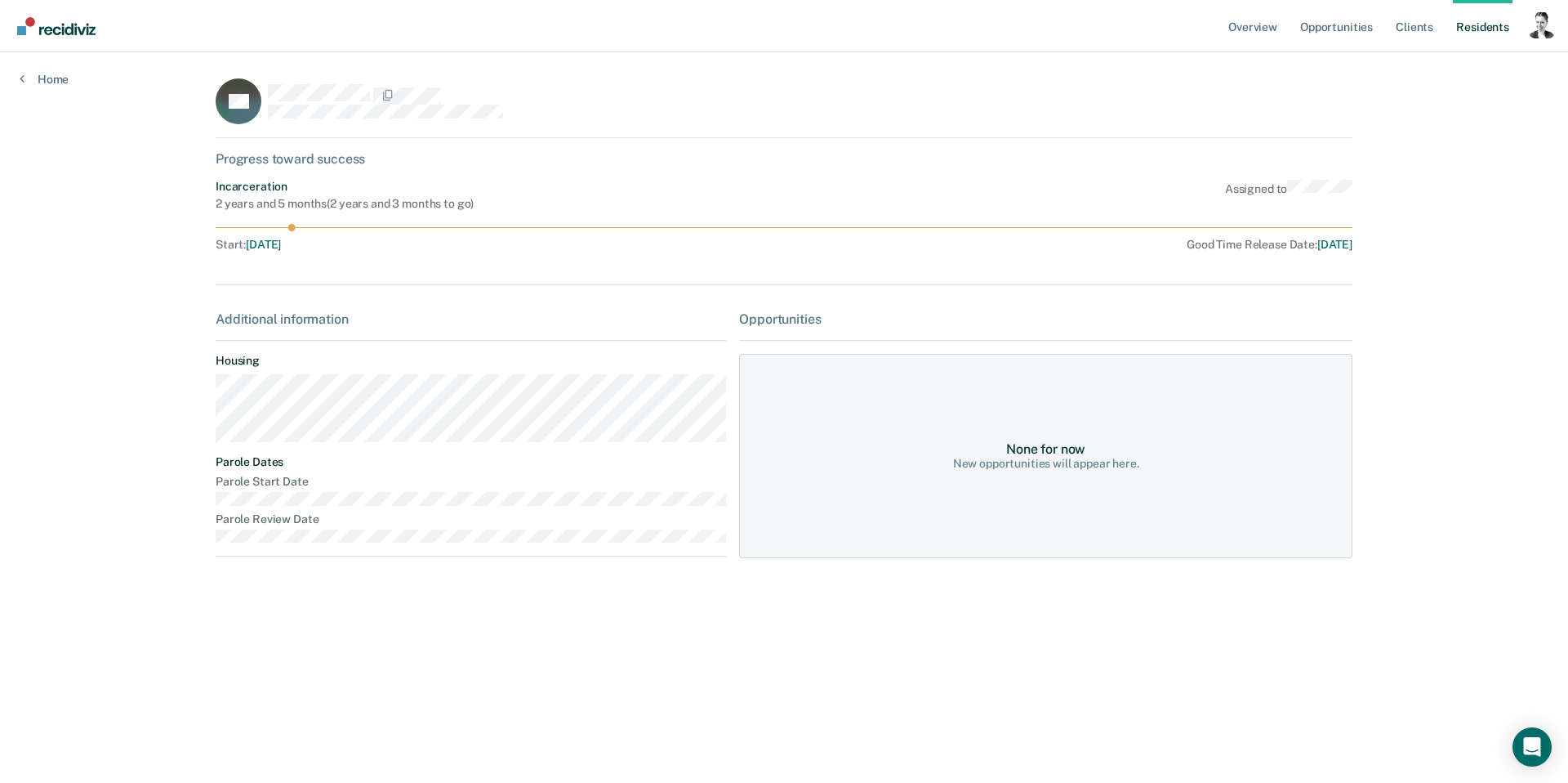
click at [281, 242] on span "[DATE]" at bounding box center [264, 244] width 36 height 13
click at [1534, 21] on div "Profile dropdown button" at bounding box center [1542, 25] width 26 height 26
click at [1418, 128] on link "Go to Operations" at bounding box center [1473, 126] width 139 height 14
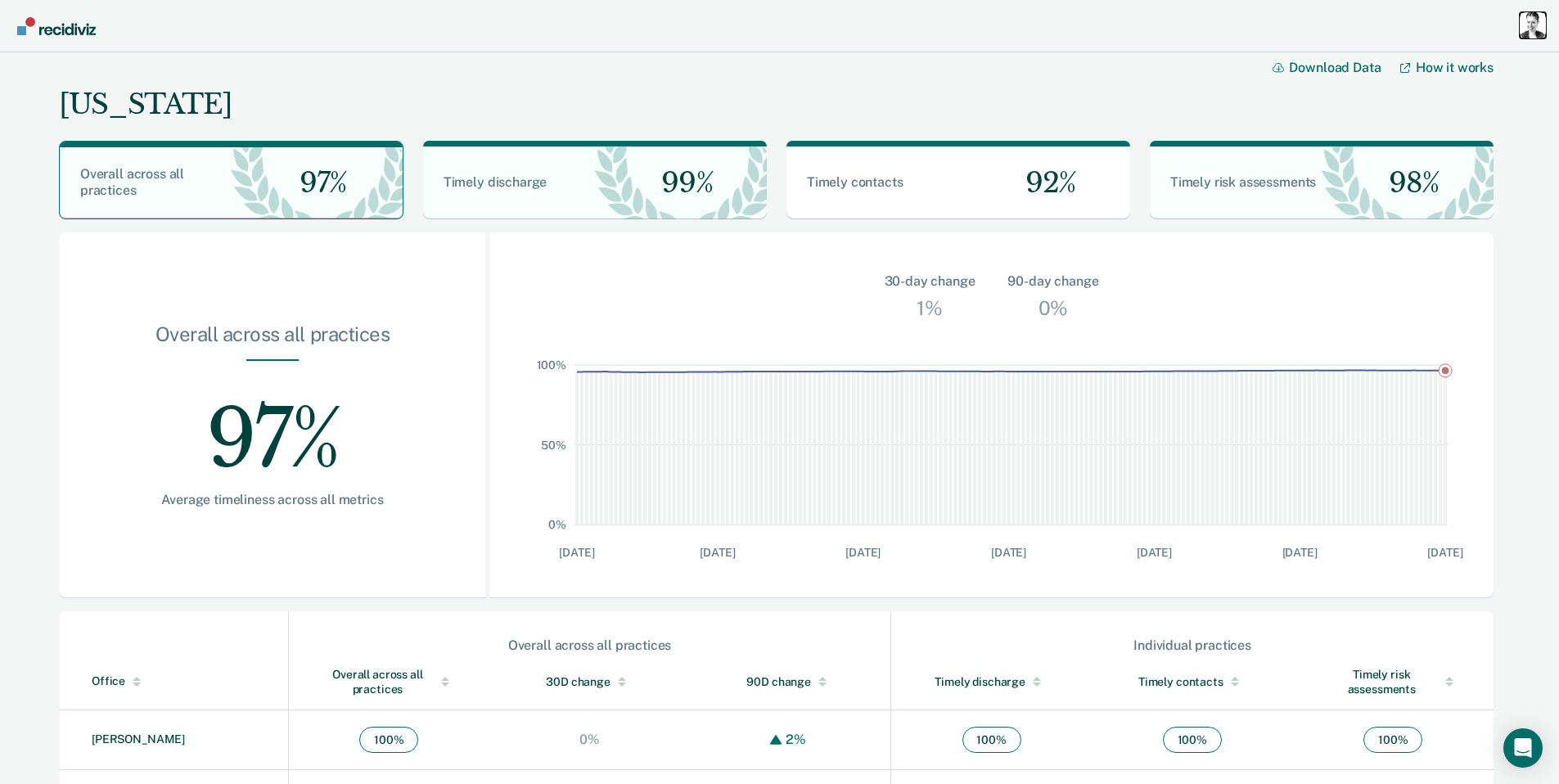
click at [1525, 23] on div "Profile dropdown button" at bounding box center [1533, 25] width 26 height 26
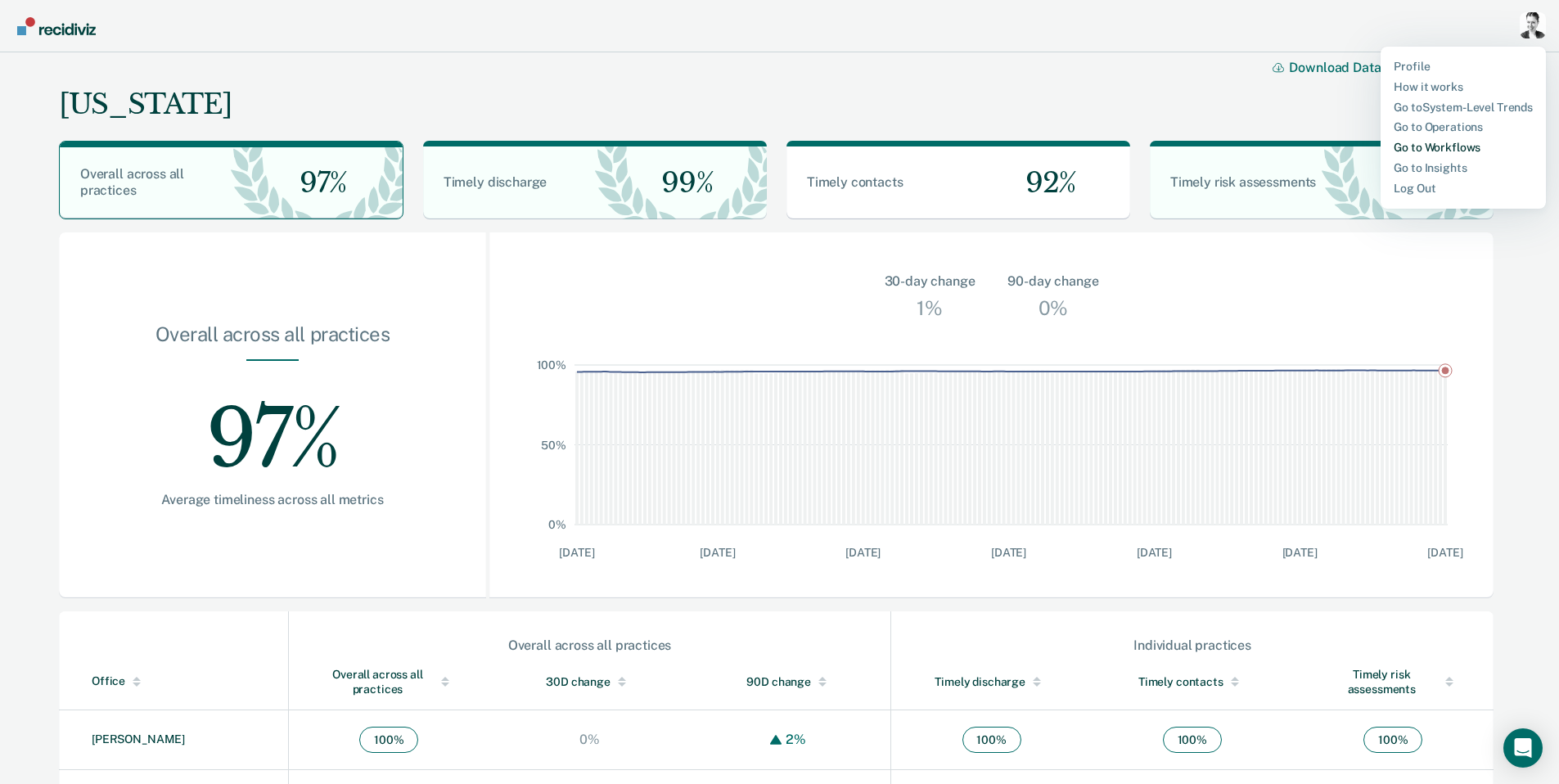
click at [1433, 141] on link "Go to Workflows" at bounding box center [1463, 147] width 140 height 14
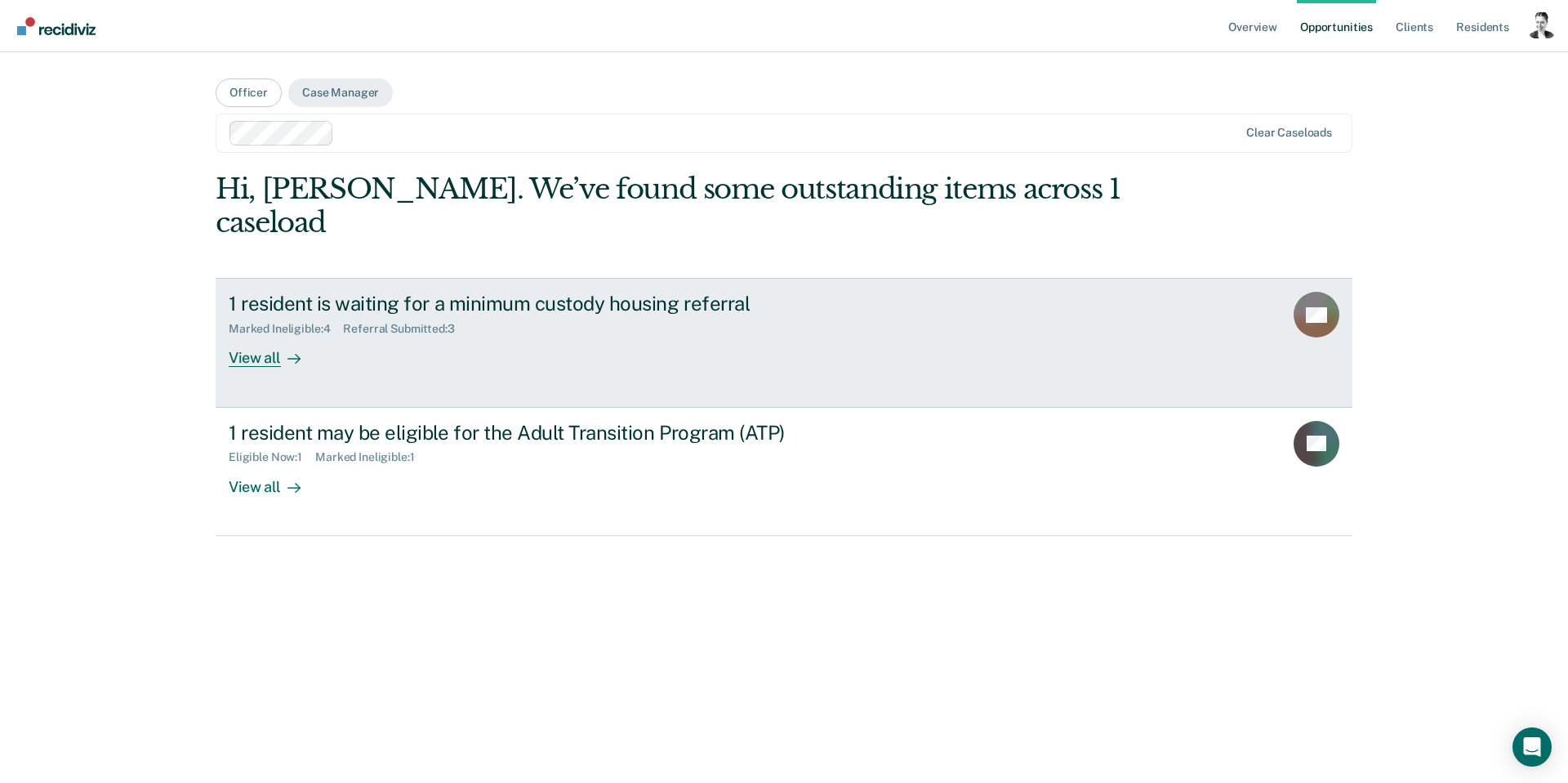
click at [638, 359] on link "1 resident is waiting for a minimum custody housing referral Marked Ineligible …" at bounding box center [784, 342] width 1137 height 129
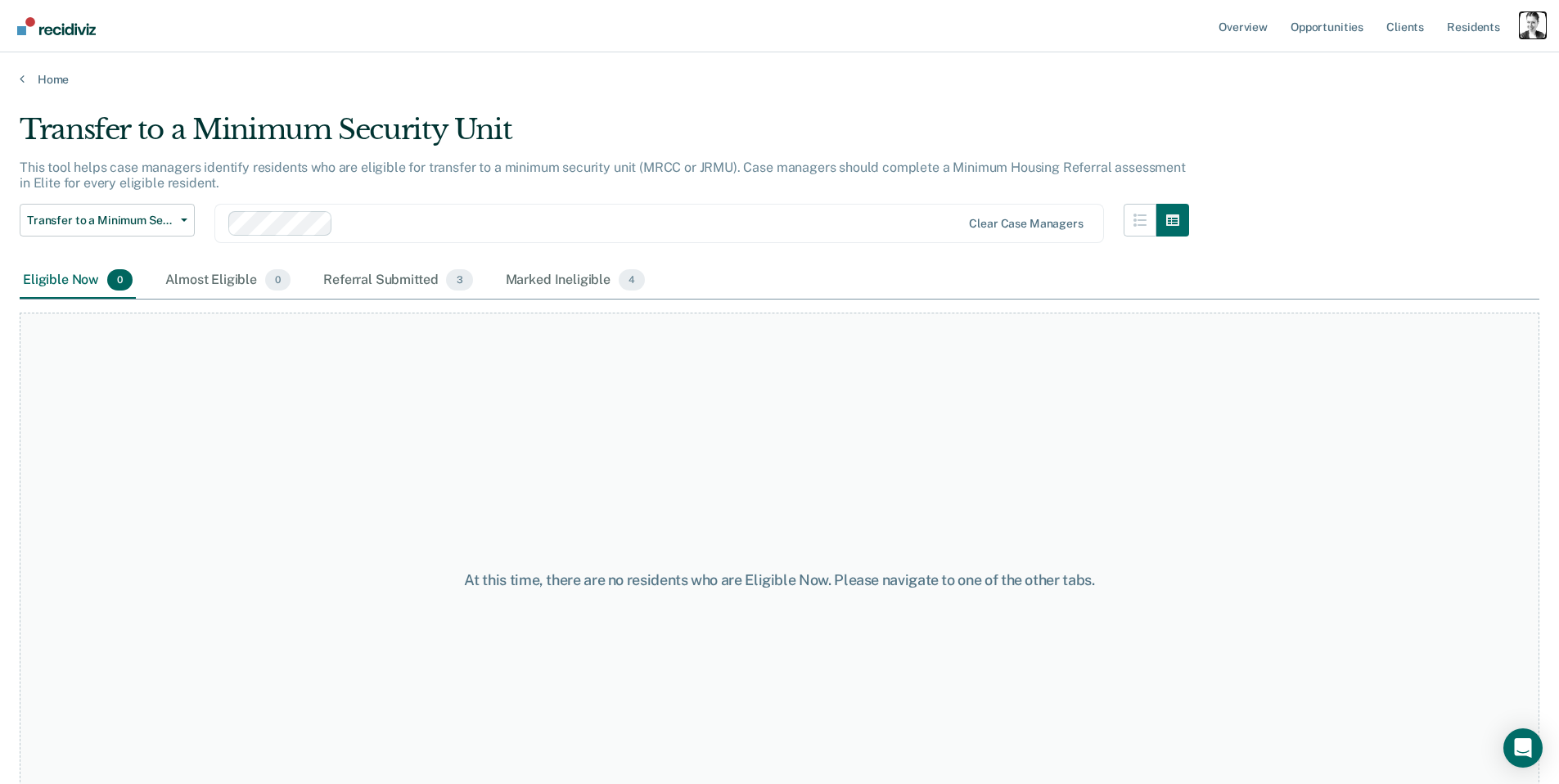
click at [1531, 22] on div "Profile dropdown button" at bounding box center [1533, 25] width 26 height 26
click at [1441, 103] on link "Go to System-Level Trends" at bounding box center [1463, 107] width 140 height 14
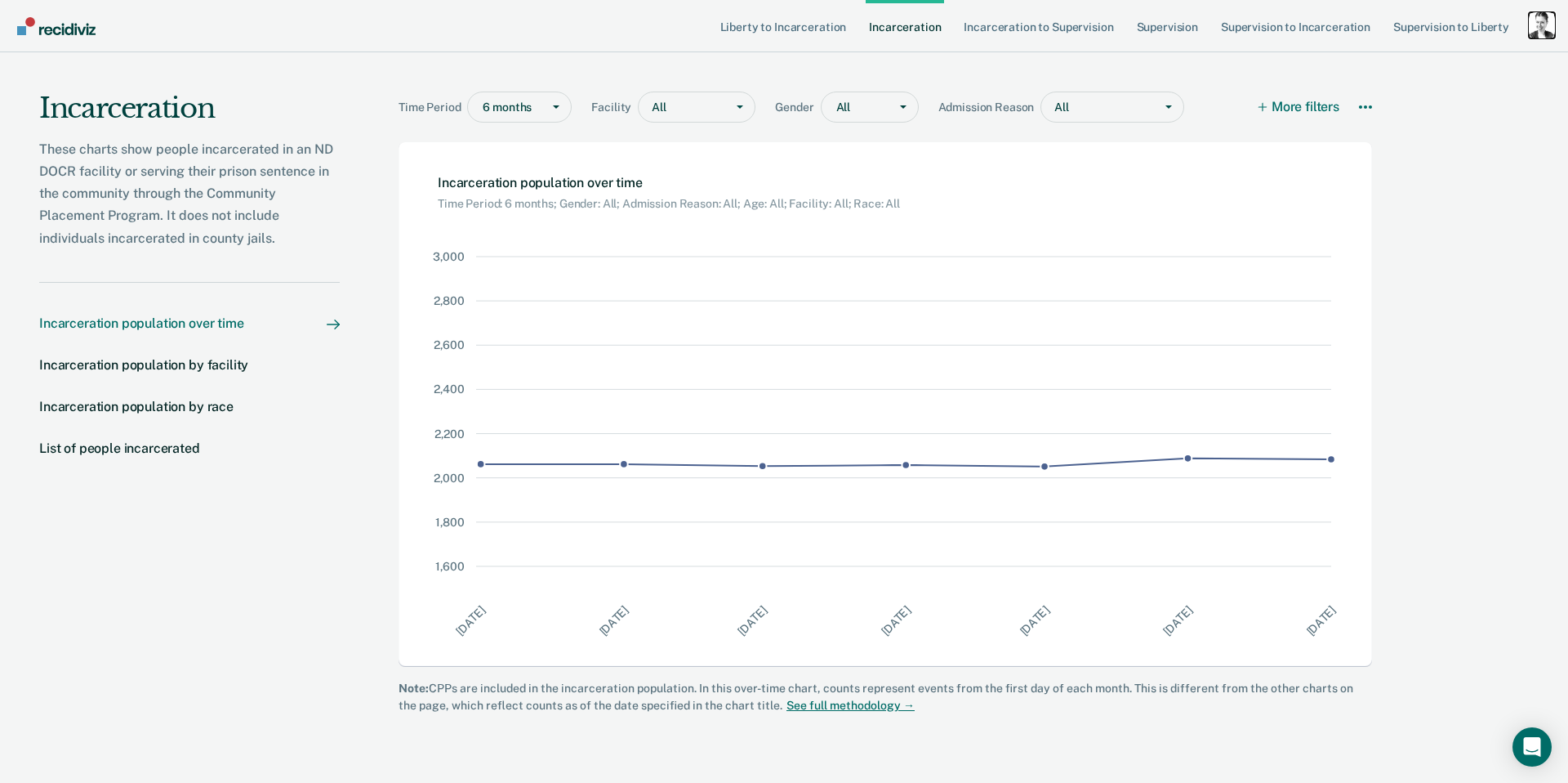
click at [1543, 31] on div "Profile dropdown button" at bounding box center [1542, 25] width 26 height 26
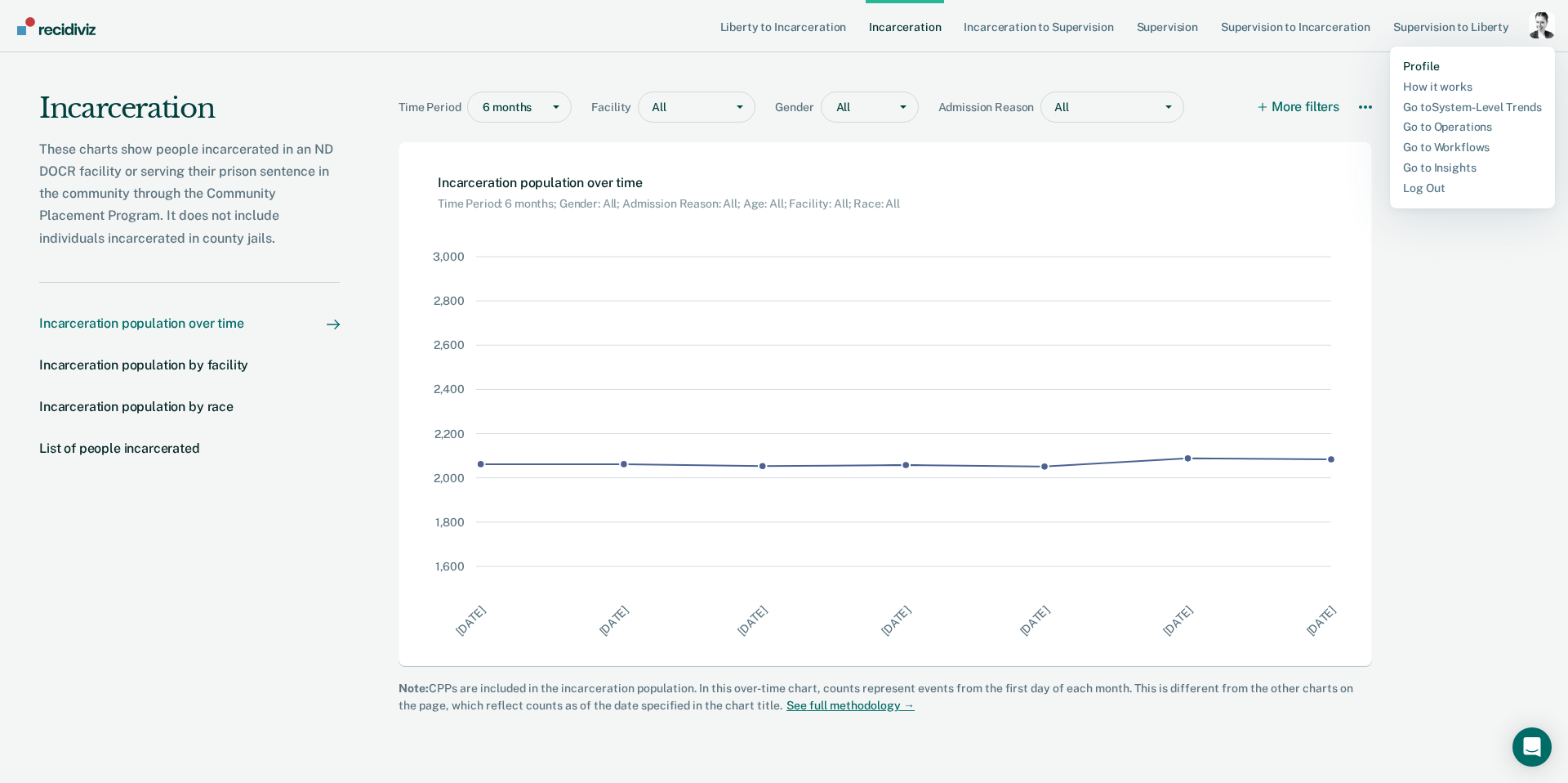
click at [1446, 62] on link "Profile" at bounding box center [1473, 66] width 139 height 14
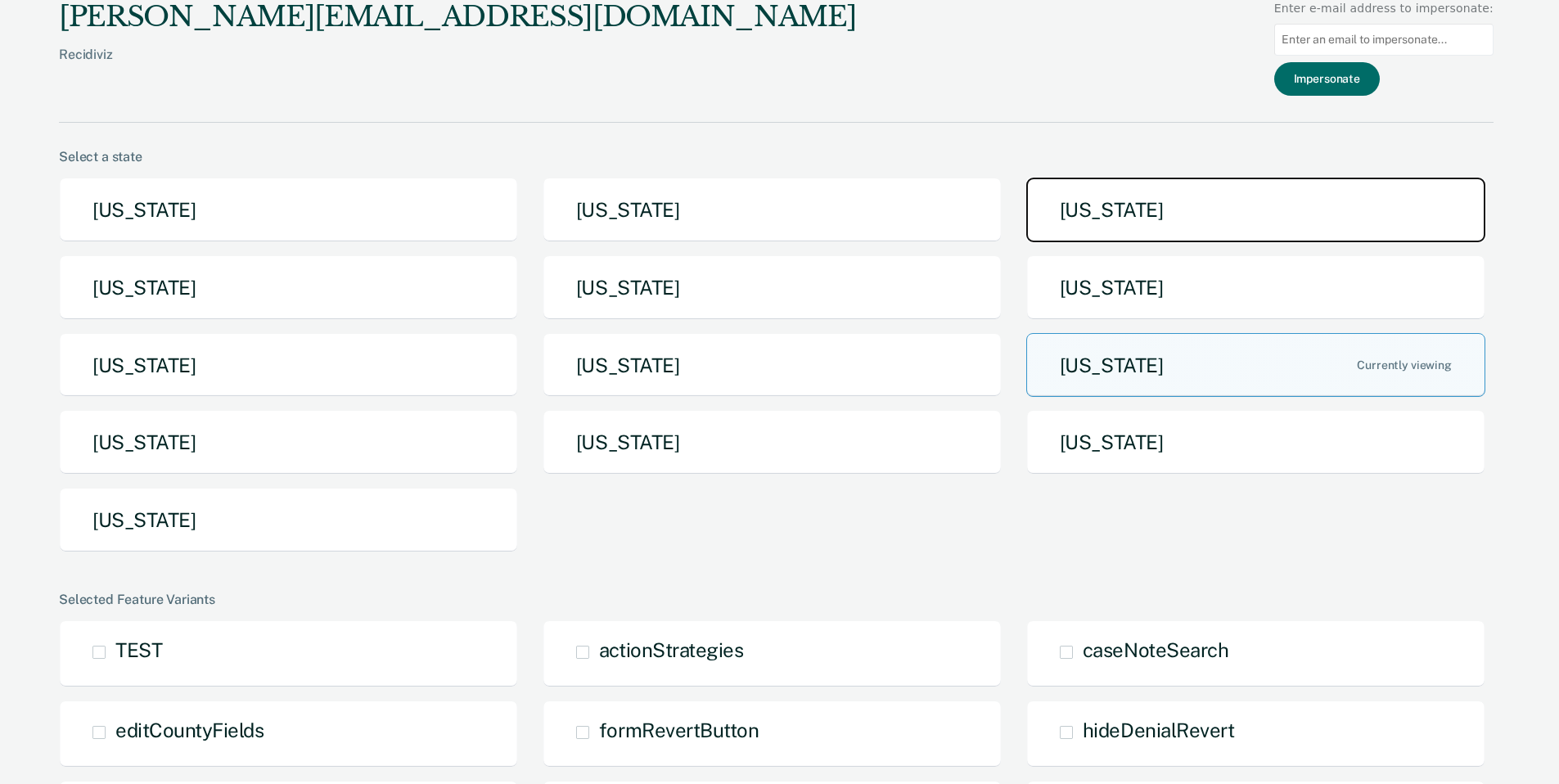
click at [1172, 199] on button "[US_STATE]" at bounding box center [1255, 210] width 459 height 65
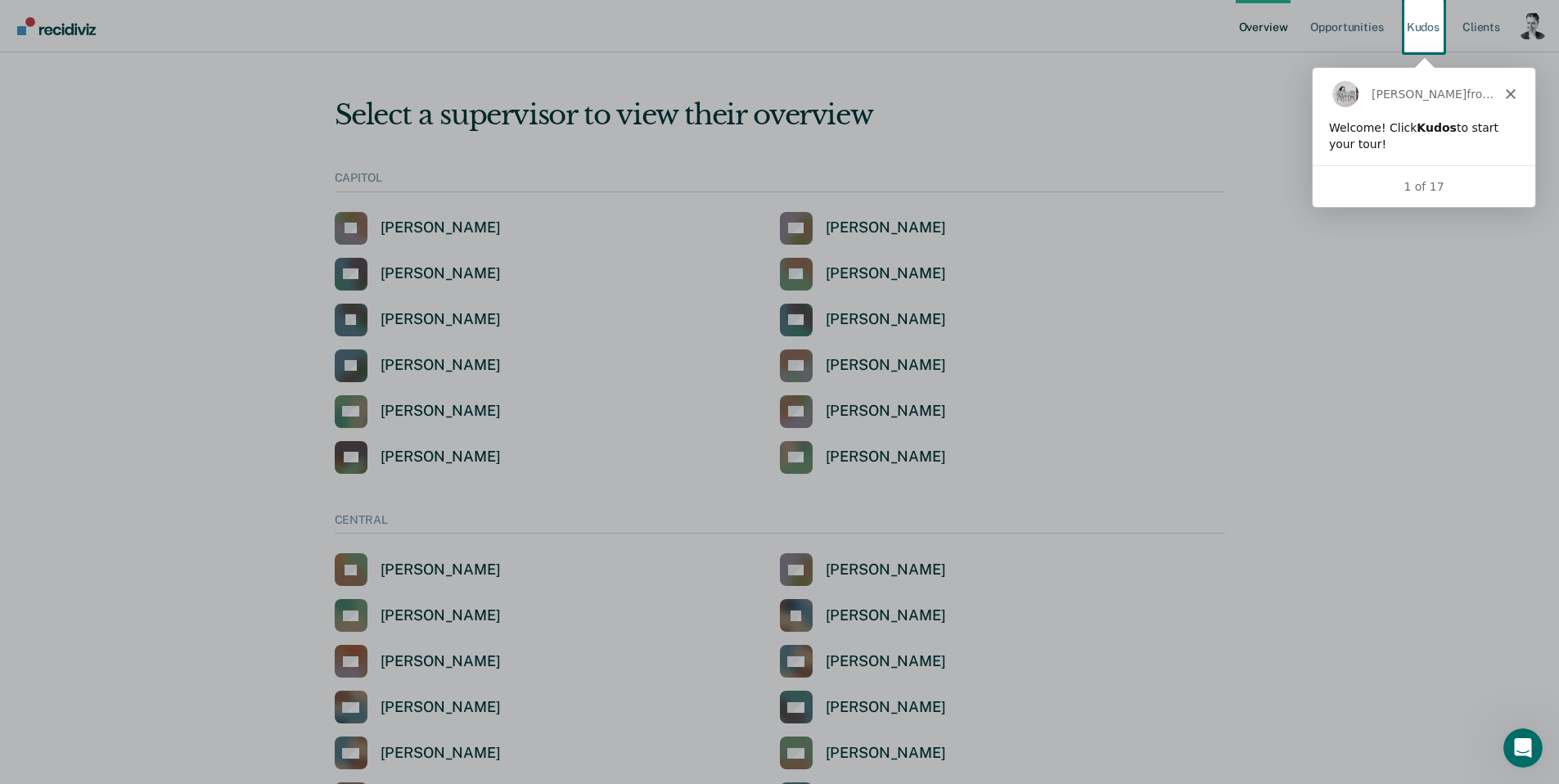
click at [1431, 127] on b "Kudos" at bounding box center [1434, 126] width 40 height 13
click at [1421, 191] on div "1 of 17" at bounding box center [1422, 185] width 223 height 17
click at [1423, 34] on link "Kudos" at bounding box center [1423, 26] width 39 height 52
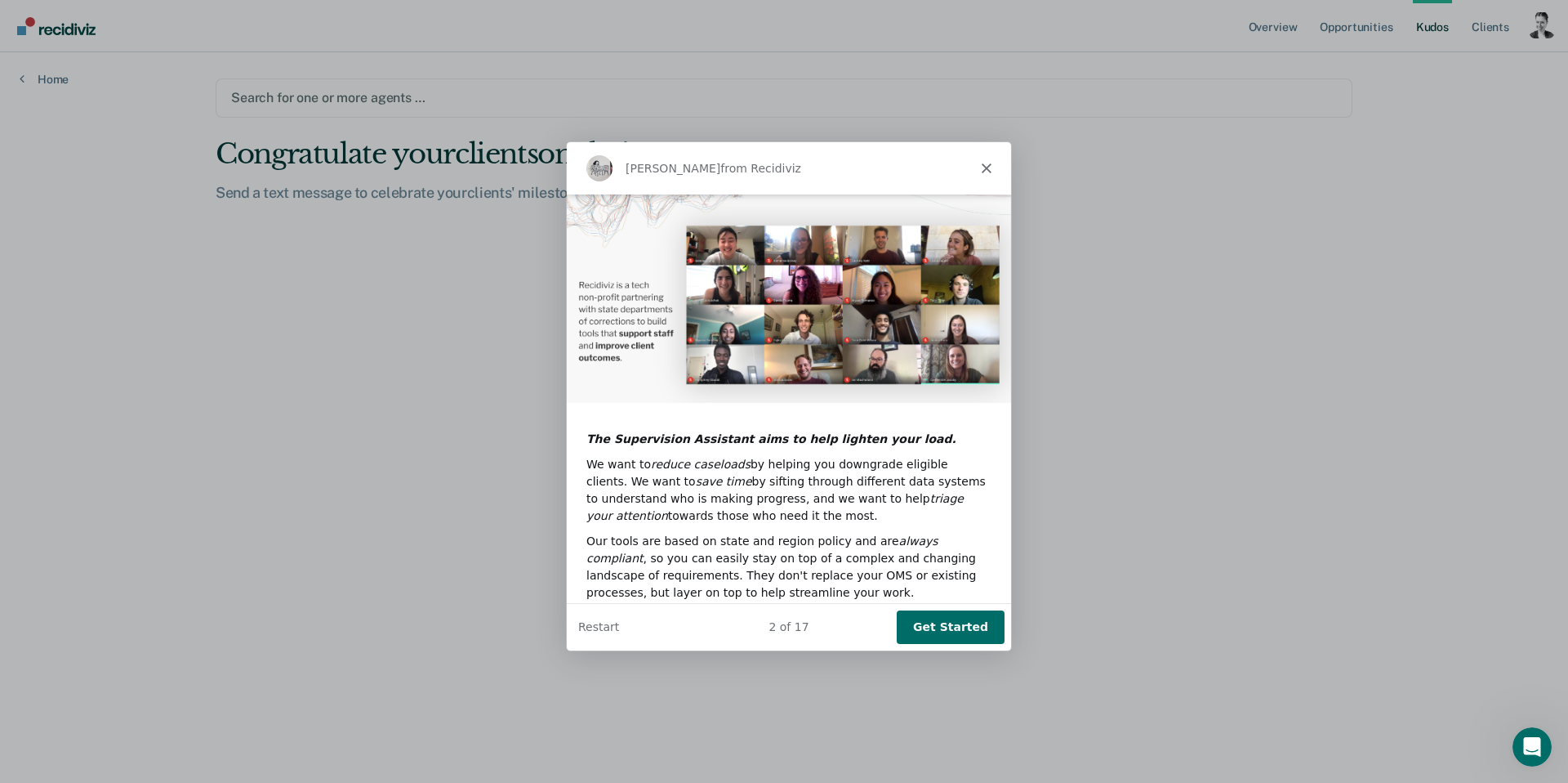
scroll to position [111, 0]
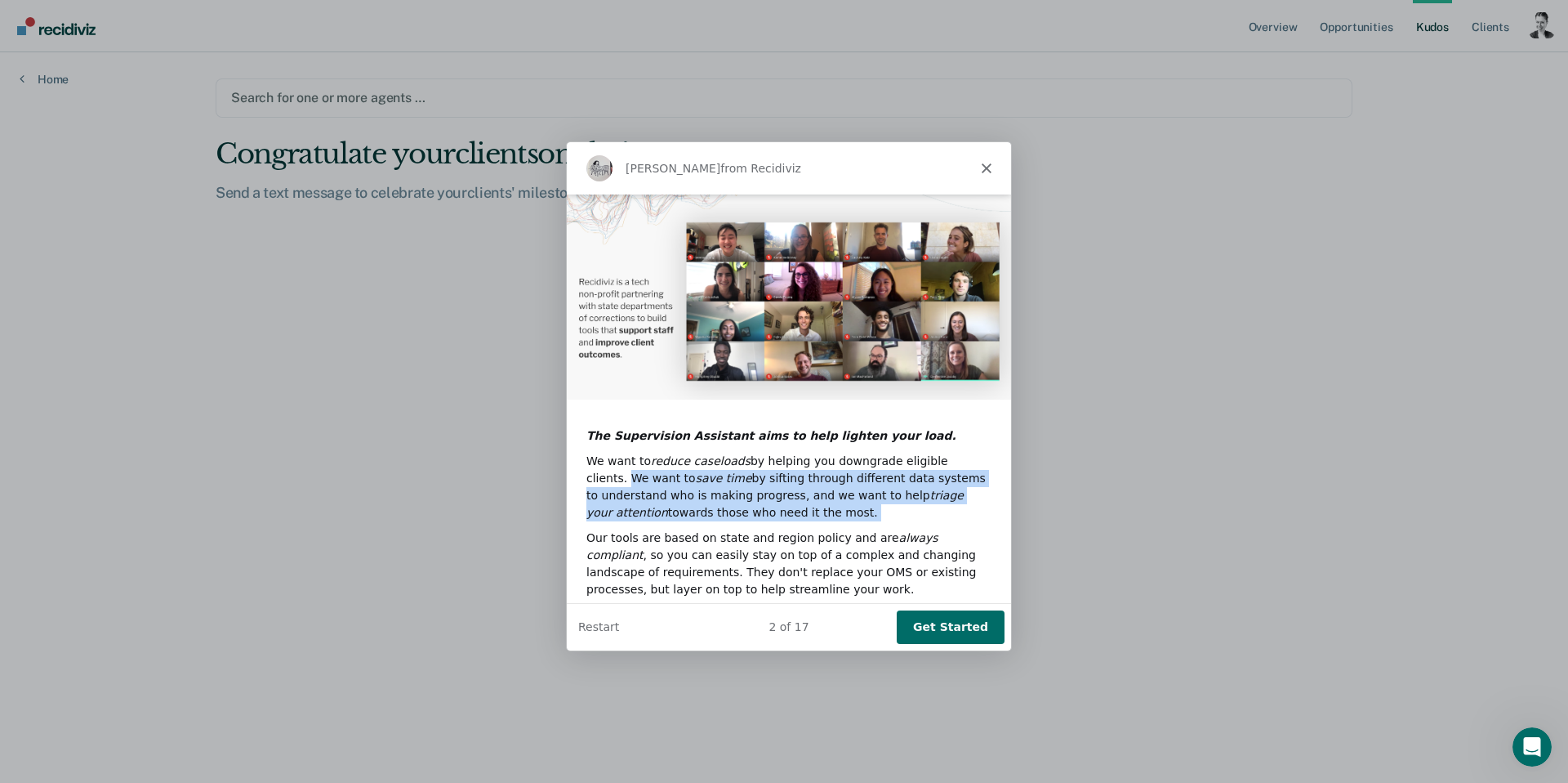
drag, startPoint x: 852, startPoint y: 515, endPoint x: 572, endPoint y: 468, distance: 283.9
click at [575, 471] on div "Hi [PERSON_NAME], Welcome to the Recidiviz Supervision Assistant, which we co-d…" at bounding box center [787, 371] width 444 height 578
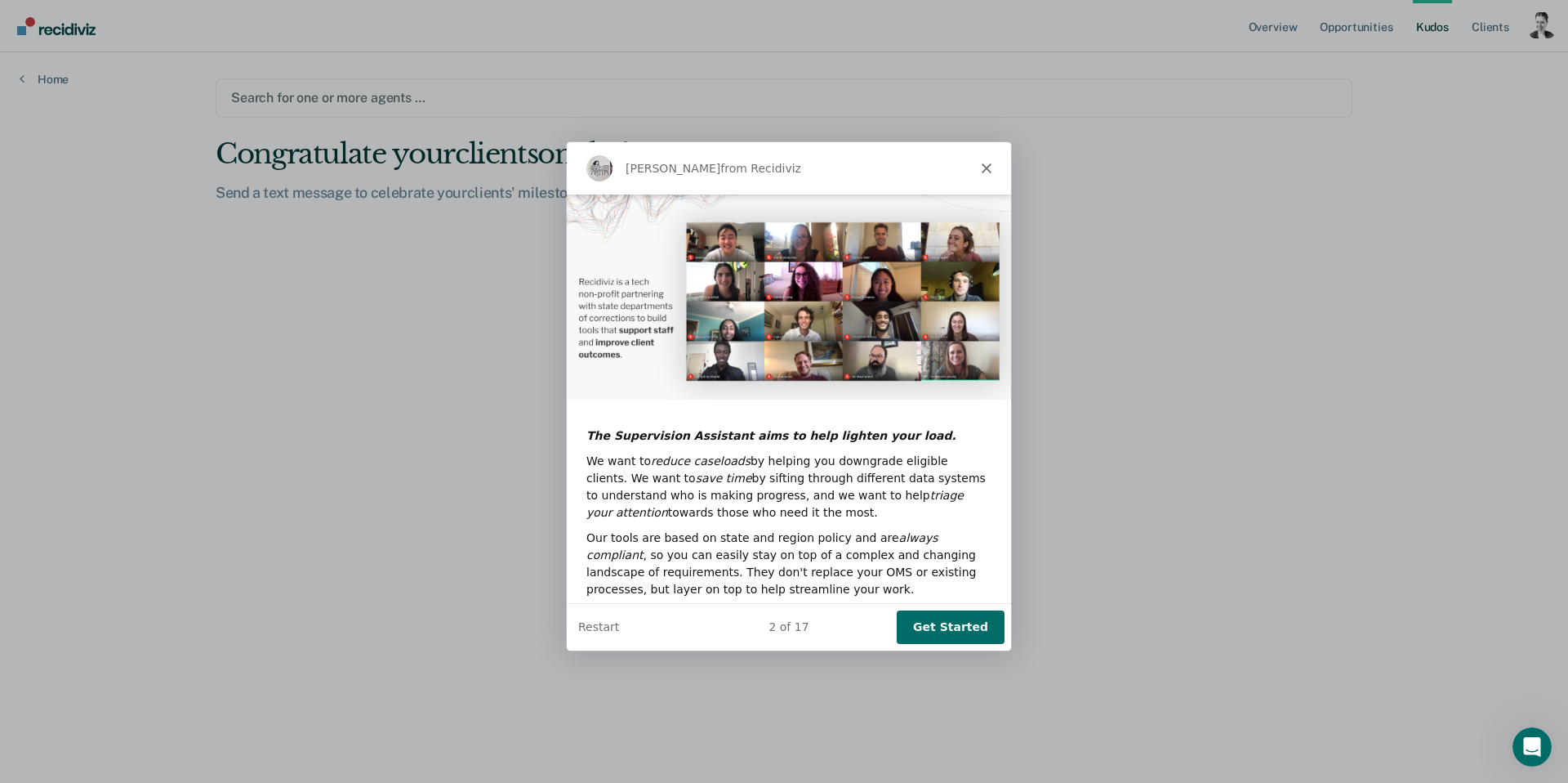
drag, startPoint x: 572, startPoint y: 462, endPoint x: 587, endPoint y: 473, distance: 18.6
click at [587, 473] on div "Hi [PERSON_NAME], Welcome to the Recidiviz Supervision Assistant, which we co-d…" at bounding box center [787, 371] width 444 height 578
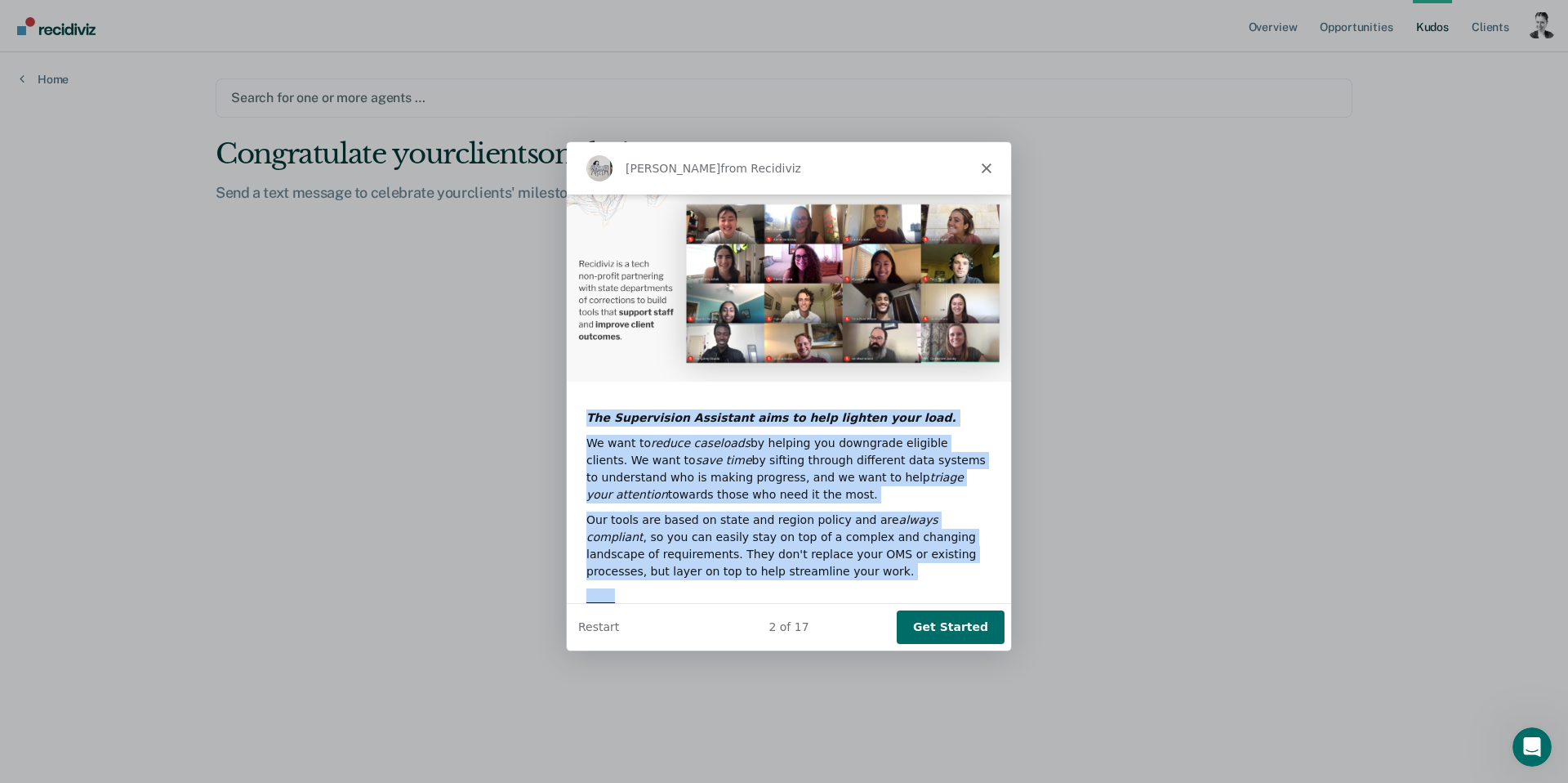
scroll to position [165, 0]
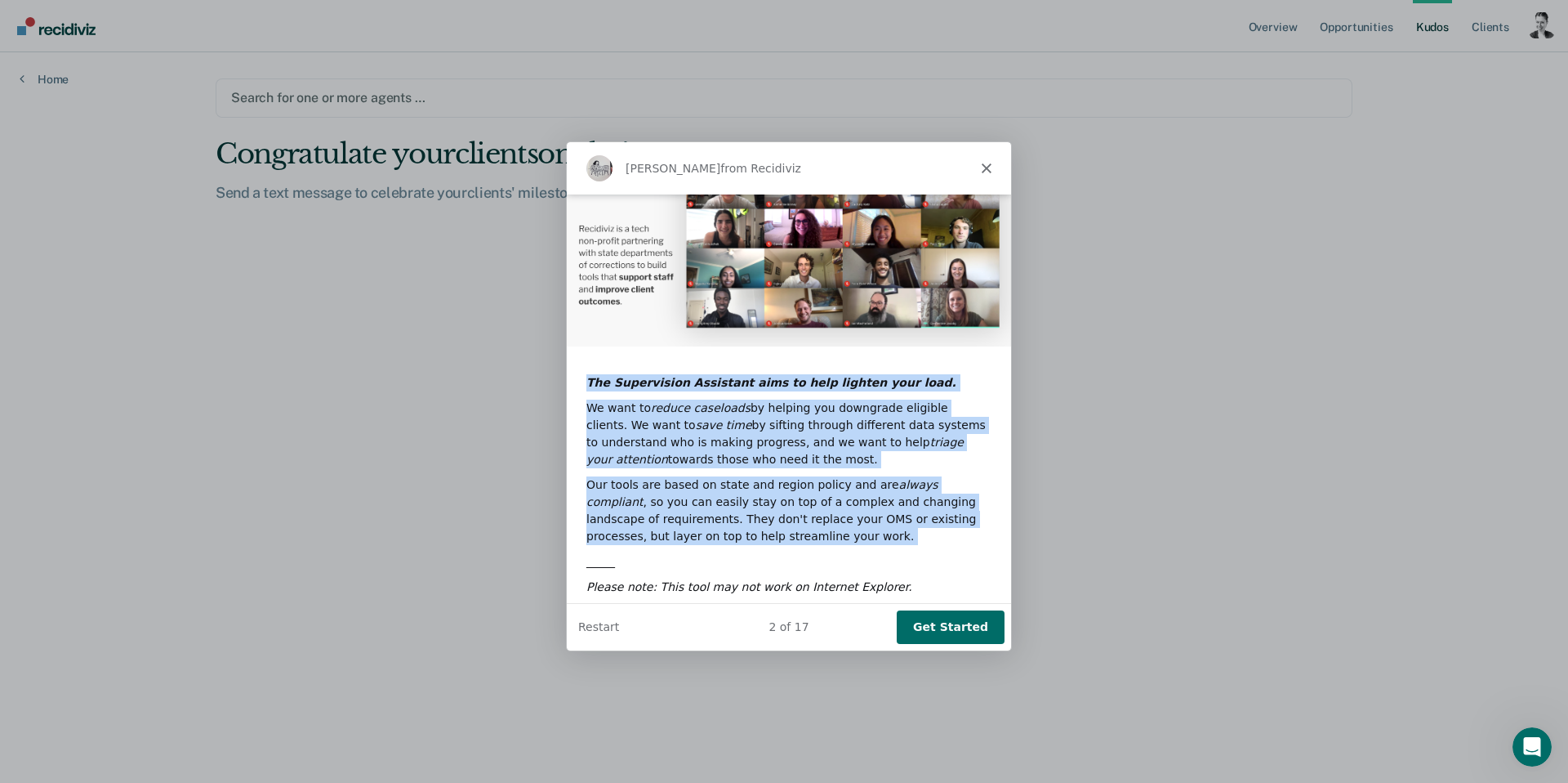
drag, startPoint x: 588, startPoint y: 431, endPoint x: 828, endPoint y: 540, distance: 263.6
click at [828, 540] on div "Hi [PERSON_NAME], Welcome to the Recidiviz Supervision Assistant, which we co-d…" at bounding box center [787, 318] width 444 height 578
copy div "The Supervision Assistant aims to help lighten your load. We want to reduce cas…"
click at [942, 633] on button "Get Started" at bounding box center [949, 627] width 108 height 34
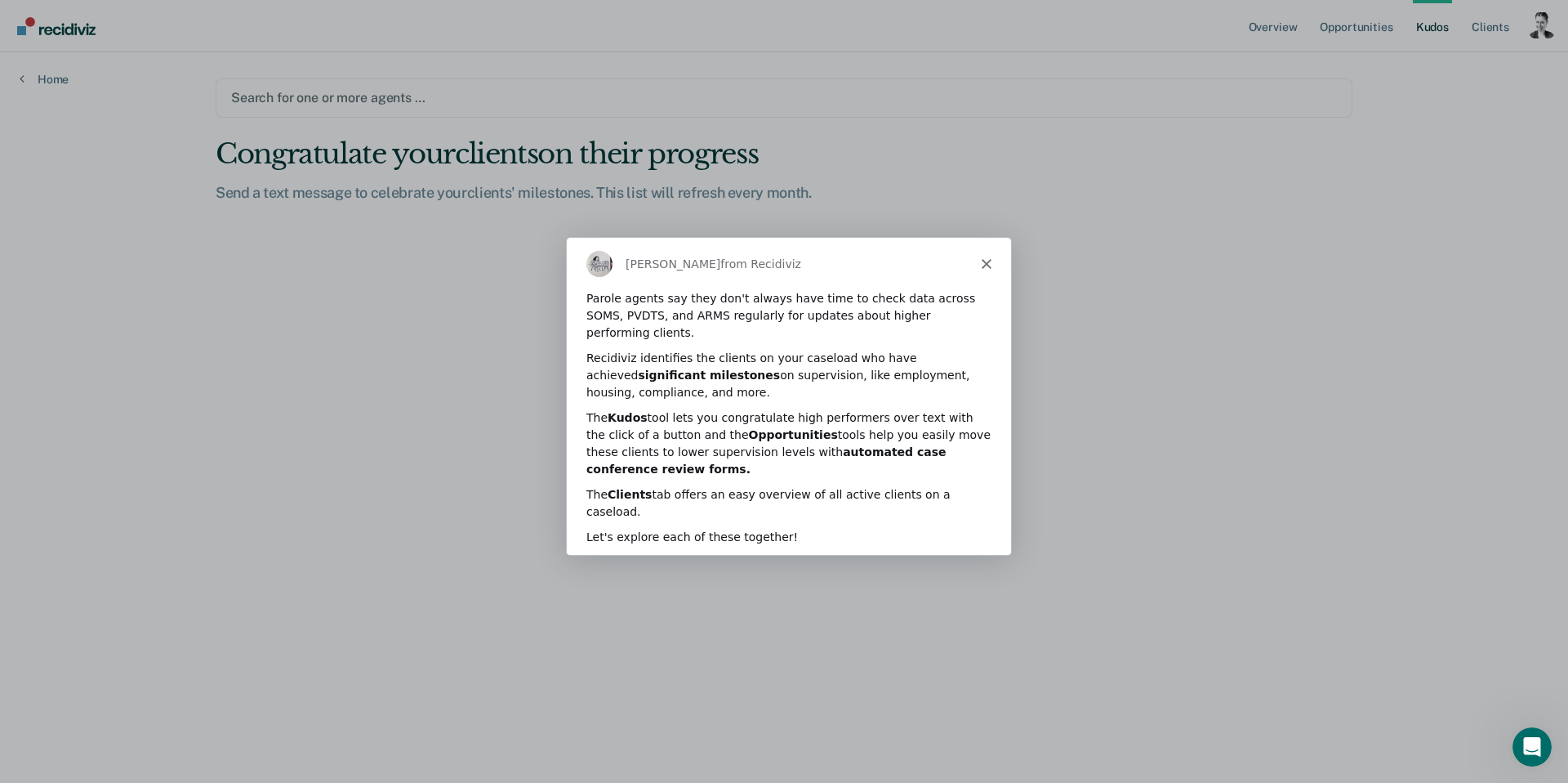
scroll to position [0, 0]
click at [963, 566] on button "Next" at bounding box center [971, 583] width 63 height 34
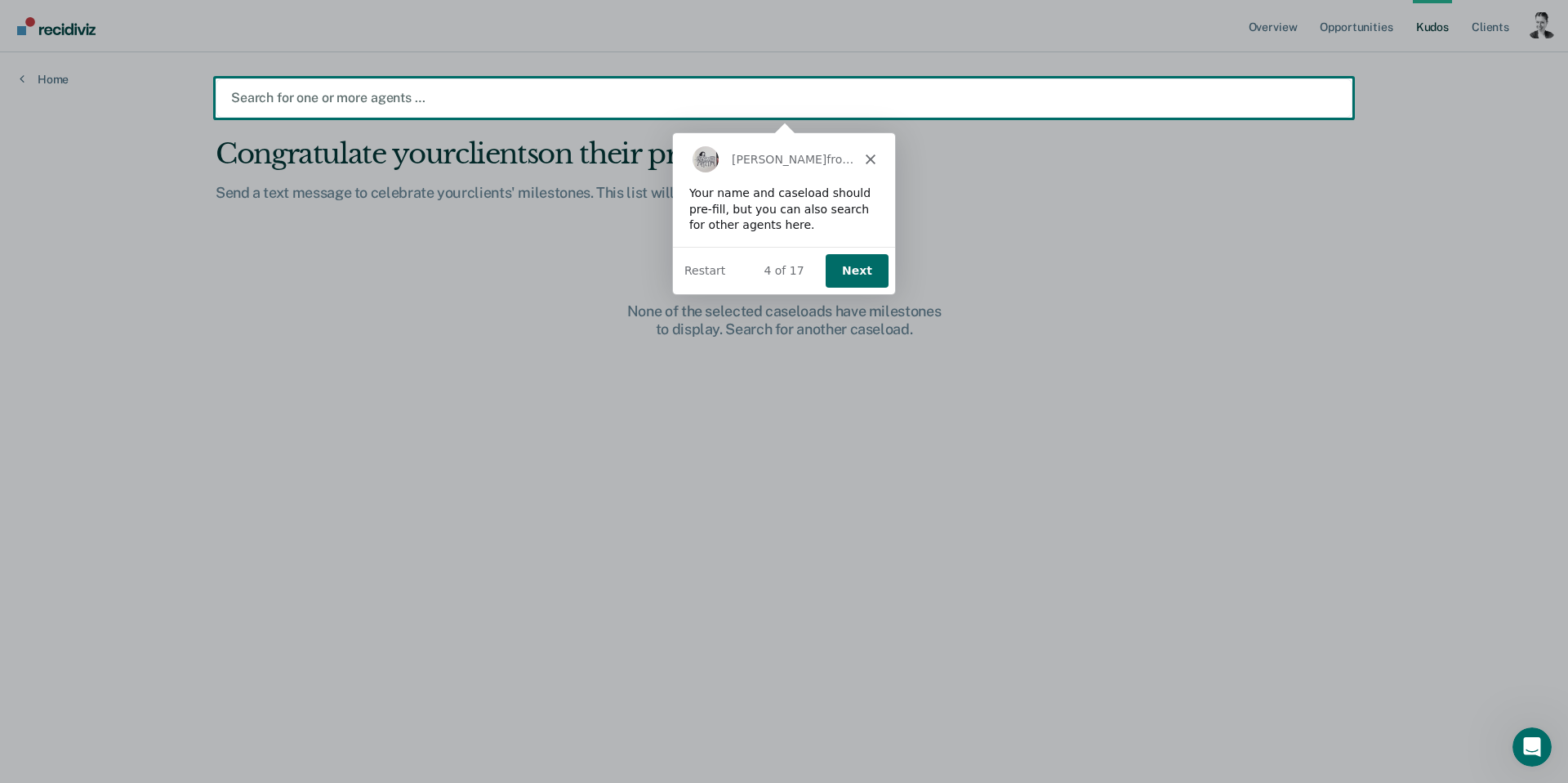
click at [855, 272] on button "Next" at bounding box center [856, 270] width 63 height 34
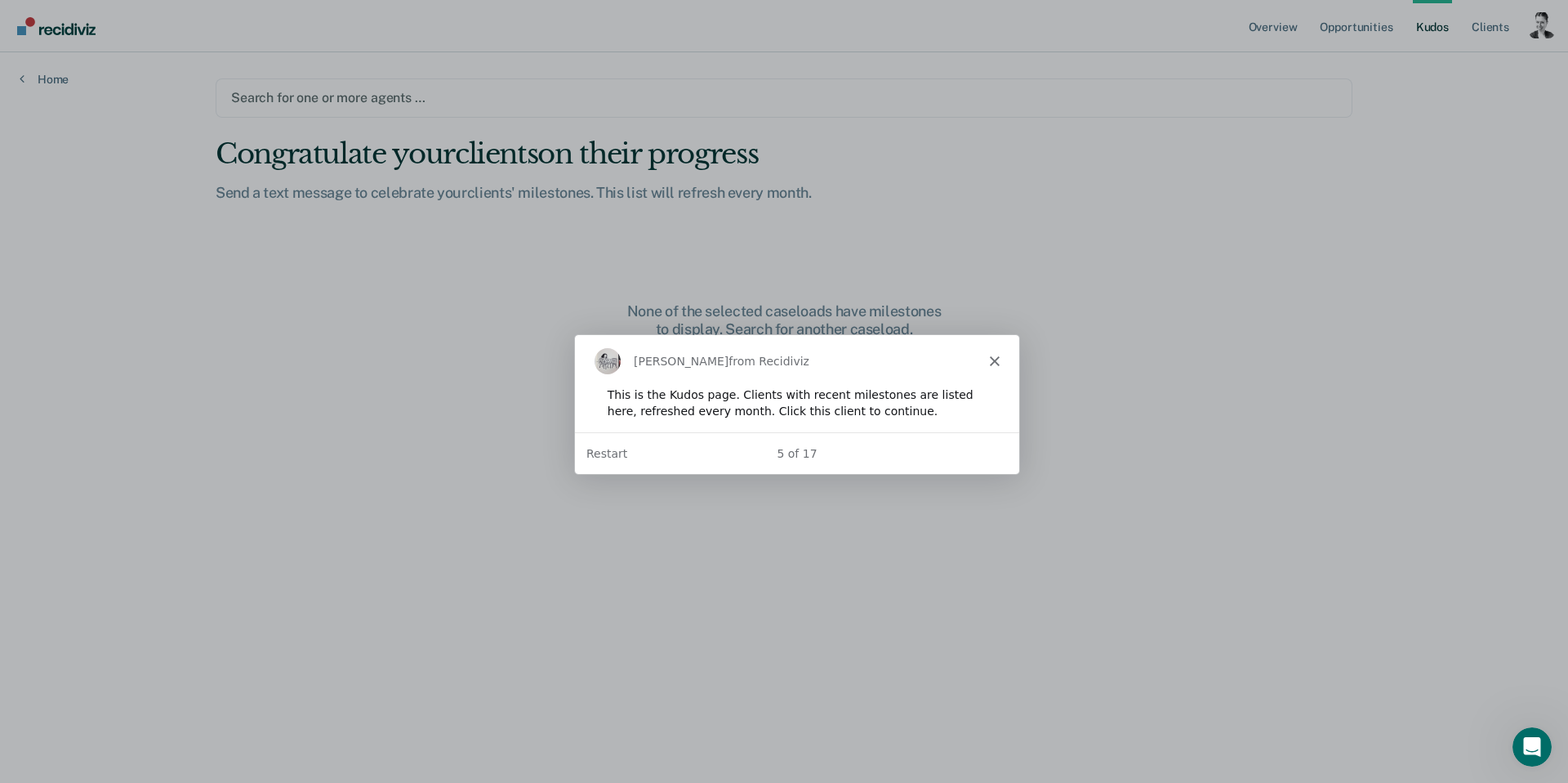
click at [931, 392] on div "This is the Kudos page. Clients with recent milestones are listed here, refresh…" at bounding box center [796, 401] width 379 height 32
click at [991, 358] on icon "Close" at bounding box center [994, 359] width 9 height 9
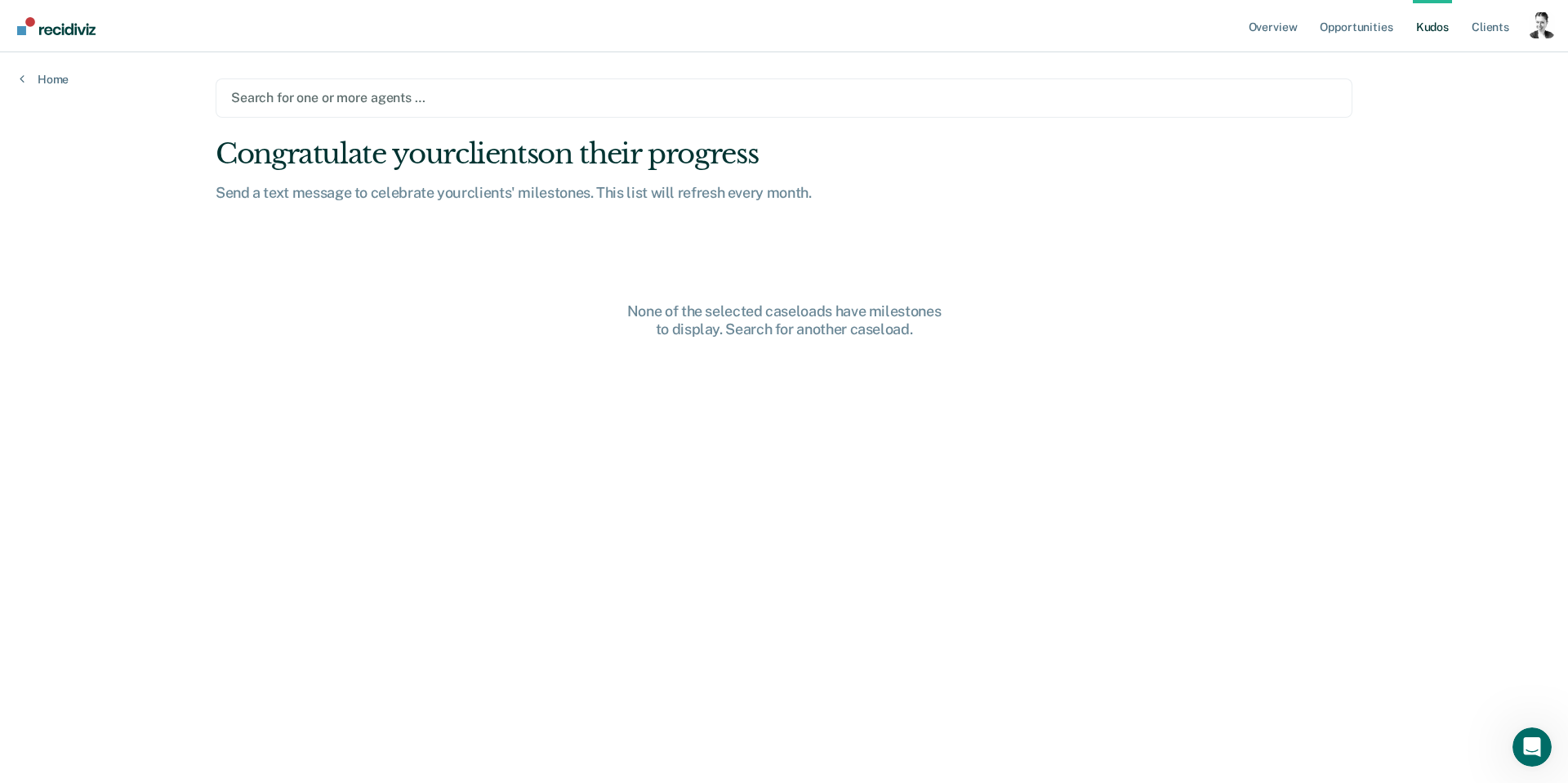
click at [463, 122] on main "Search for one or more agents … Congratulate your clients on their progress Sen…" at bounding box center [784, 398] width 1176 height 691
click at [468, 107] on div "Search for one or more agents …" at bounding box center [784, 98] width 1109 height 22
click at [314, 96] on div at bounding box center [784, 97] width 1106 height 19
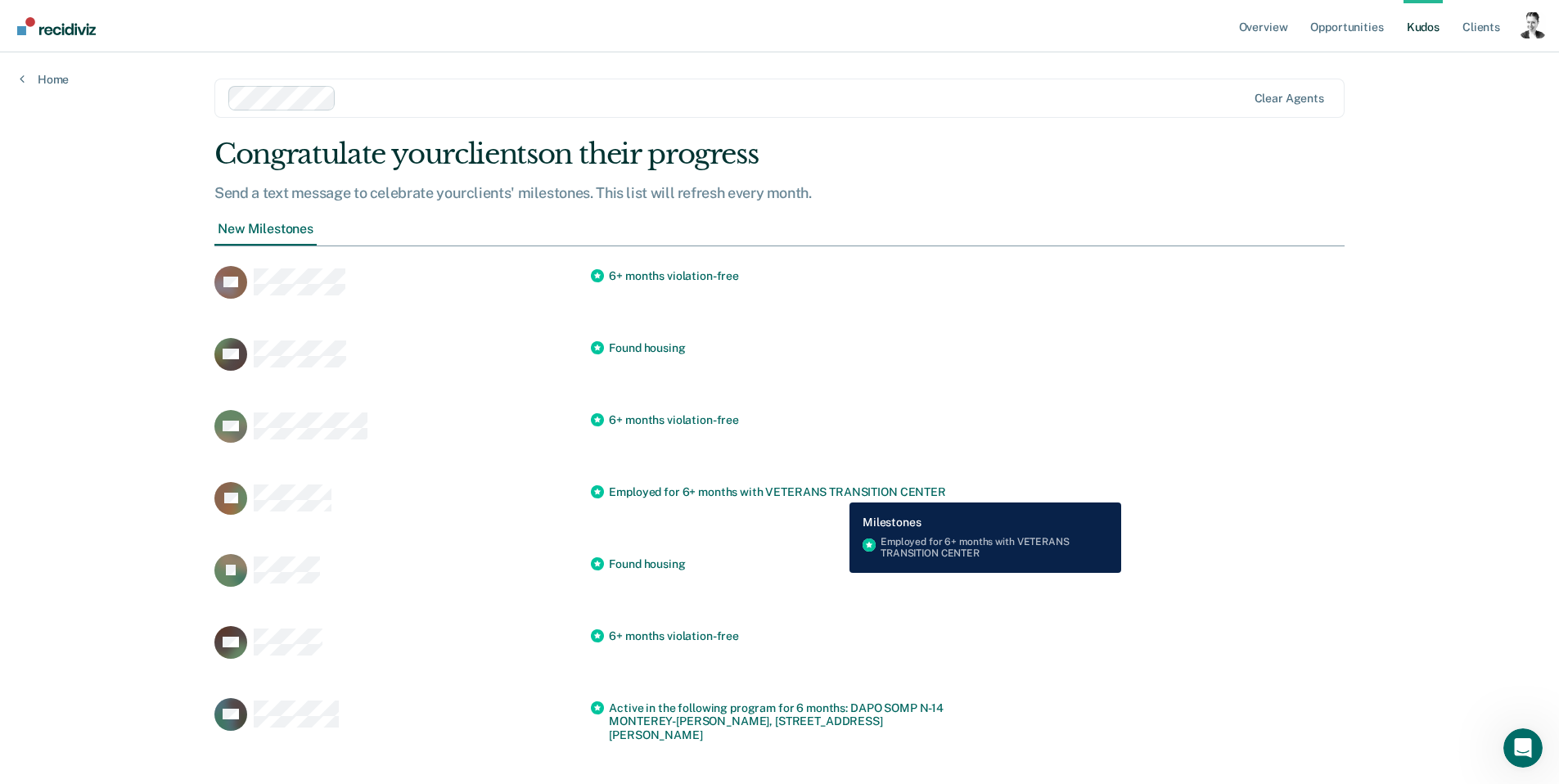
click at [838, 490] on span "Employed for 6+ months with VETERANS TRANSITION CENTER" at bounding box center [777, 492] width 336 height 14
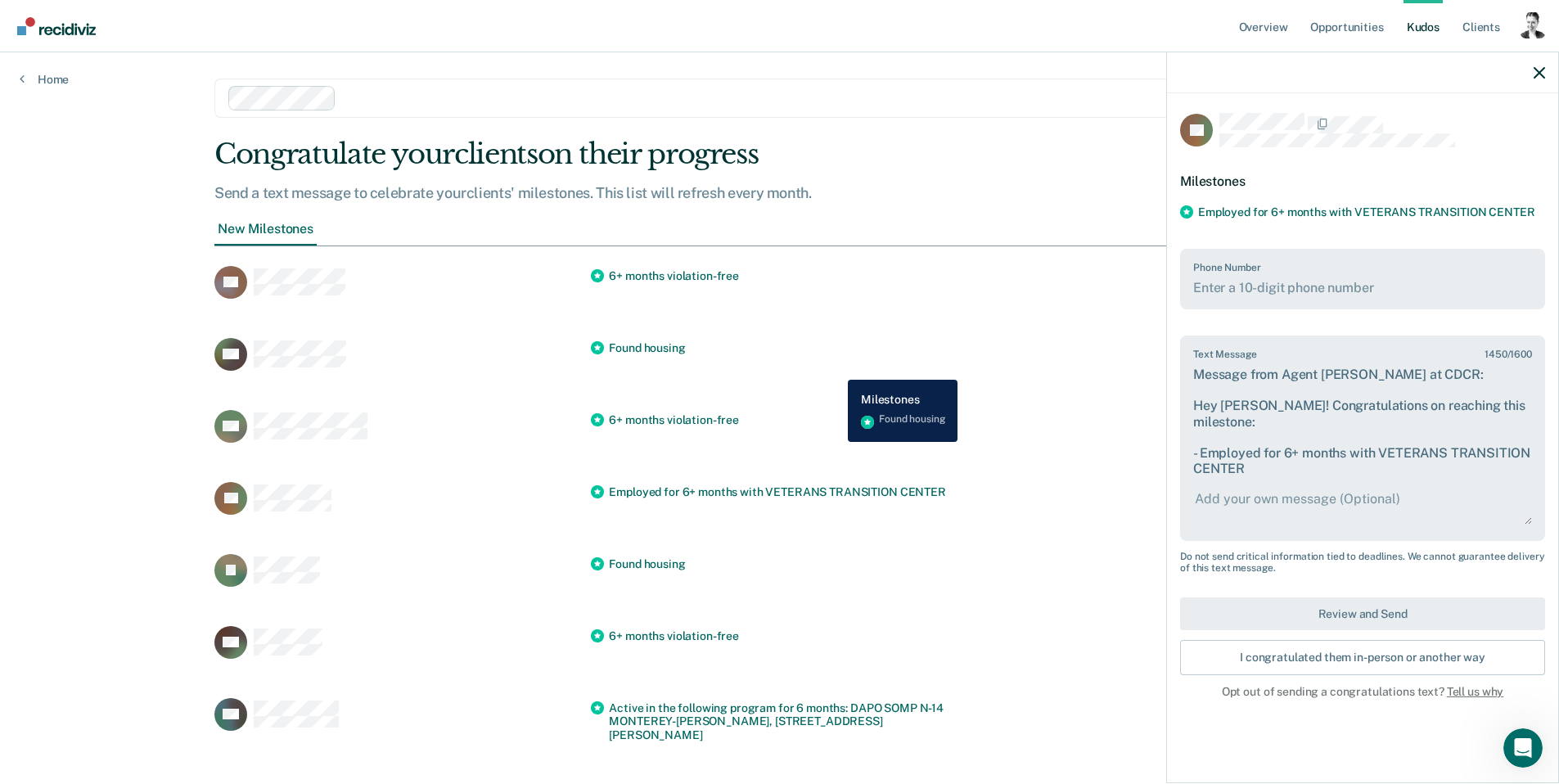
click at [836, 367] on div "Found housing" at bounding box center [780, 354] width 377 height 33
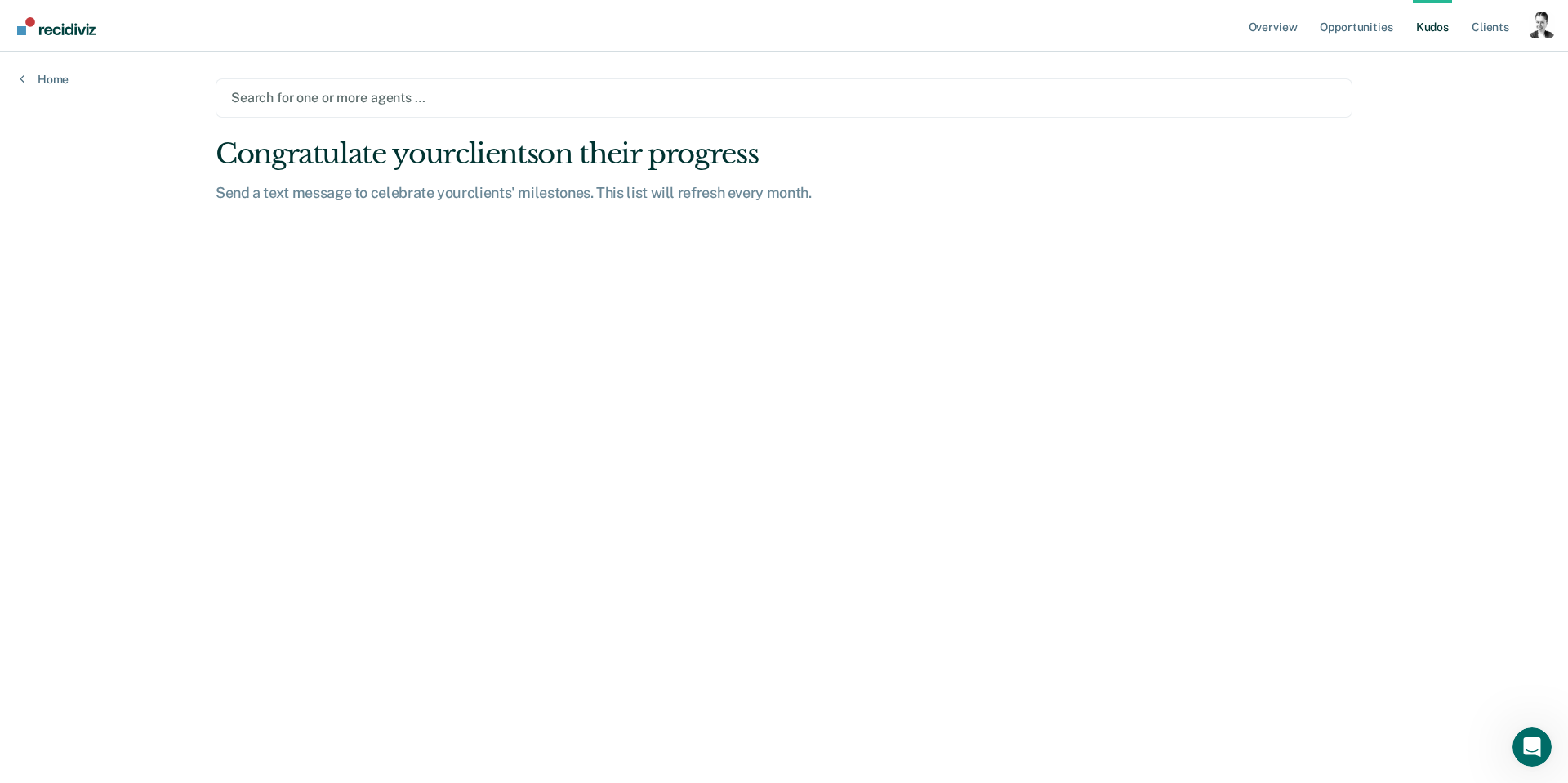
click at [357, 109] on div "Search for one or more agents …" at bounding box center [784, 98] width 1137 height 39
click at [1499, 23] on link "Client s" at bounding box center [1490, 26] width 44 height 52
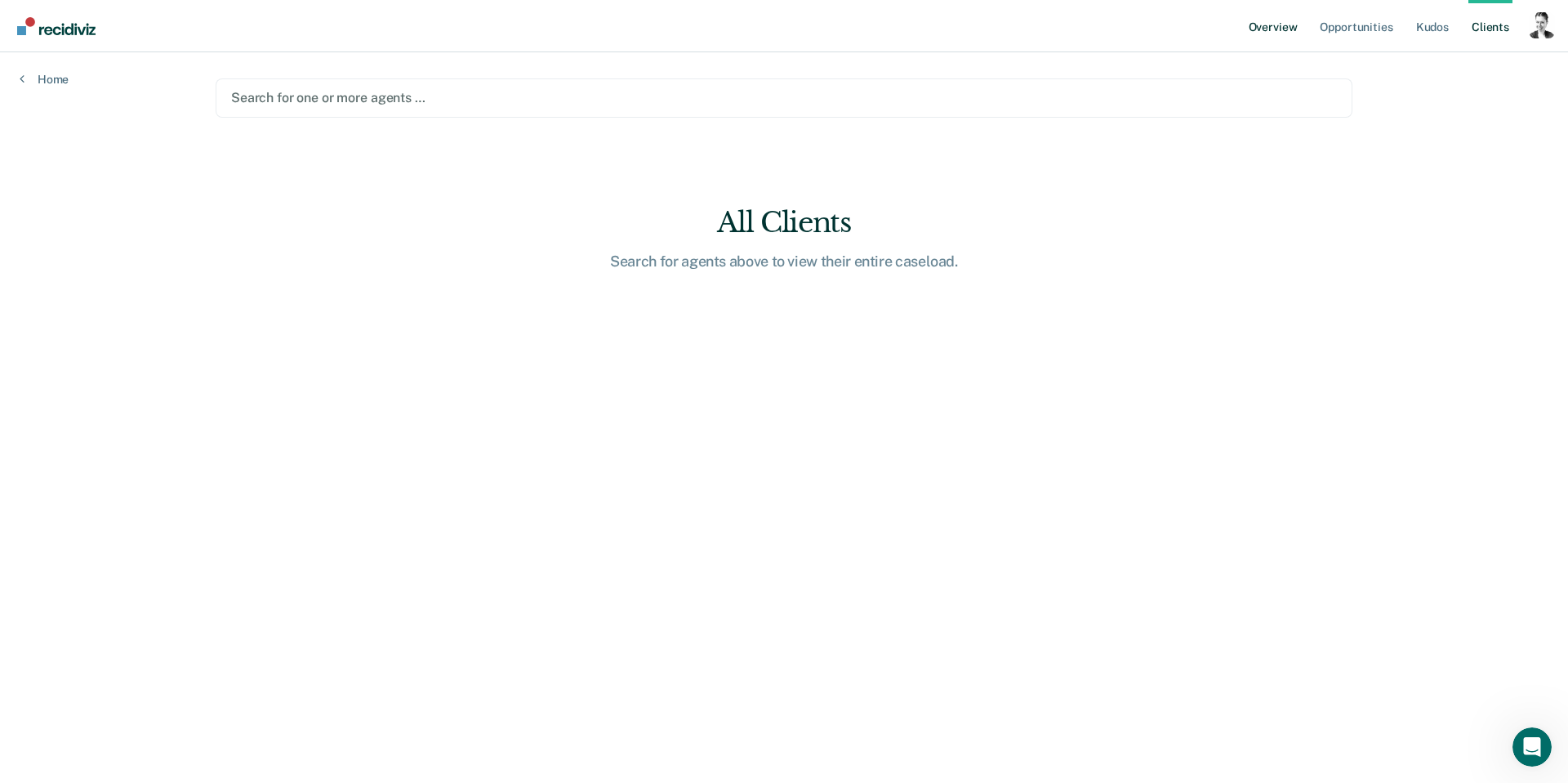
click at [1276, 35] on link "Overview" at bounding box center [1273, 26] width 55 height 52
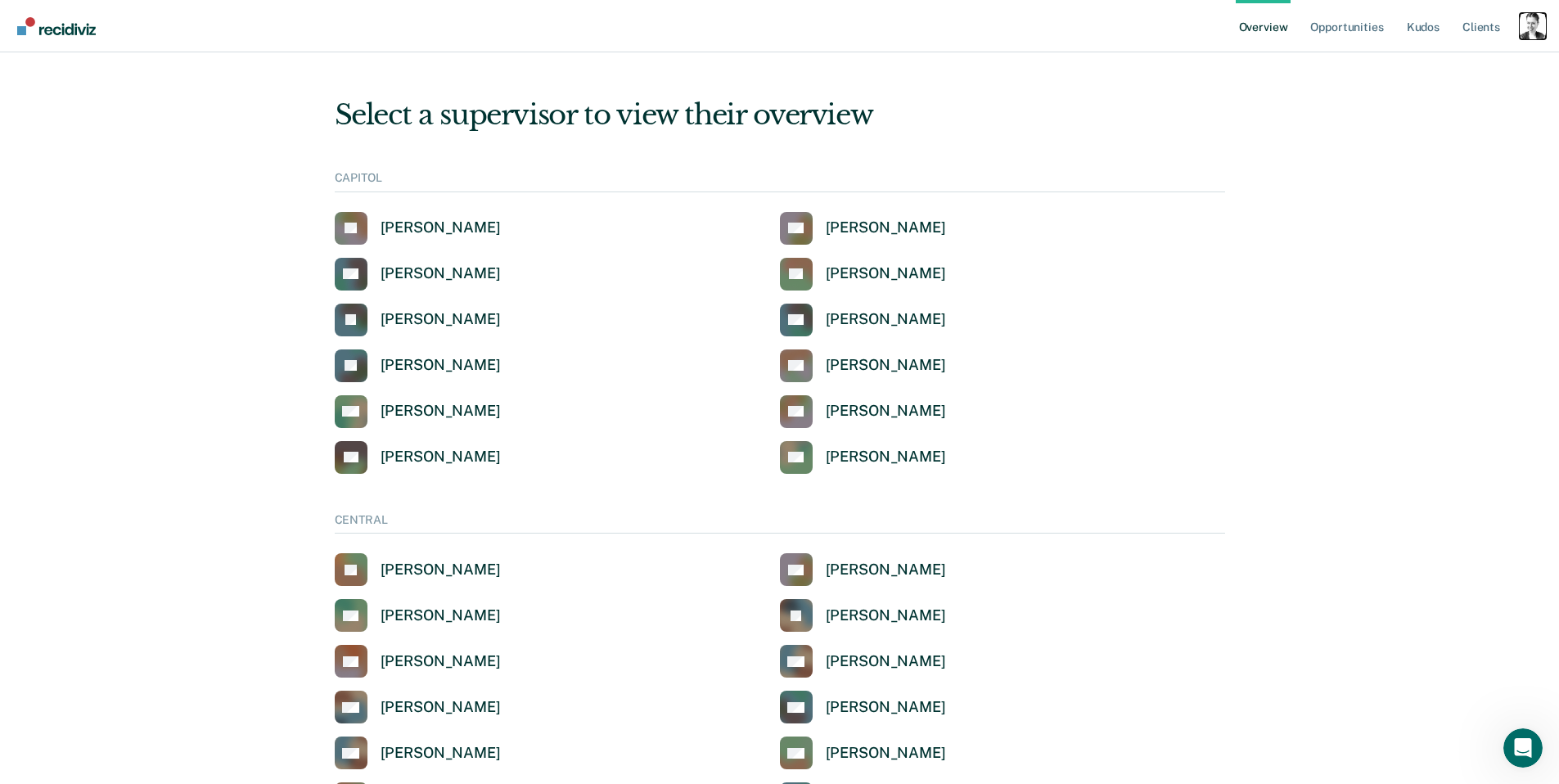
click at [1523, 22] on div "Profile dropdown button" at bounding box center [1533, 26] width 26 height 26
click at [1421, 68] on link "Profile" at bounding box center [1467, 66] width 132 height 14
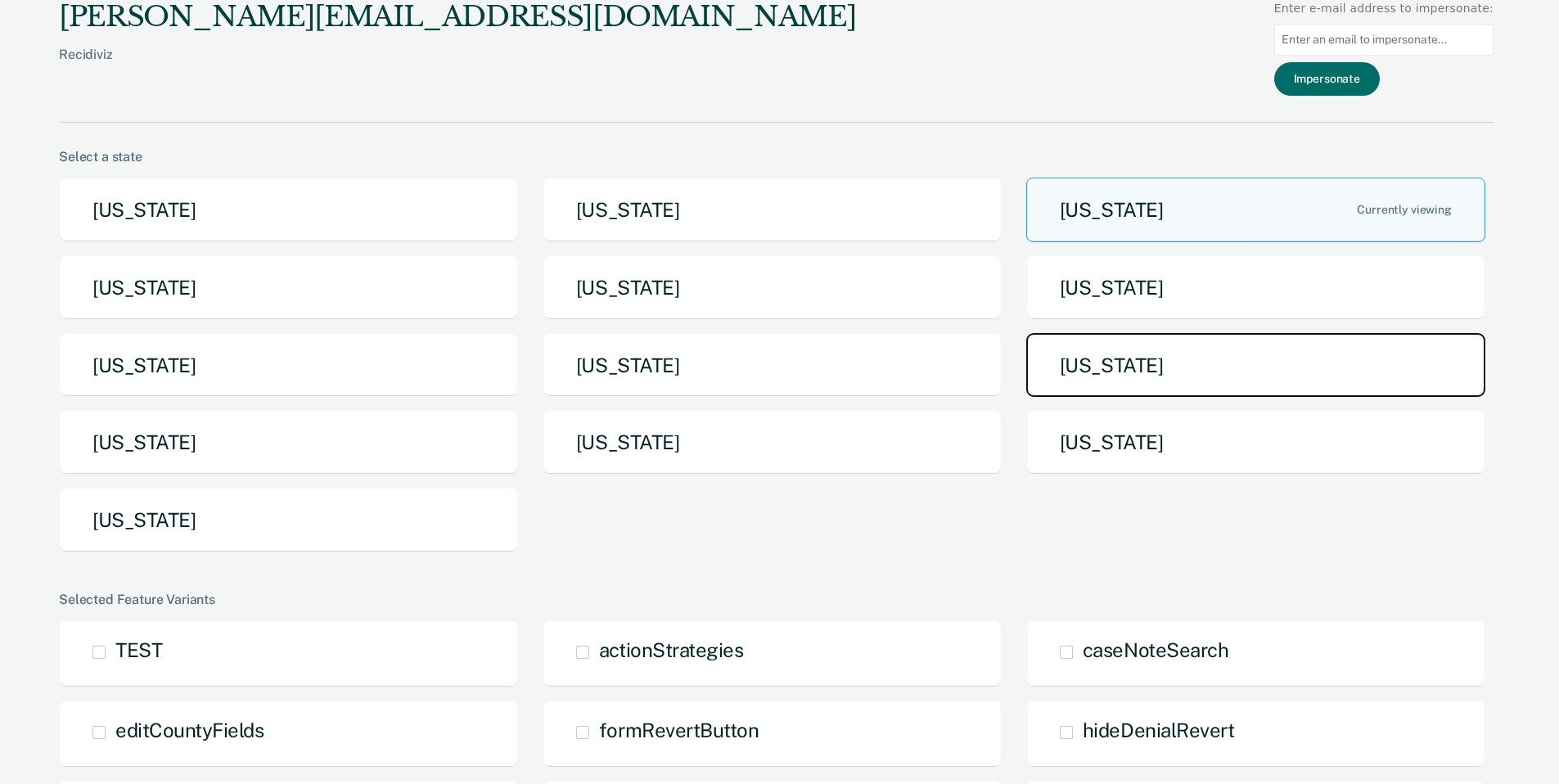
click at [1261, 362] on button "[US_STATE]" at bounding box center [1255, 365] width 459 height 65
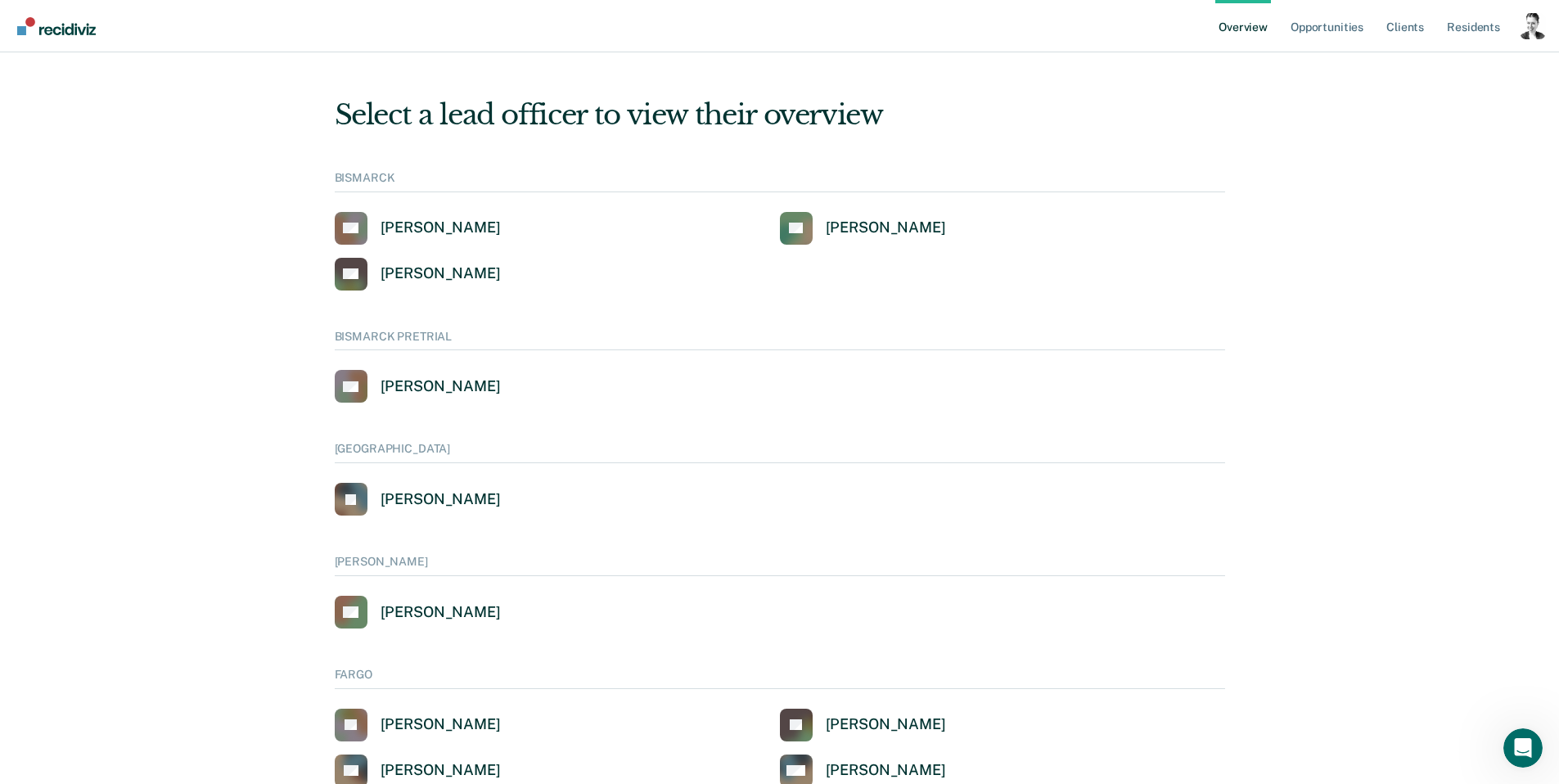
click at [1546, 24] on nav "Overview Opportunities Client s Resident s Profile How it works Go to System-Le…" at bounding box center [780, 26] width 1559 height 52
click at [1543, 25] on div "Profile dropdown button" at bounding box center [1533, 26] width 26 height 26
click at [1429, 111] on link "Go to System-Level Trends" at bounding box center [1463, 106] width 140 height 14
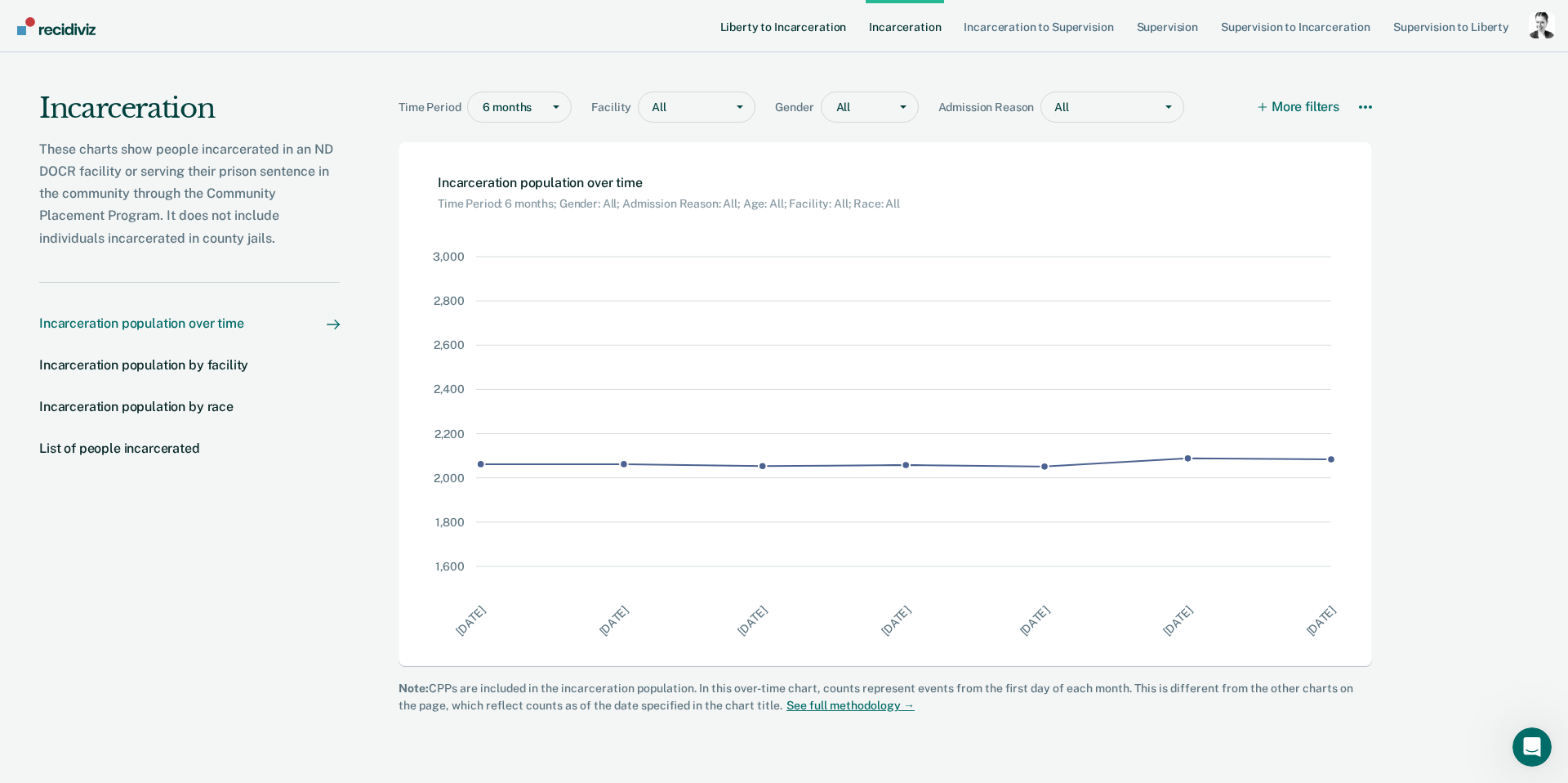
click at [744, 25] on link "Liberty to Incarceration" at bounding box center [784, 26] width 133 height 52
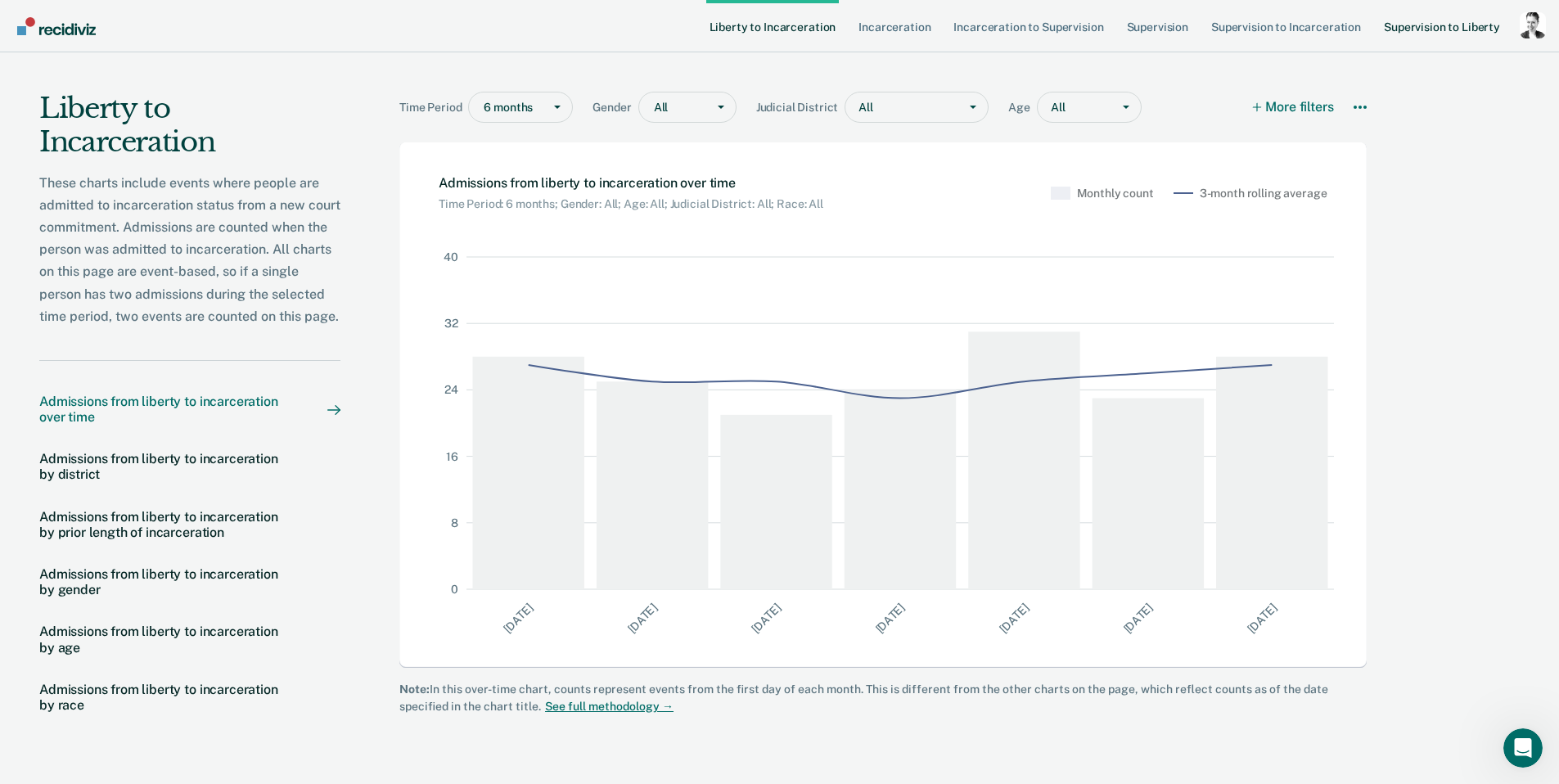
click at [1424, 24] on link "Supervision to Liberty" at bounding box center [1442, 26] width 123 height 52
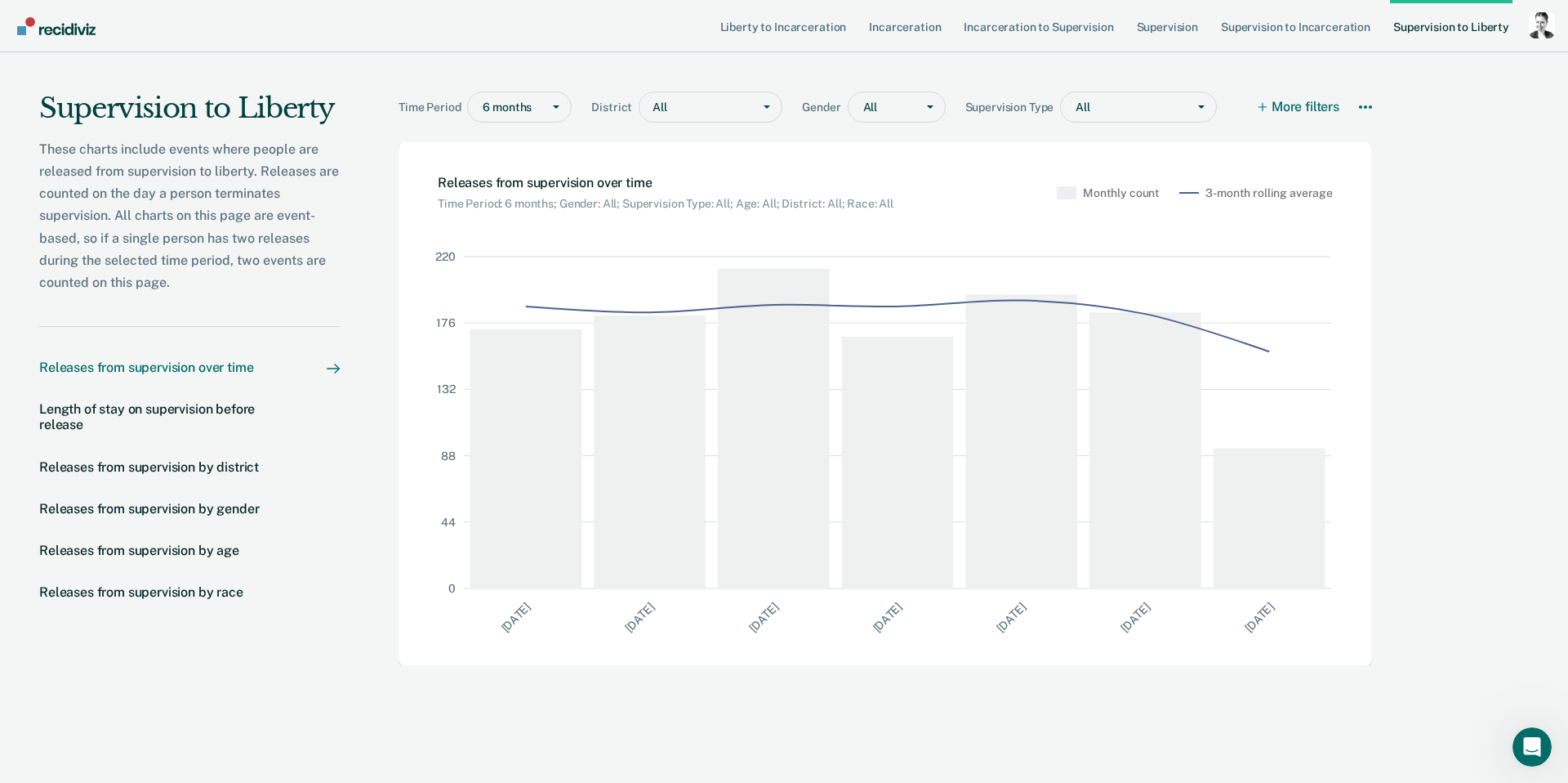
click at [1427, 28] on link "Supervision to Liberty" at bounding box center [1451, 26] width 122 height 52
